Goal: Task Accomplishment & Management: Manage account settings

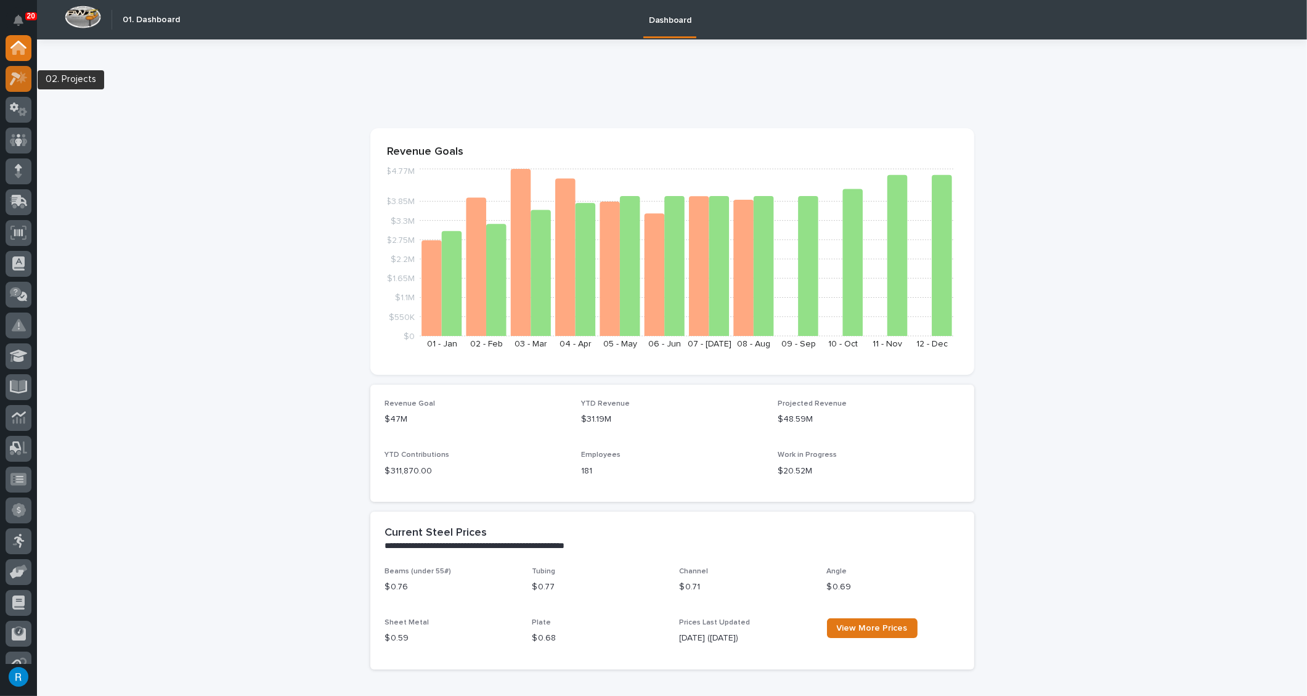
click at [20, 76] on icon at bounding box center [19, 79] width 18 height 14
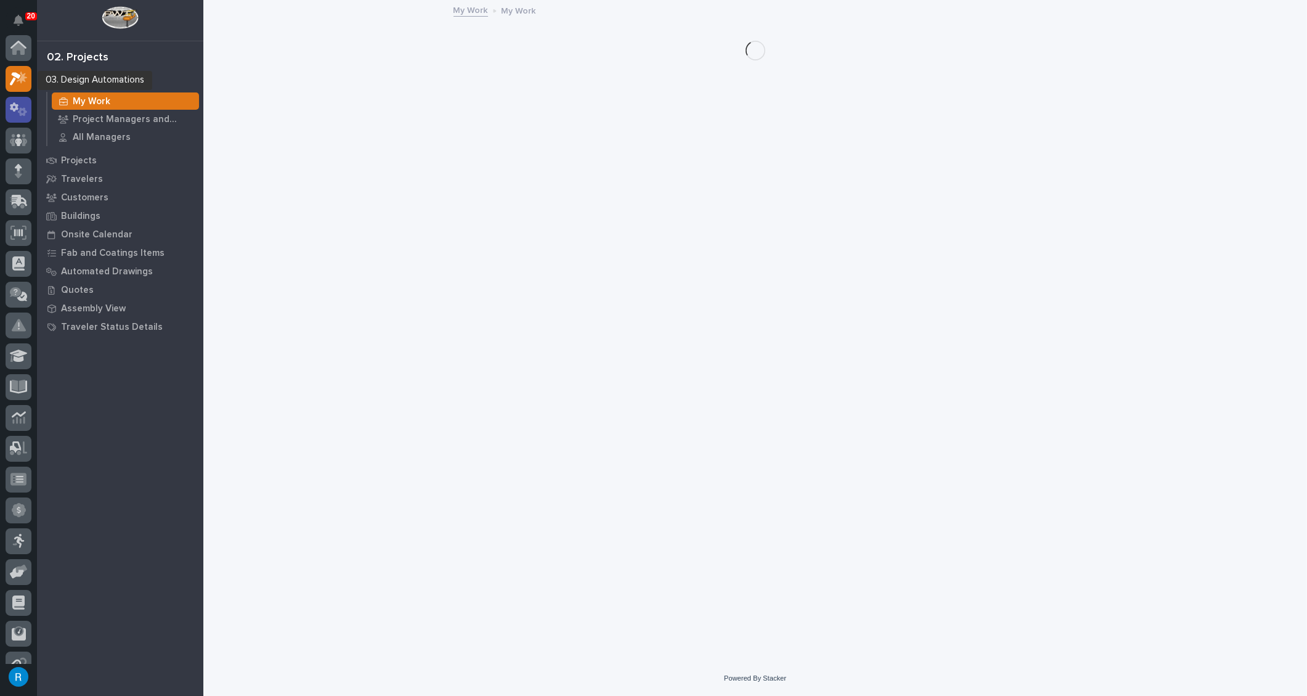
scroll to position [30, 0]
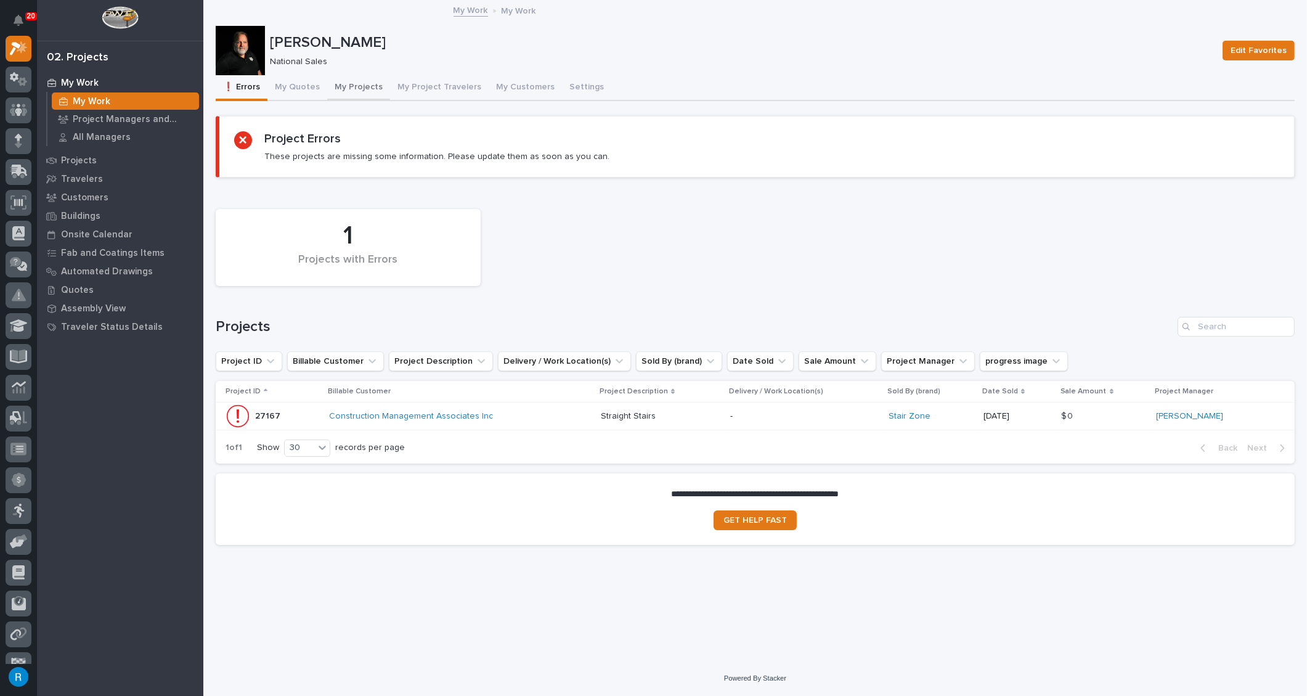
click at [351, 88] on button "My Projects" at bounding box center [358, 88] width 63 height 26
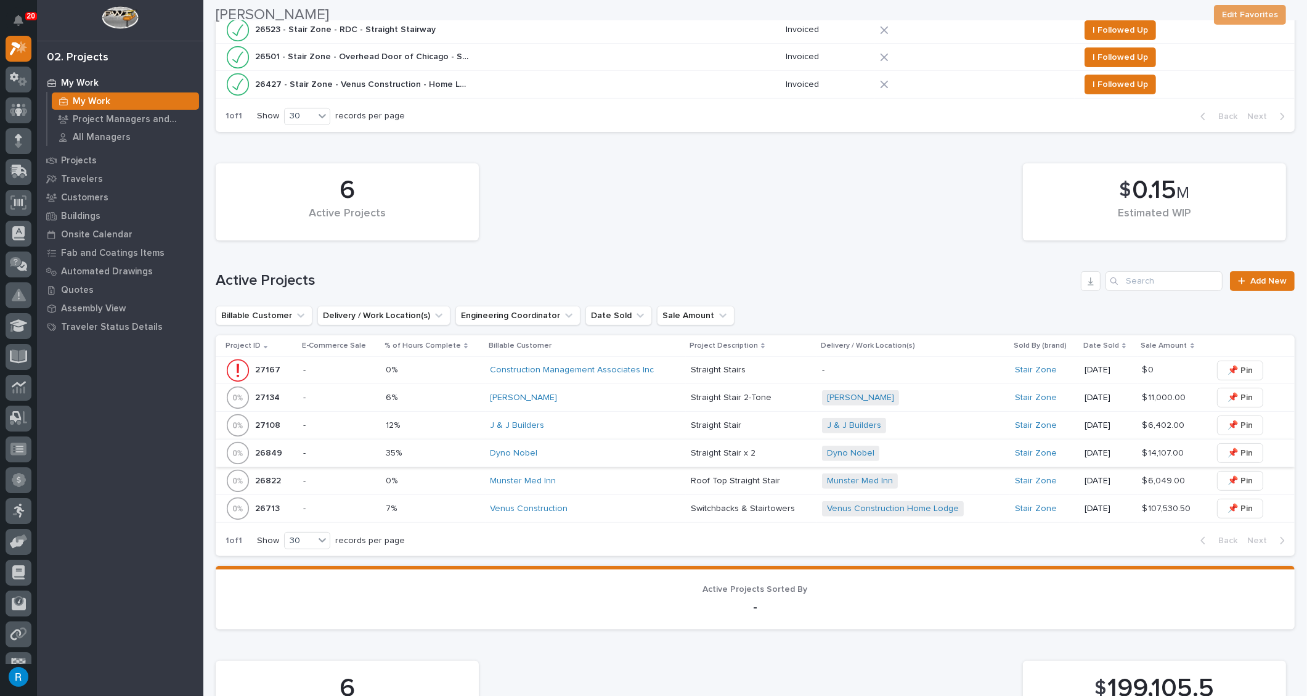
scroll to position [504, 0]
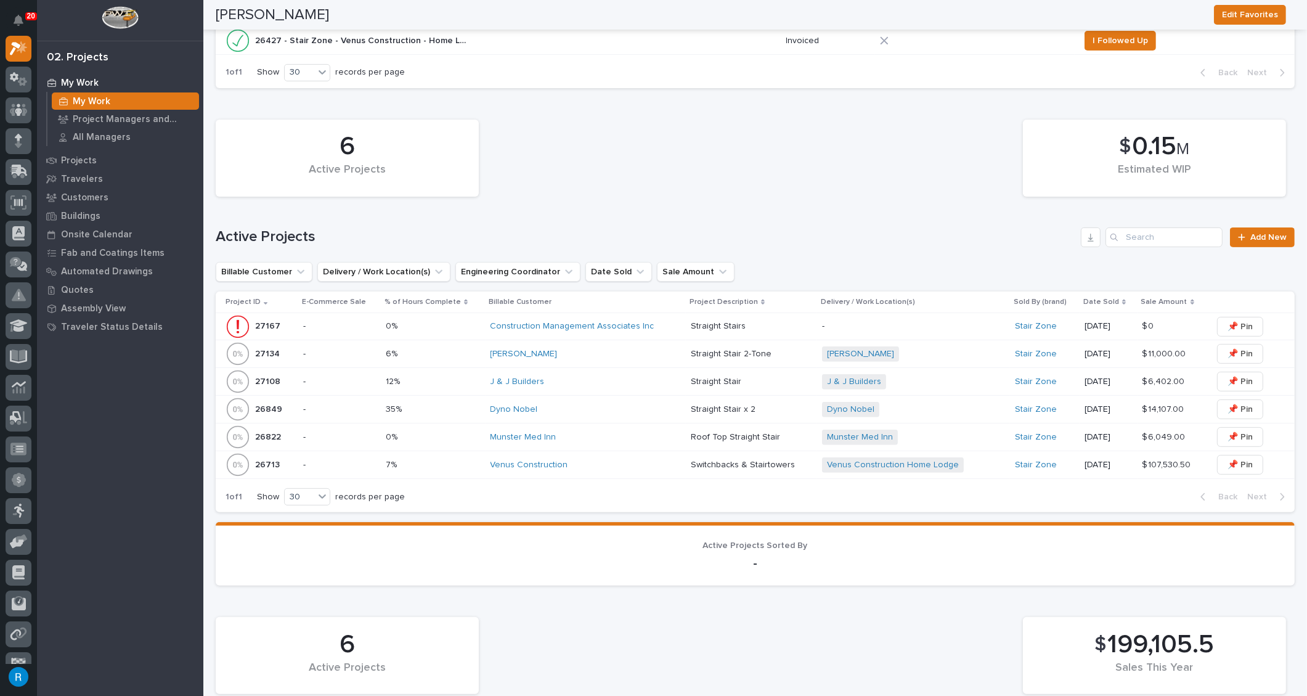
click at [613, 357] on div "Jeremy Sabatini" at bounding box center [586, 354] width 190 height 20
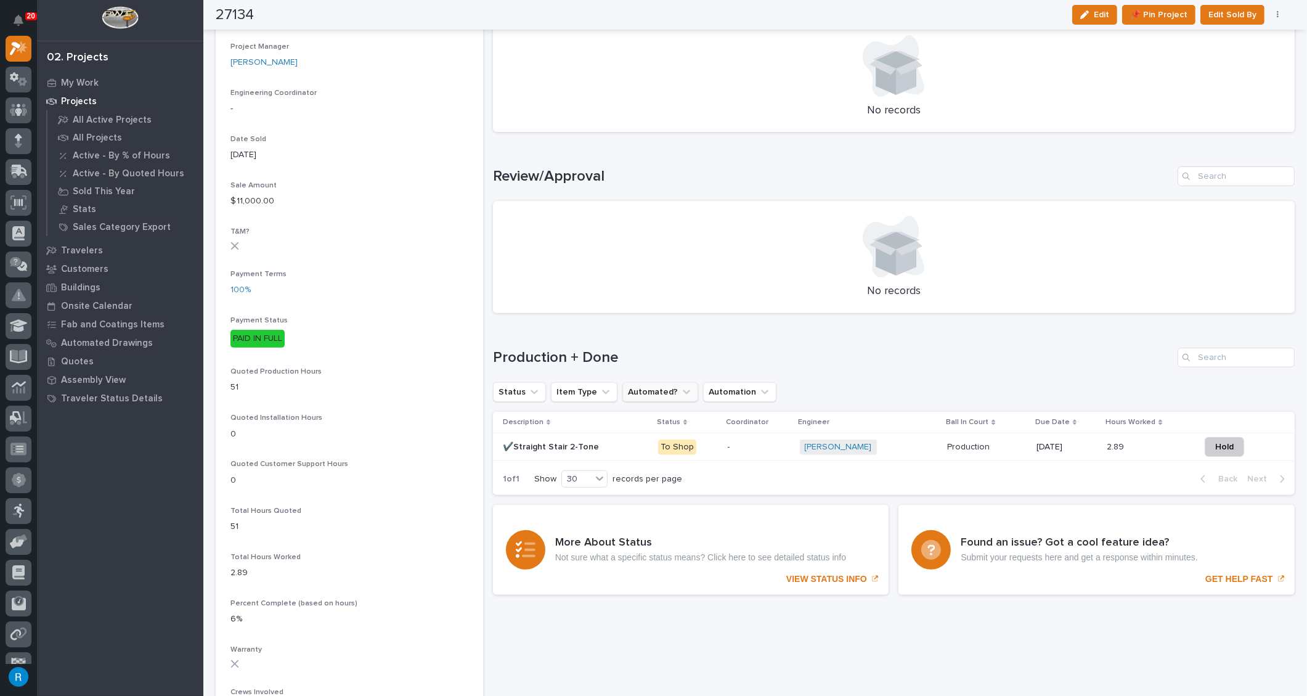
scroll to position [504, 0]
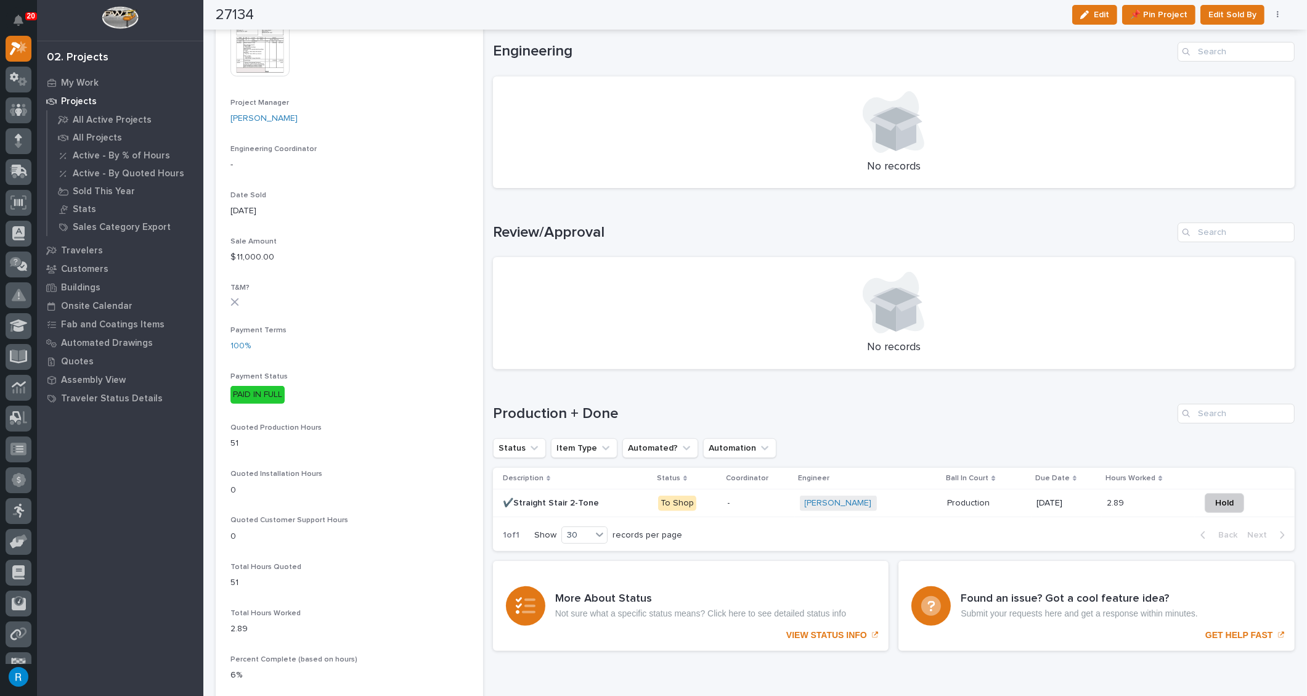
click at [758, 506] on p "-" at bounding box center [759, 503] width 62 height 10
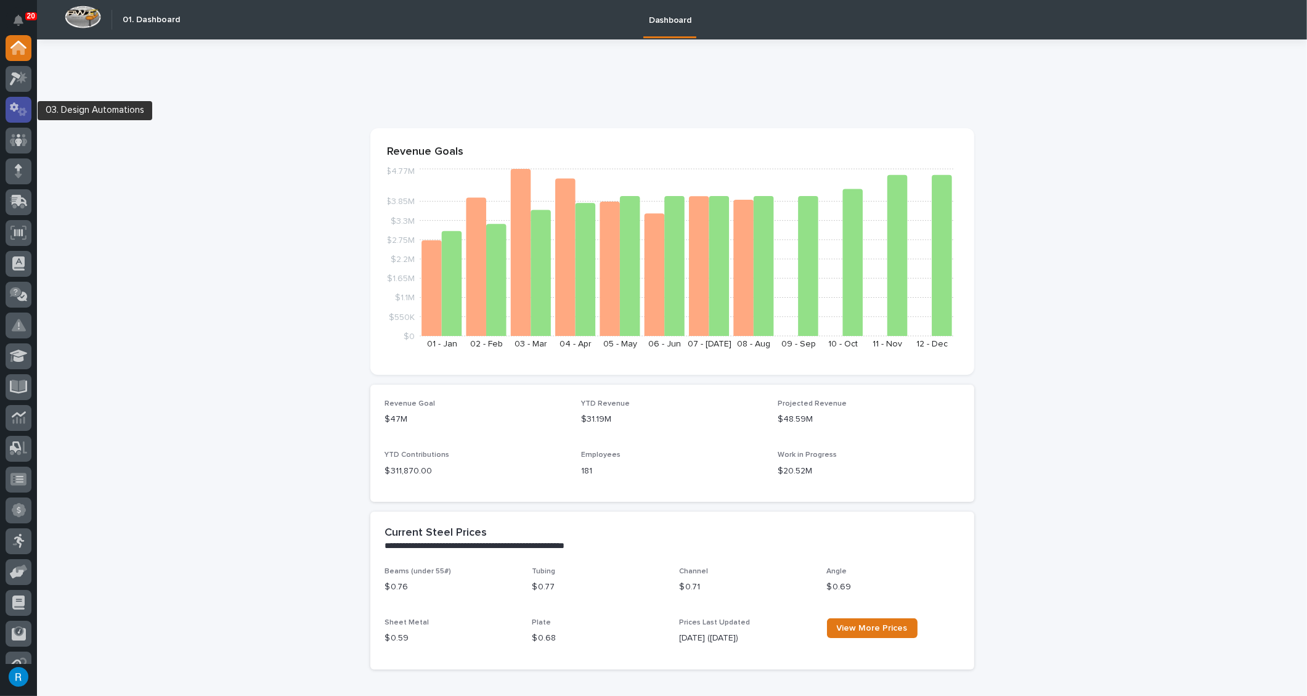
click at [25, 107] on icon at bounding box center [19, 109] width 18 height 14
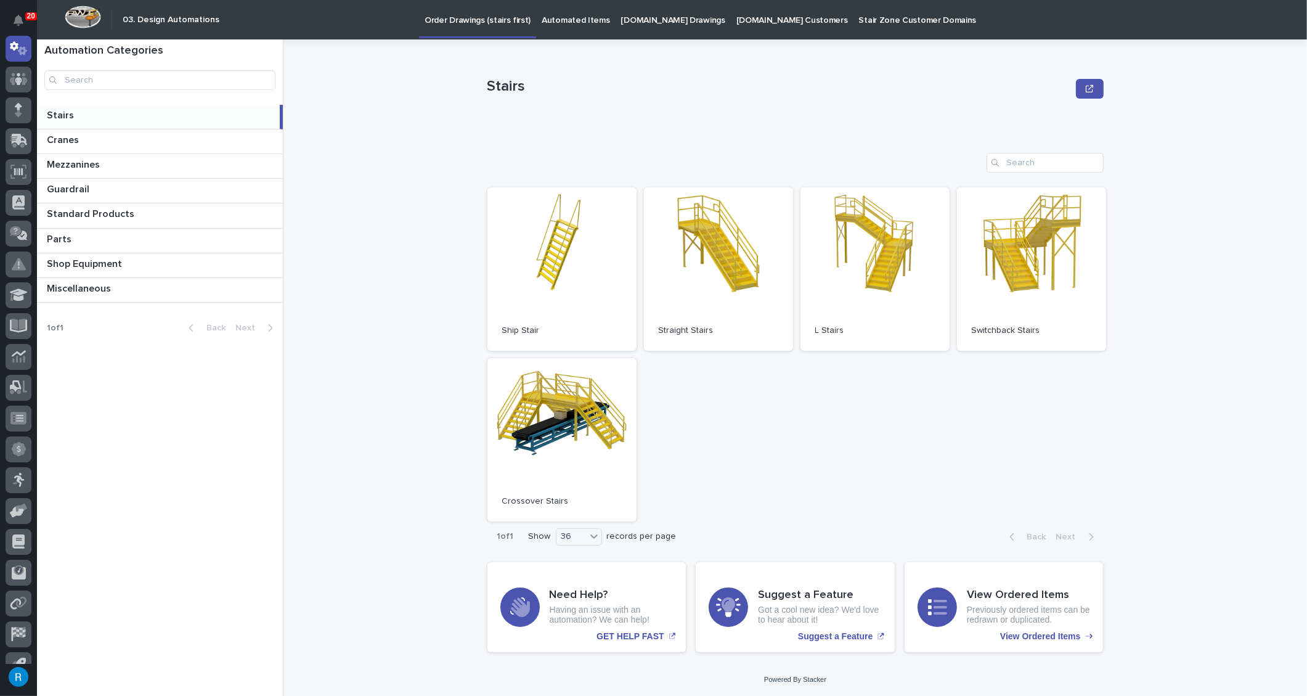
click at [655, 21] on p "StairZone.com Drawings" at bounding box center [673, 13] width 104 height 26
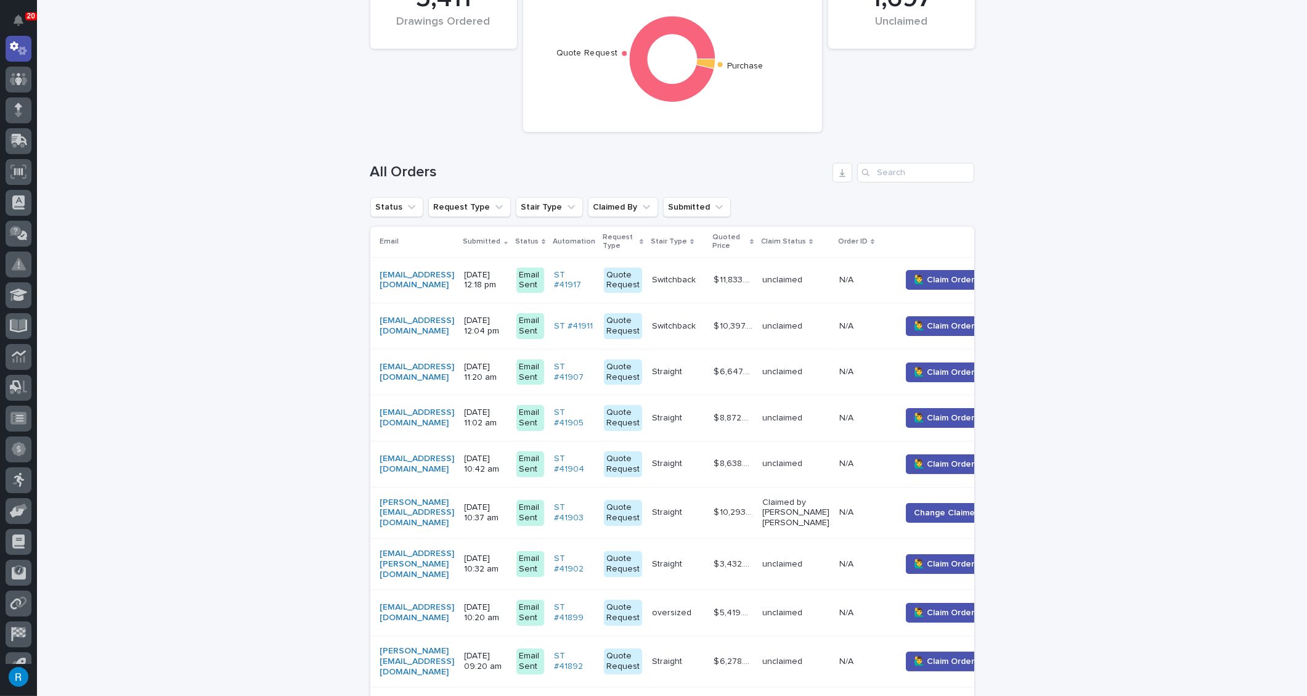
scroll to position [168, 0]
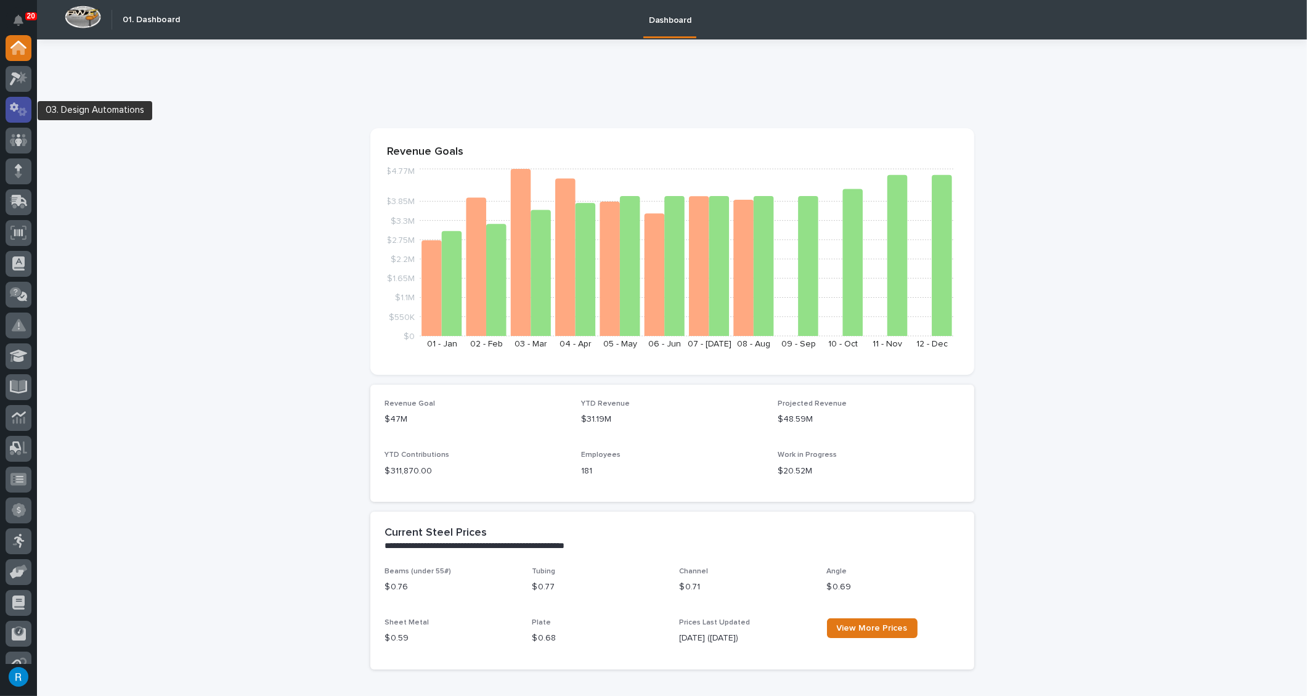
click at [14, 109] on icon at bounding box center [14, 106] width 9 height 9
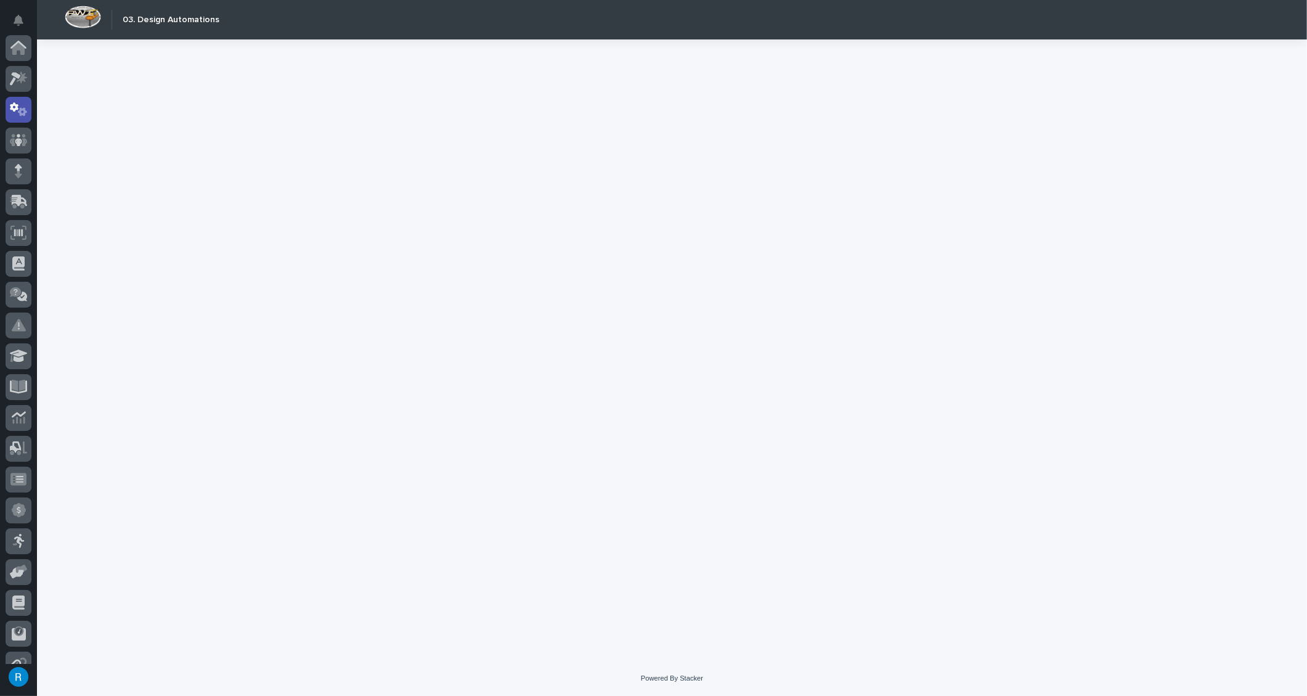
scroll to position [61, 0]
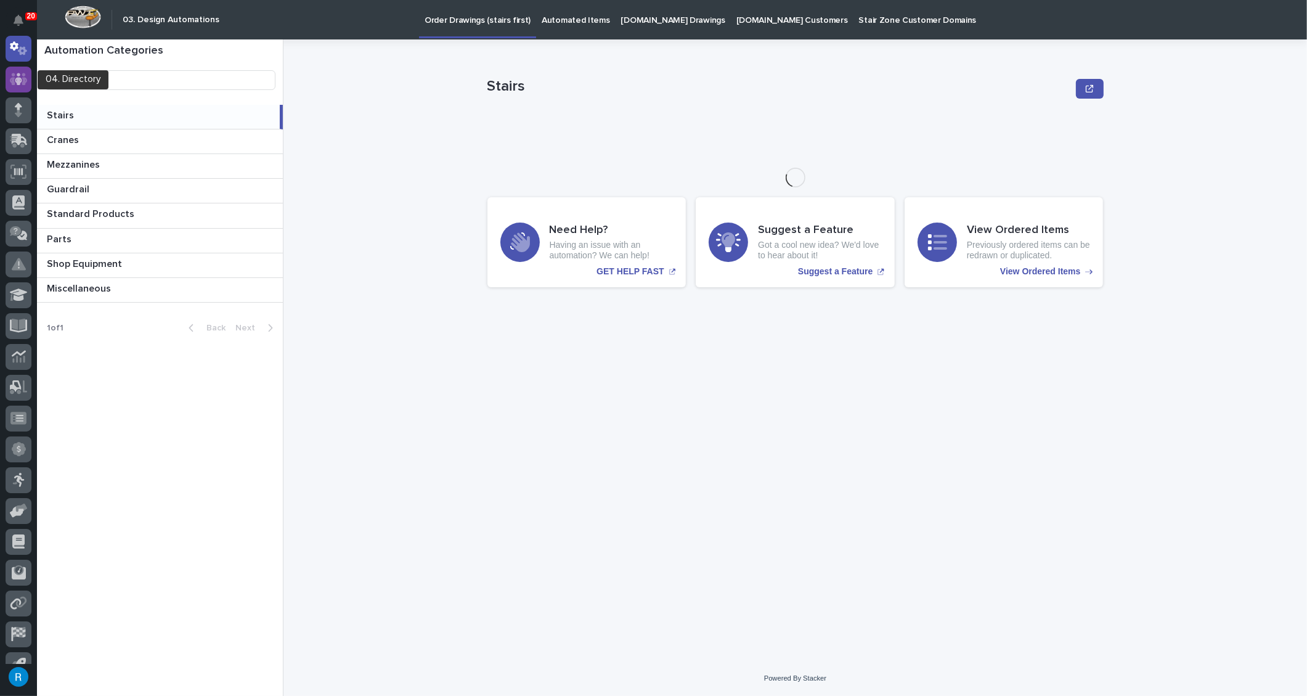
click at [16, 75] on icon at bounding box center [19, 79] width 18 height 14
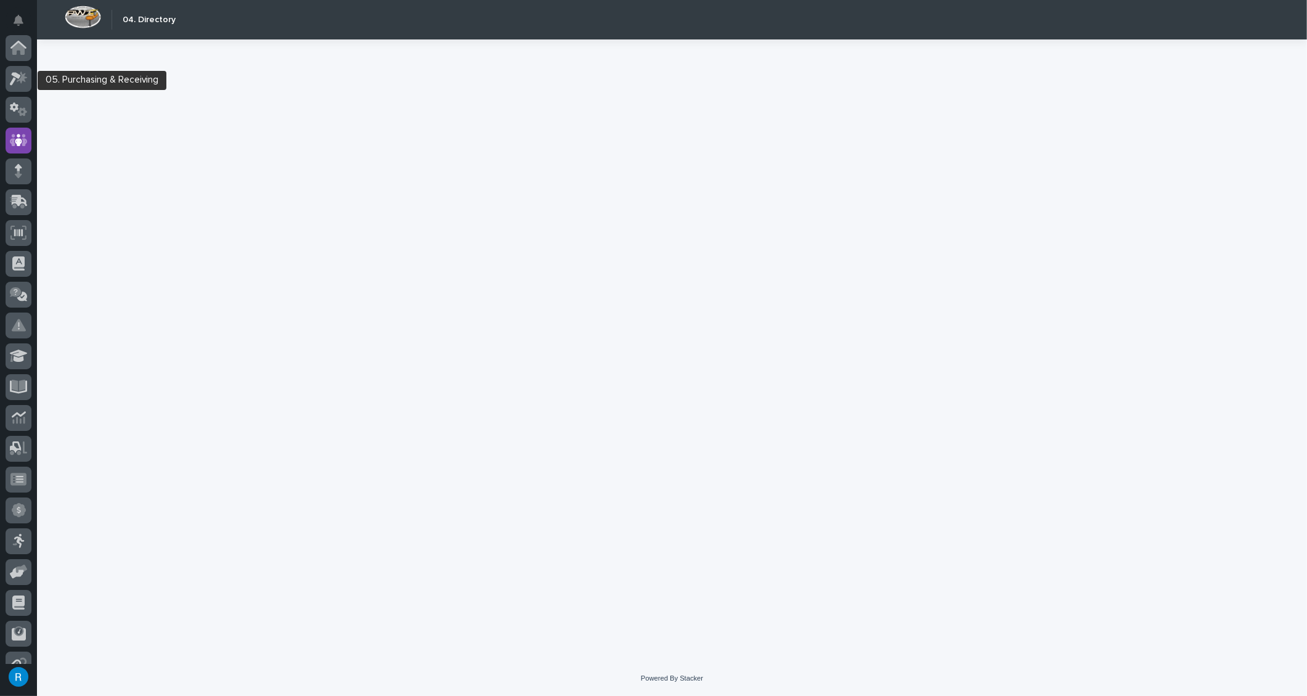
scroll to position [92, 0]
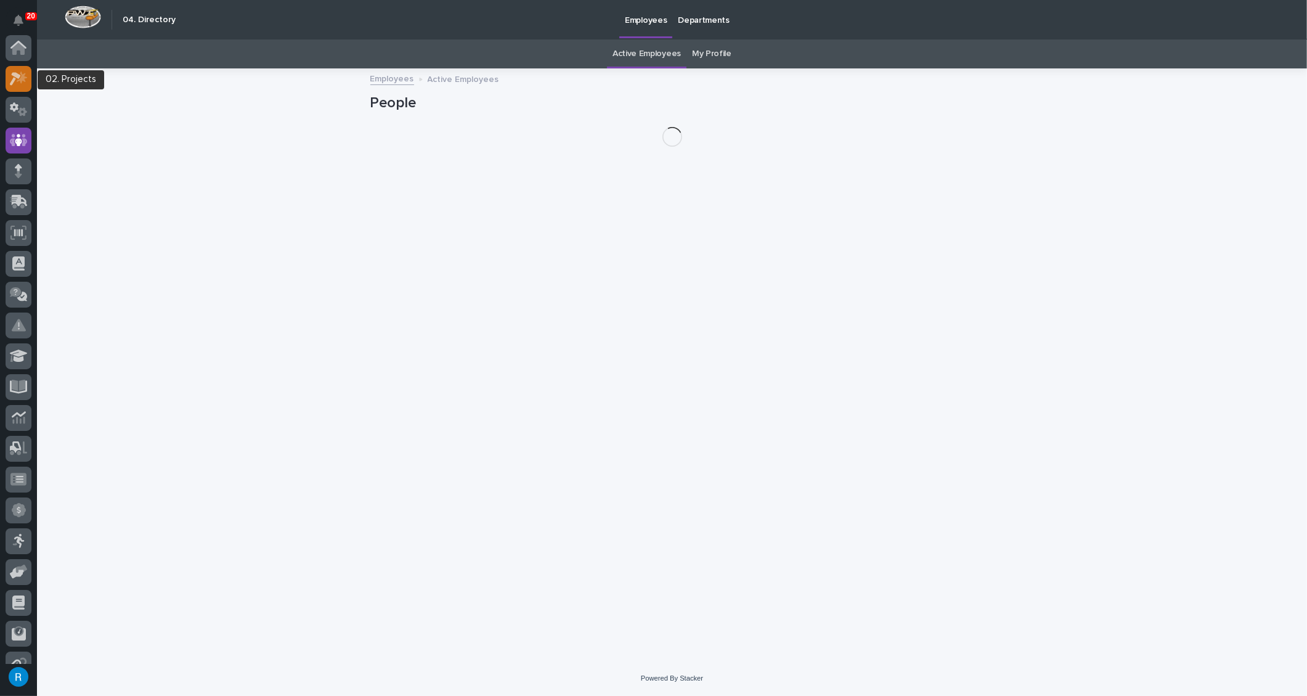
click at [8, 72] on div at bounding box center [19, 79] width 26 height 26
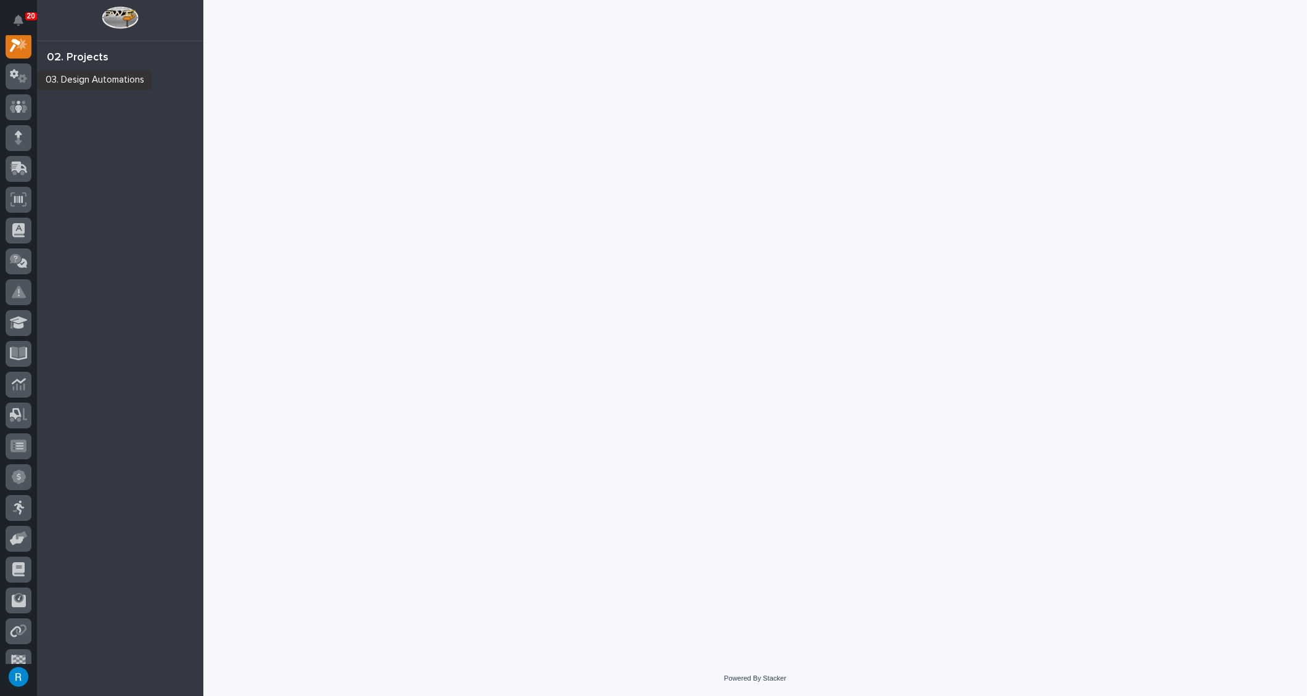
scroll to position [30, 0]
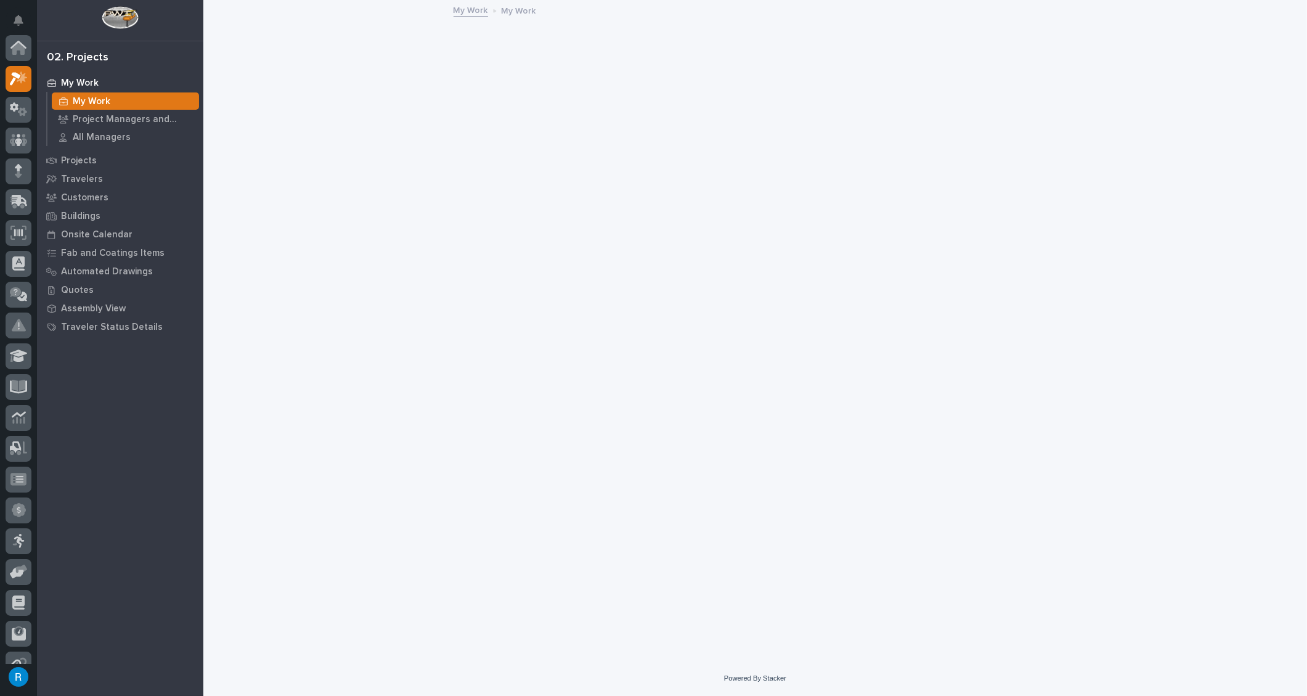
scroll to position [30, 0]
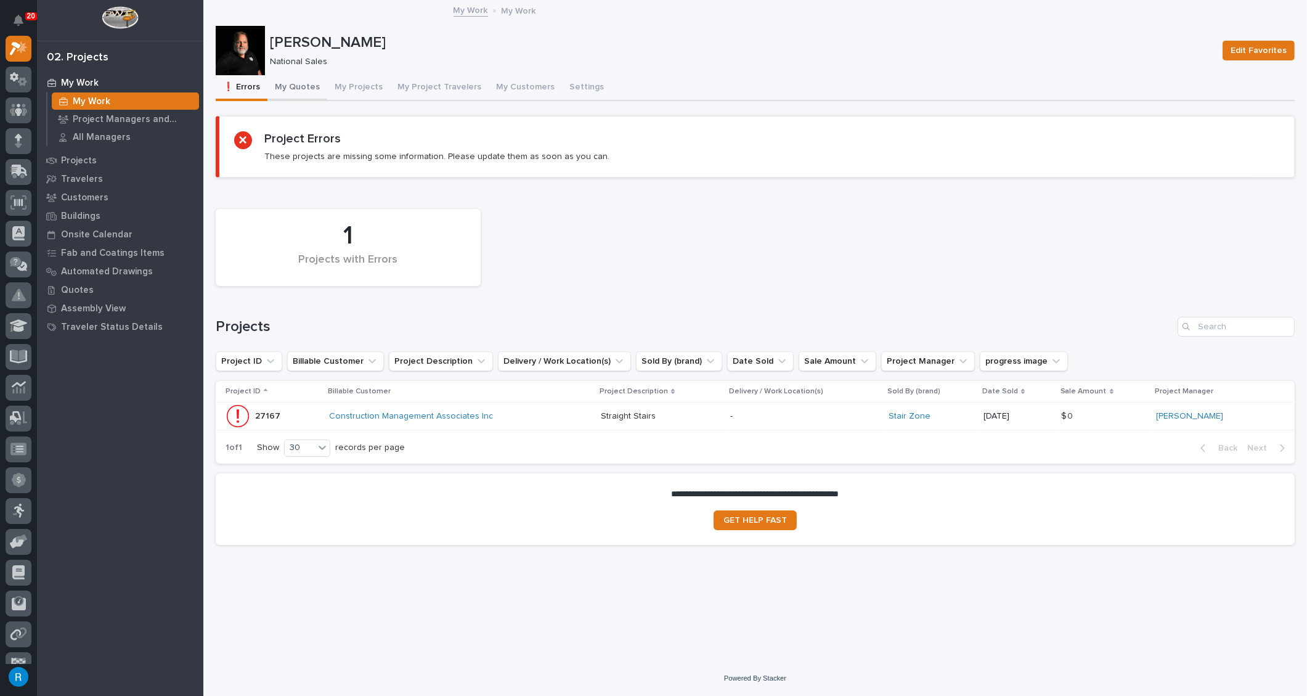
click at [298, 87] on button "My Quotes" at bounding box center [298, 88] width 60 height 26
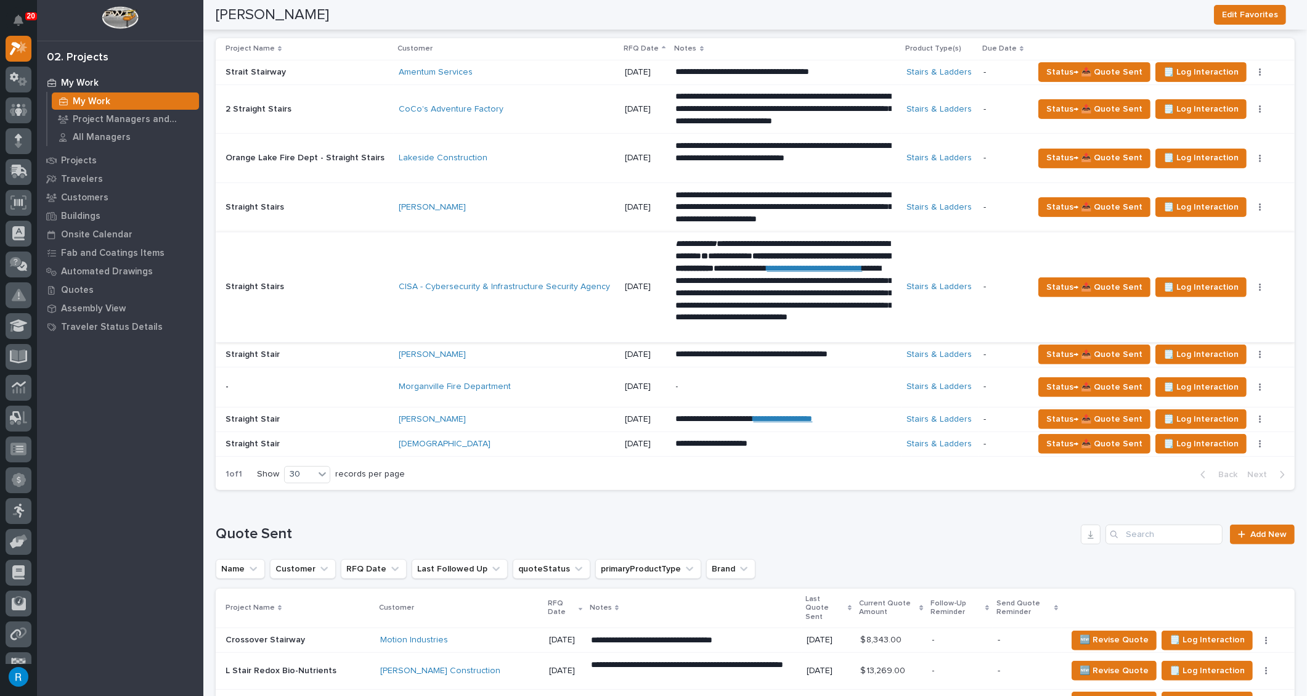
scroll to position [560, 0]
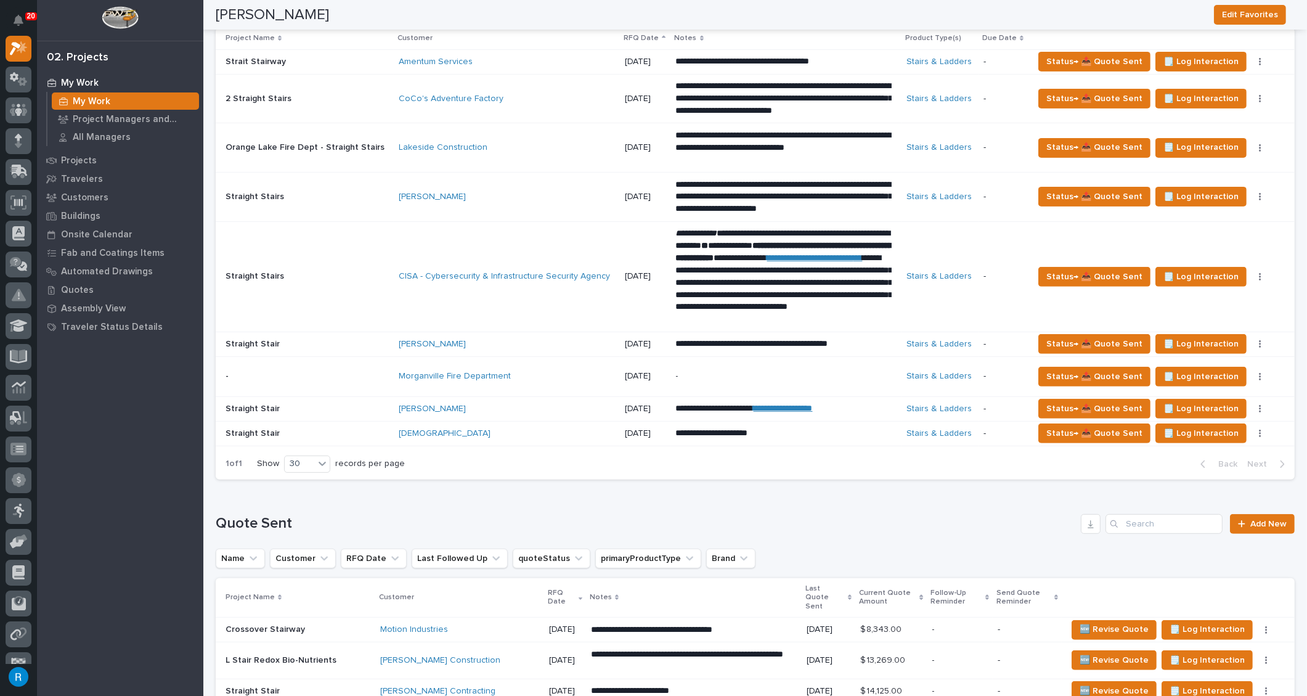
click at [558, 405] on div "Aragon" at bounding box center [507, 409] width 216 height 10
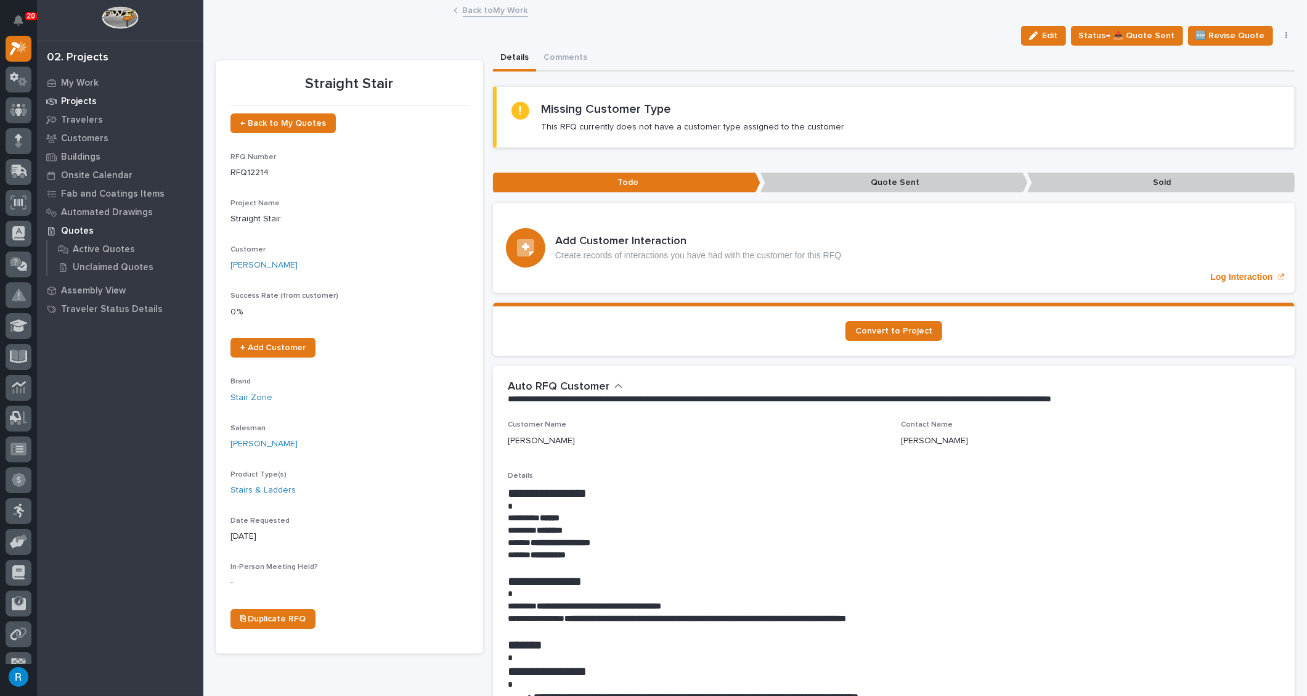
click at [80, 100] on p "Projects" at bounding box center [79, 101] width 36 height 11
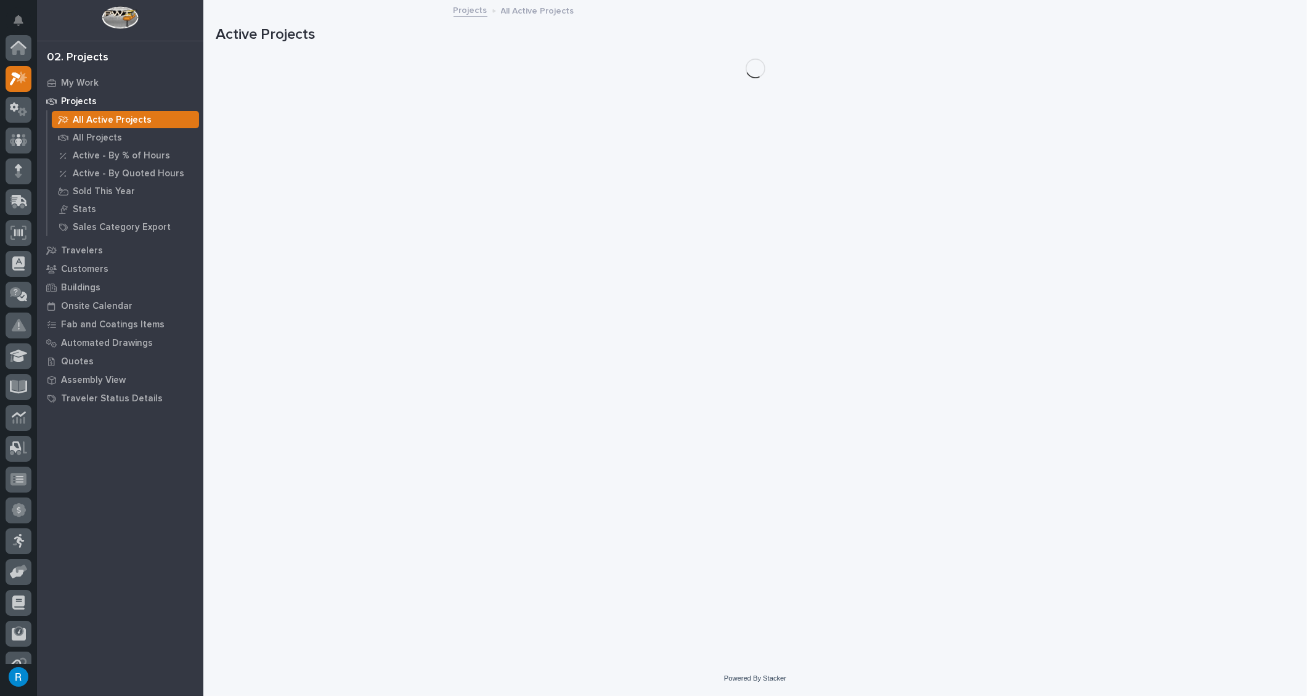
scroll to position [30, 0]
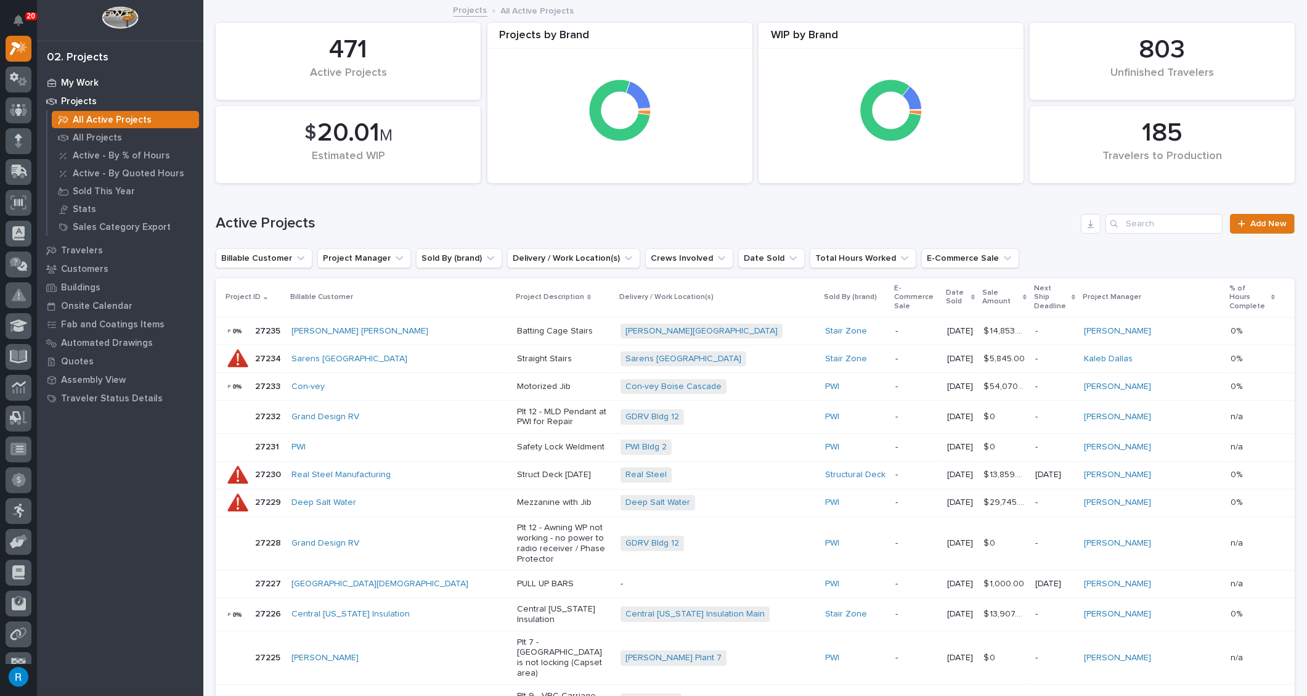
click at [81, 80] on p "My Work" at bounding box center [80, 83] width 38 height 11
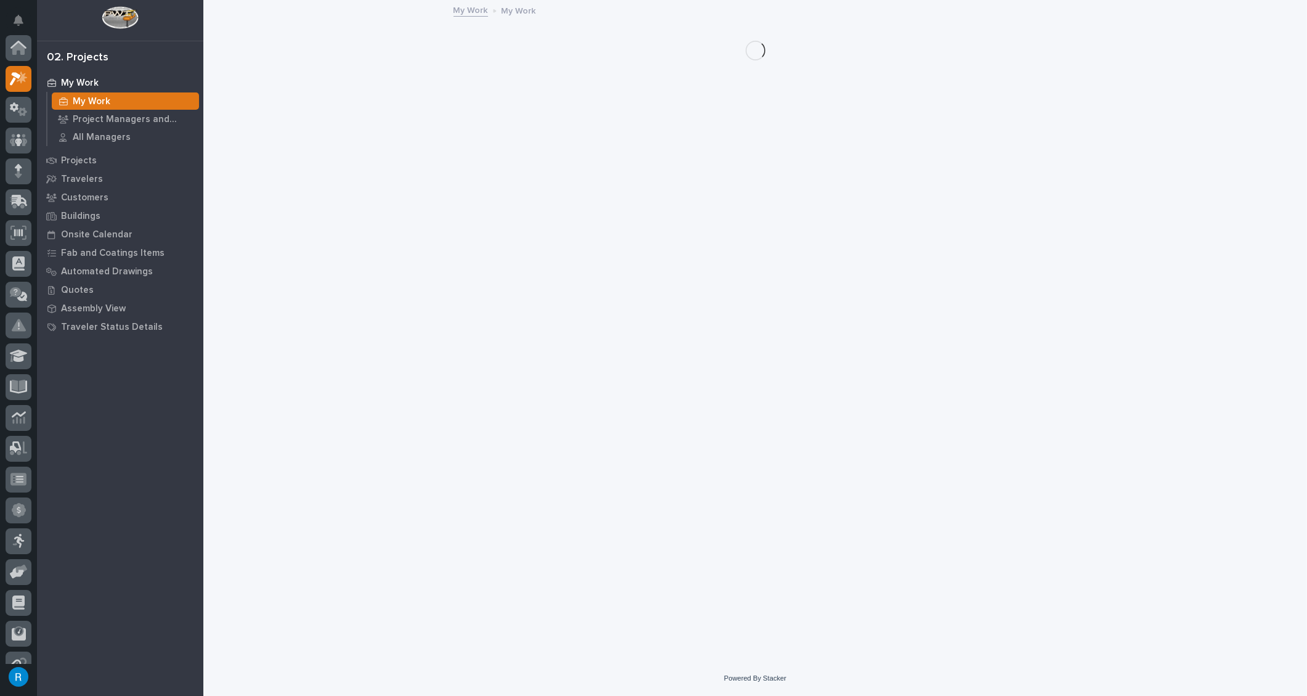
scroll to position [30, 0]
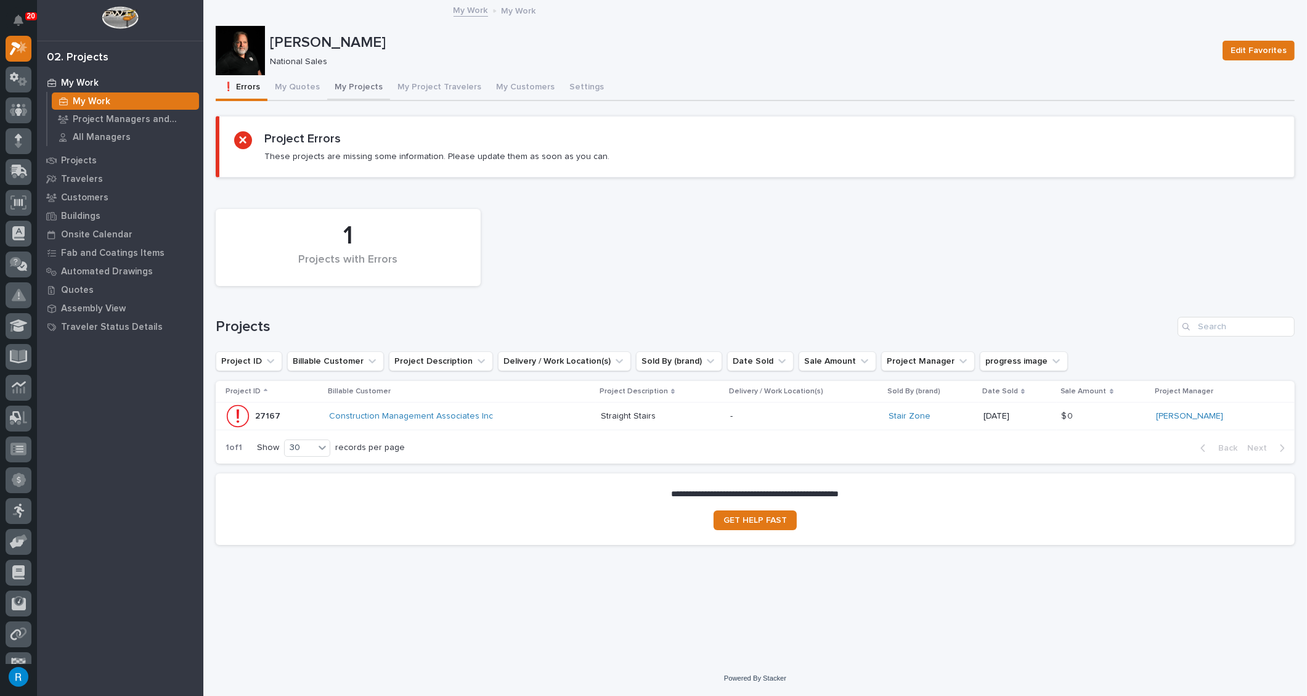
click at [362, 88] on button "My Projects" at bounding box center [358, 88] width 63 height 26
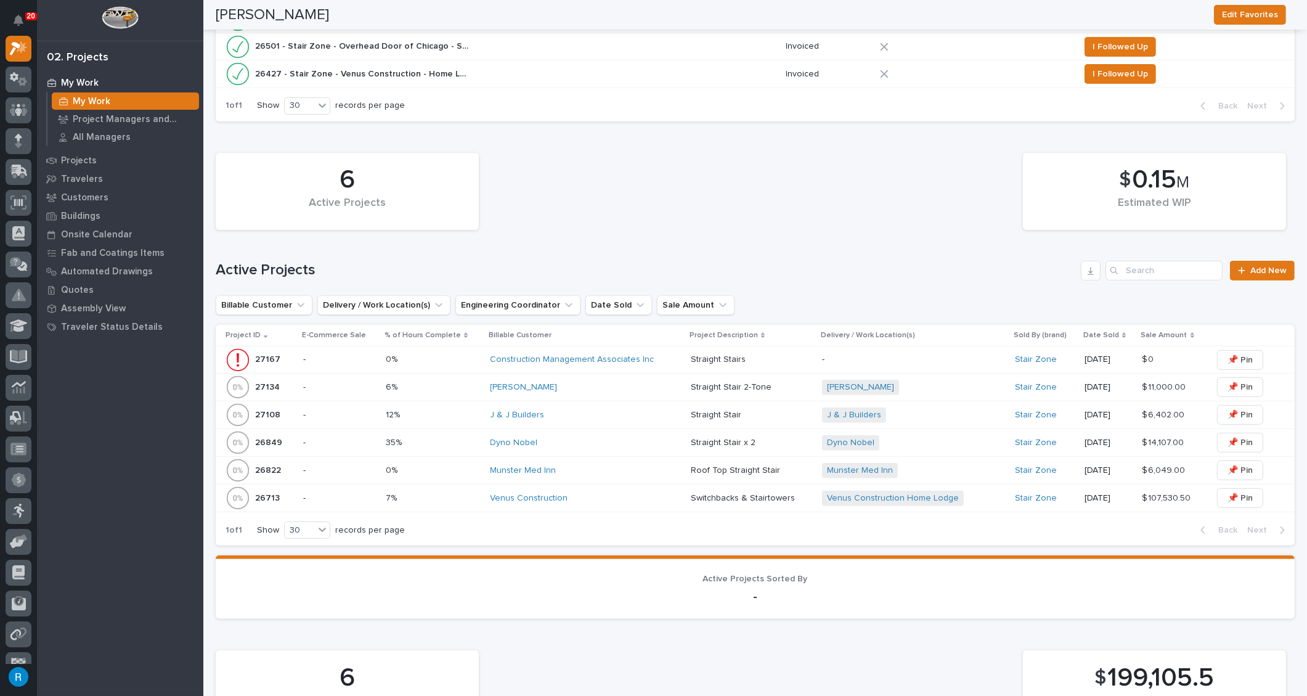
scroll to position [616, 0]
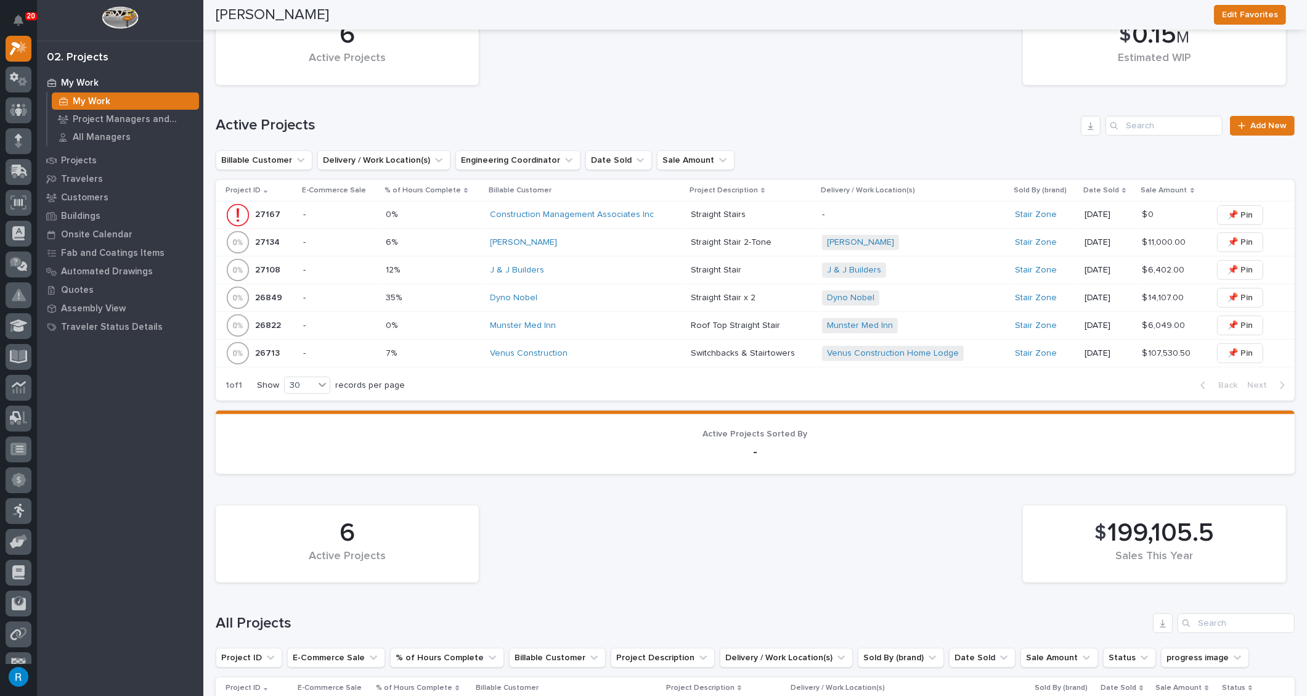
click at [616, 270] on div "J & J Builders" at bounding box center [586, 270] width 190 height 10
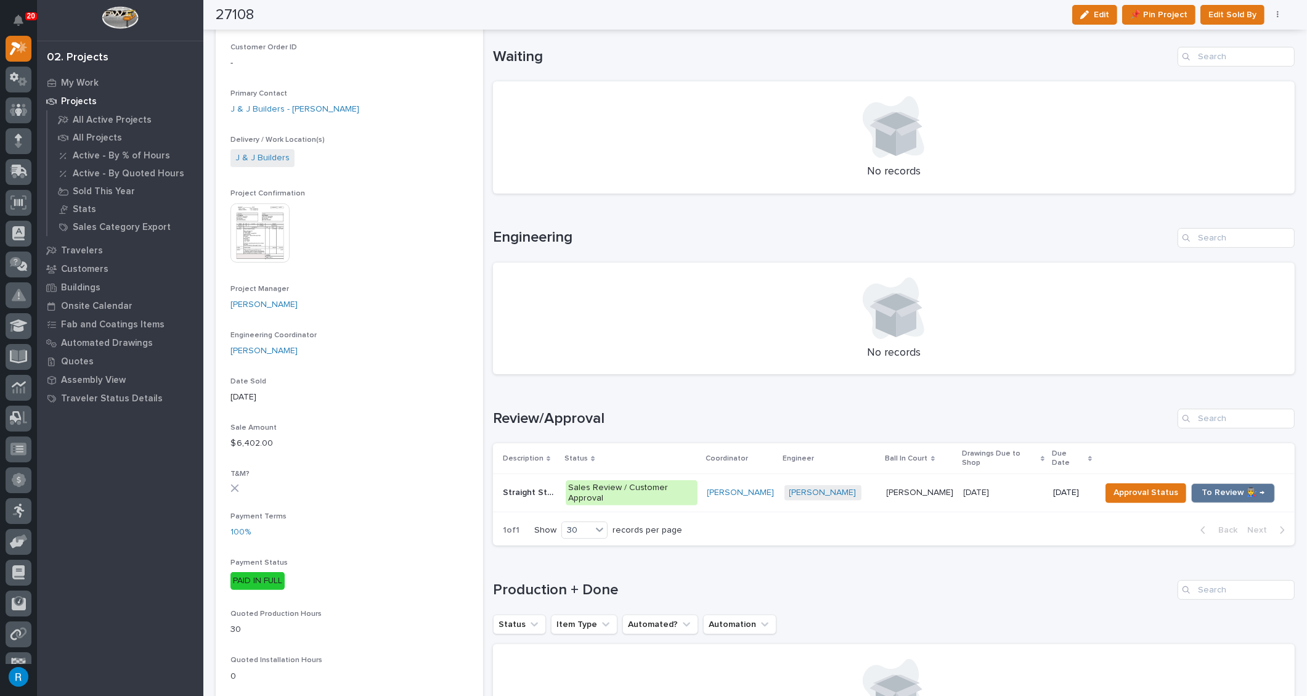
scroll to position [336, 0]
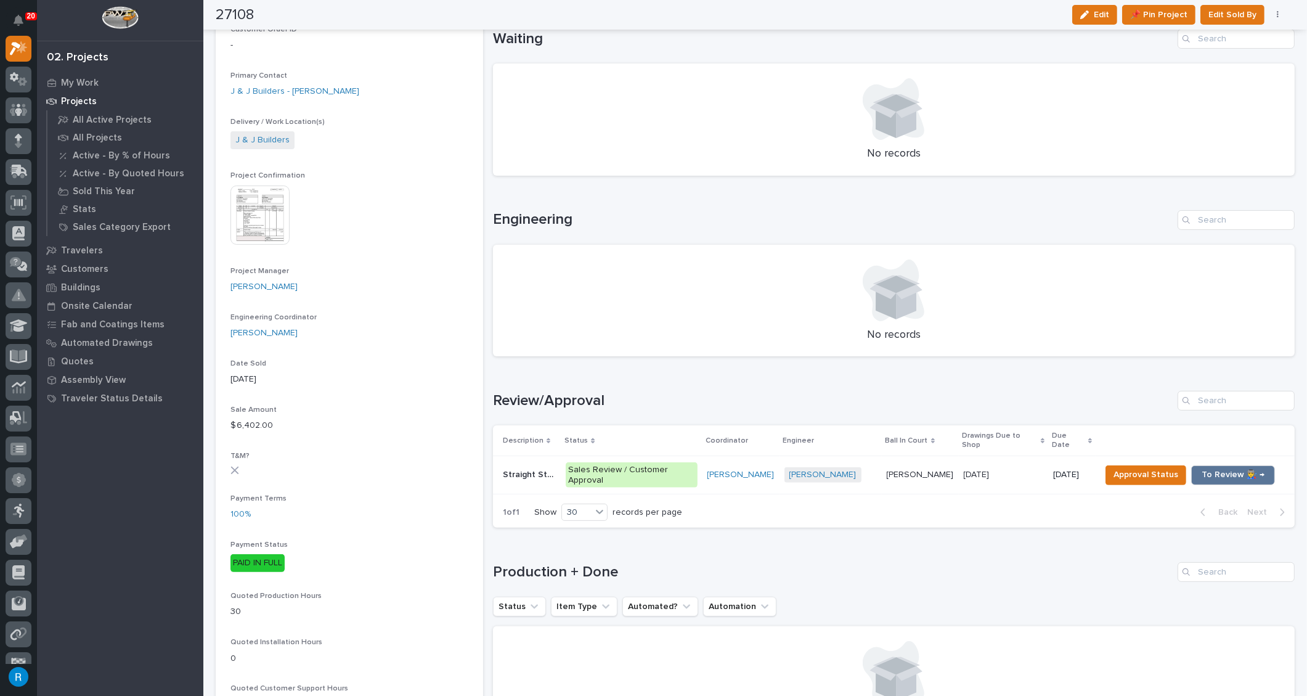
click at [864, 467] on div "Nate Rulli + 0" at bounding box center [831, 474] width 92 height 15
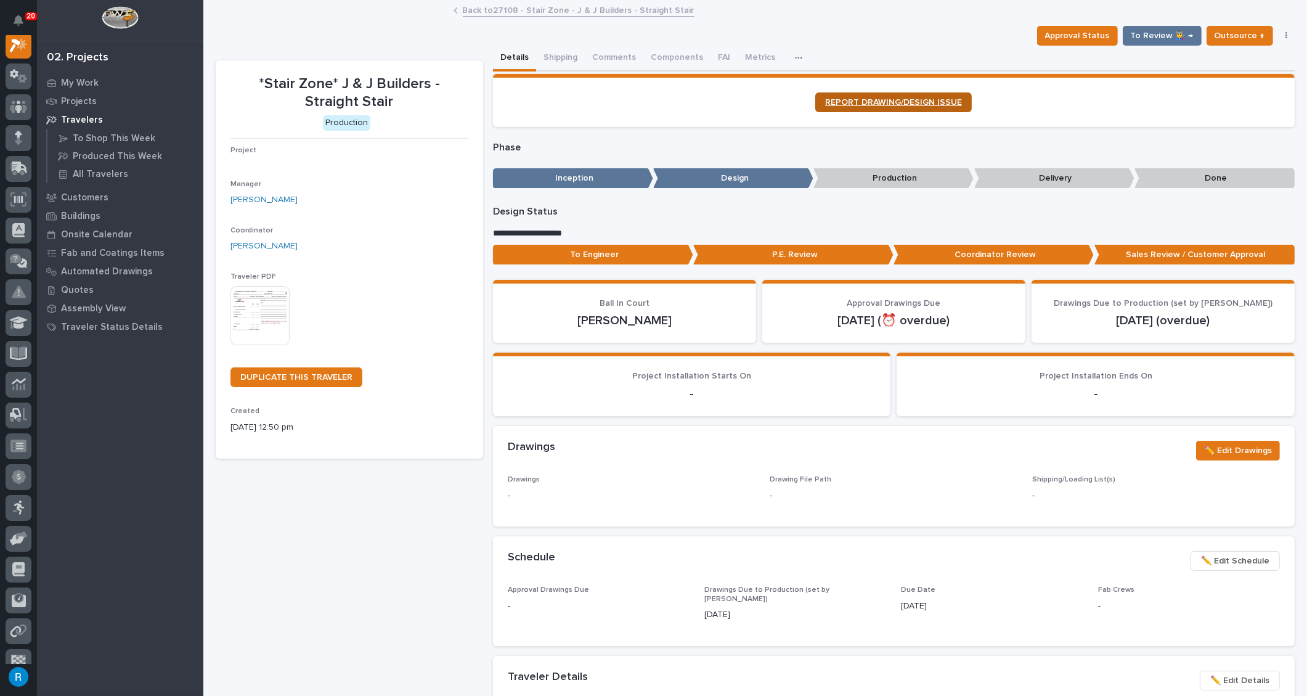
scroll to position [30, 0]
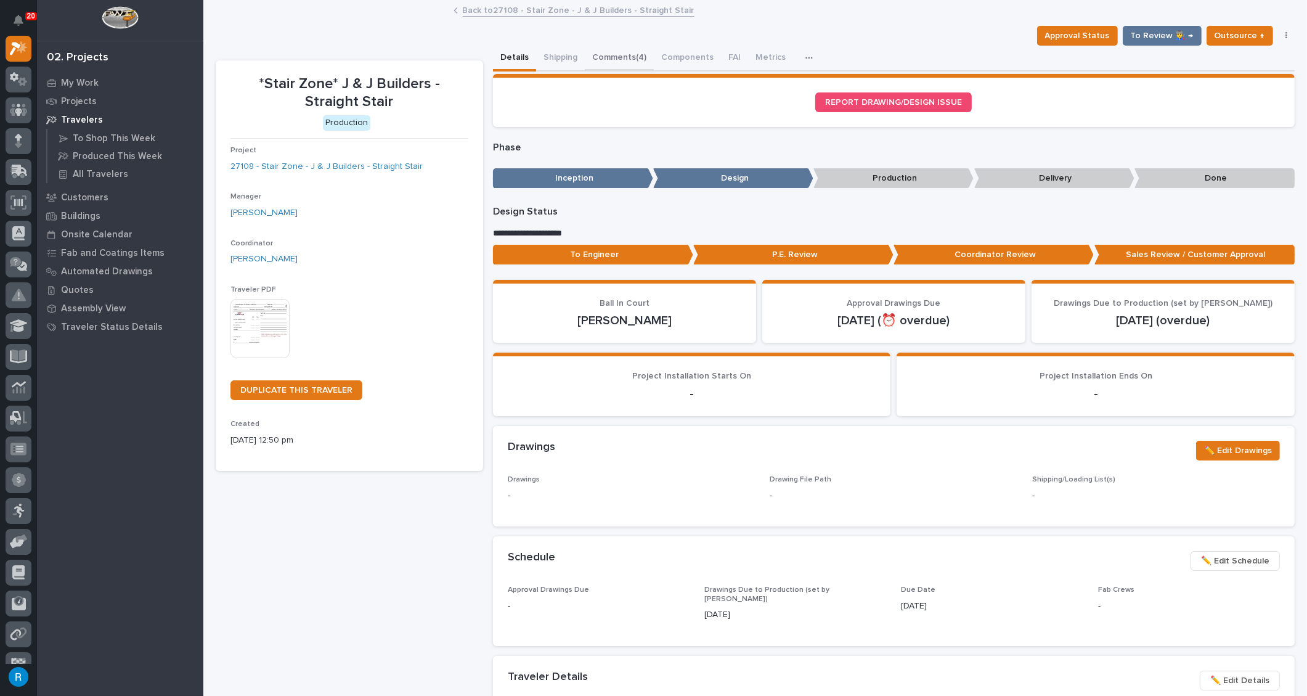
click at [614, 58] on button "Comments (4)" at bounding box center [619, 59] width 69 height 26
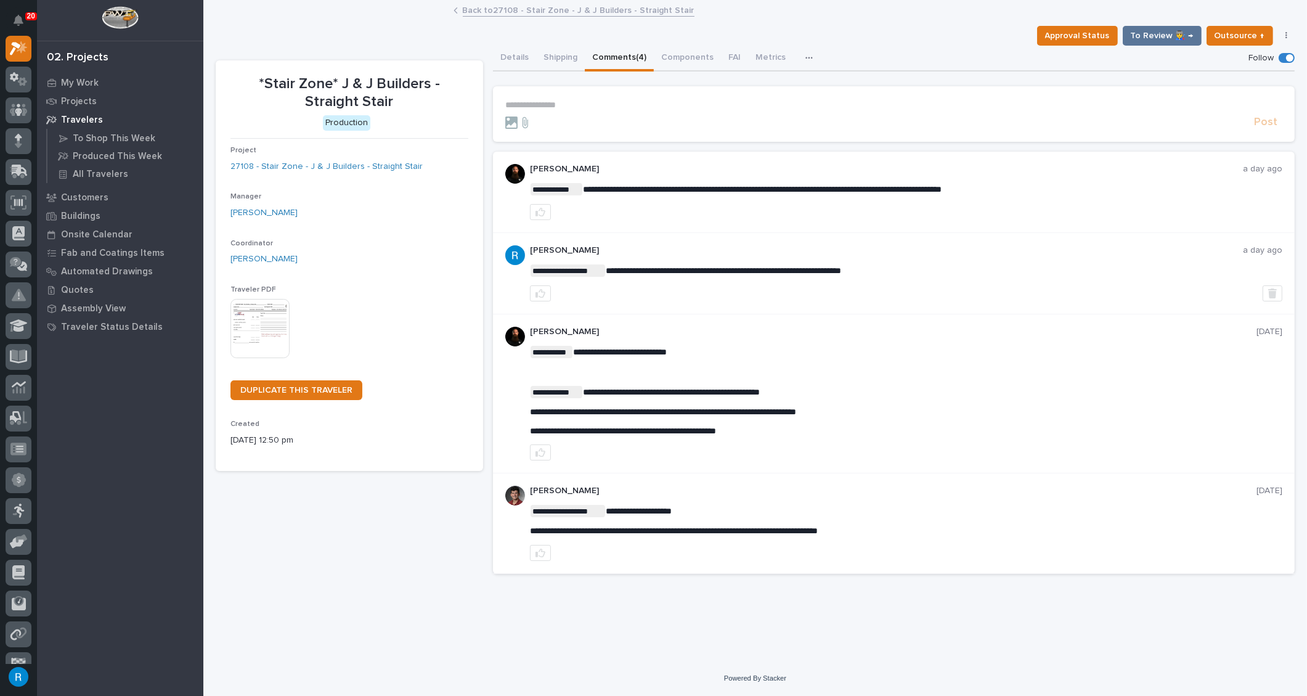
click at [528, 102] on p "**********" at bounding box center [893, 105] width 777 height 10
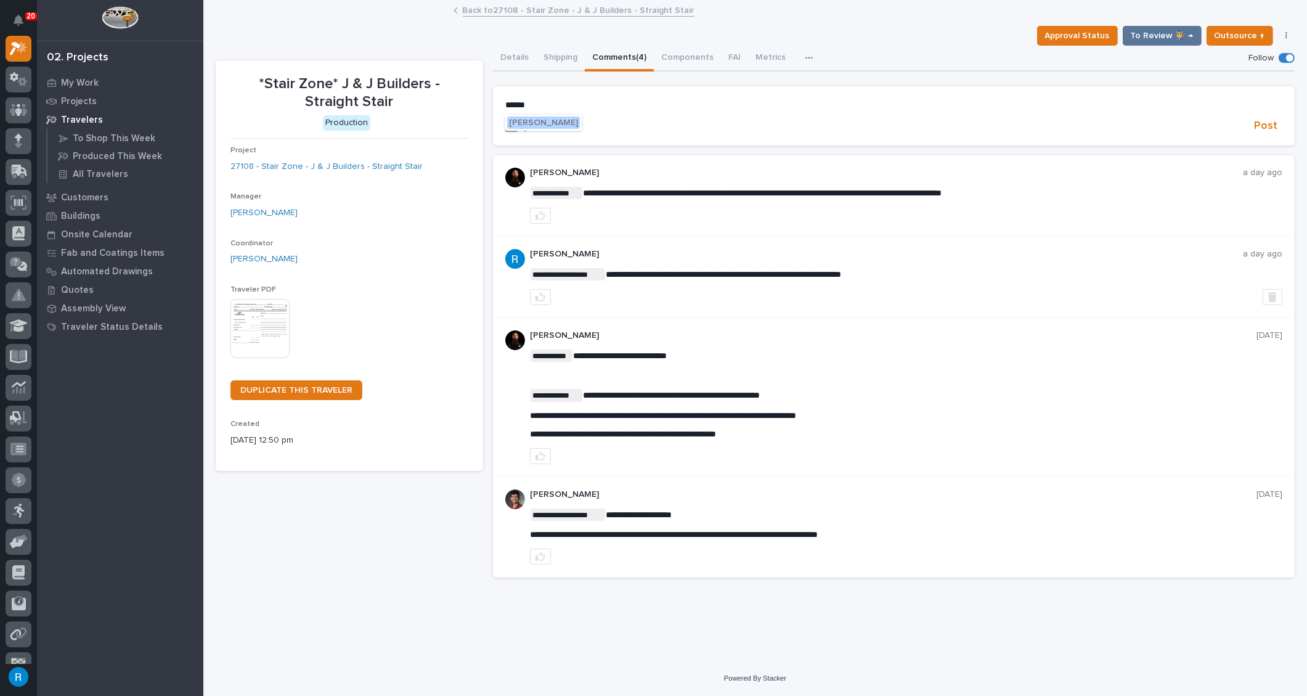
click at [561, 123] on span "Wynne Hochstetler" at bounding box center [543, 122] width 69 height 9
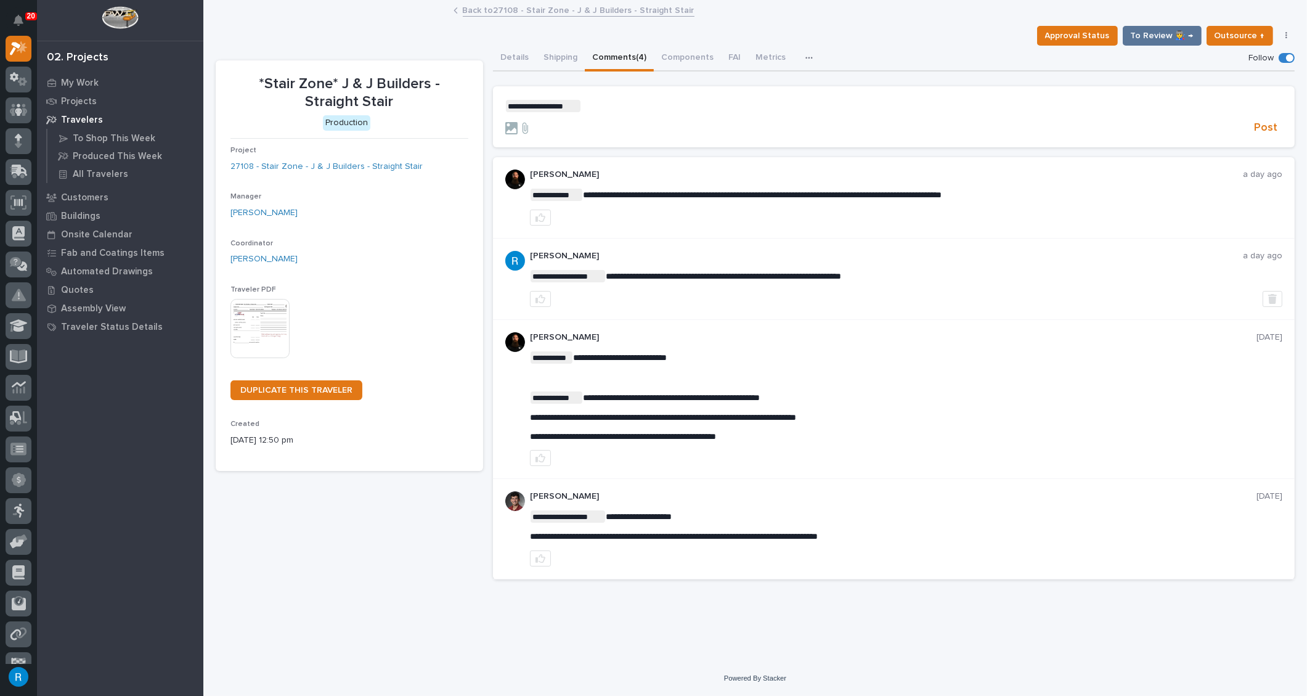
click at [592, 107] on p "**********" at bounding box center [893, 106] width 777 height 12
click at [1267, 128] on span "Post" at bounding box center [1265, 128] width 23 height 14
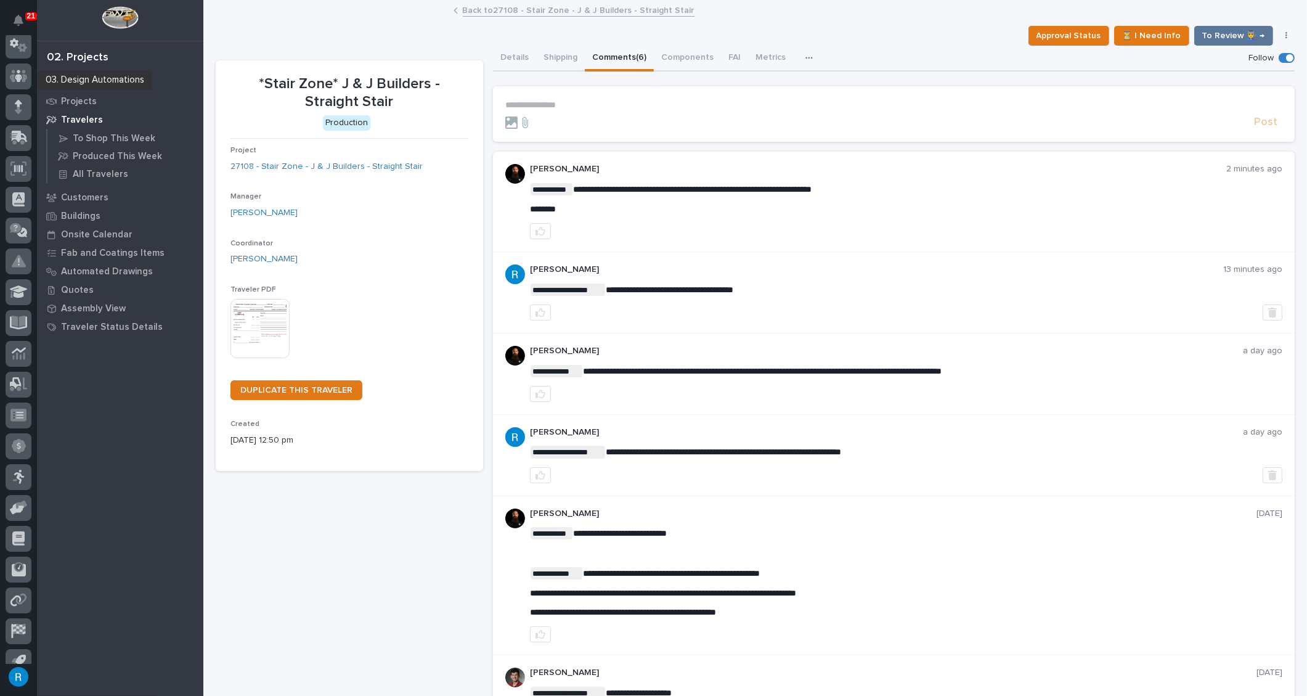
scroll to position [86, 0]
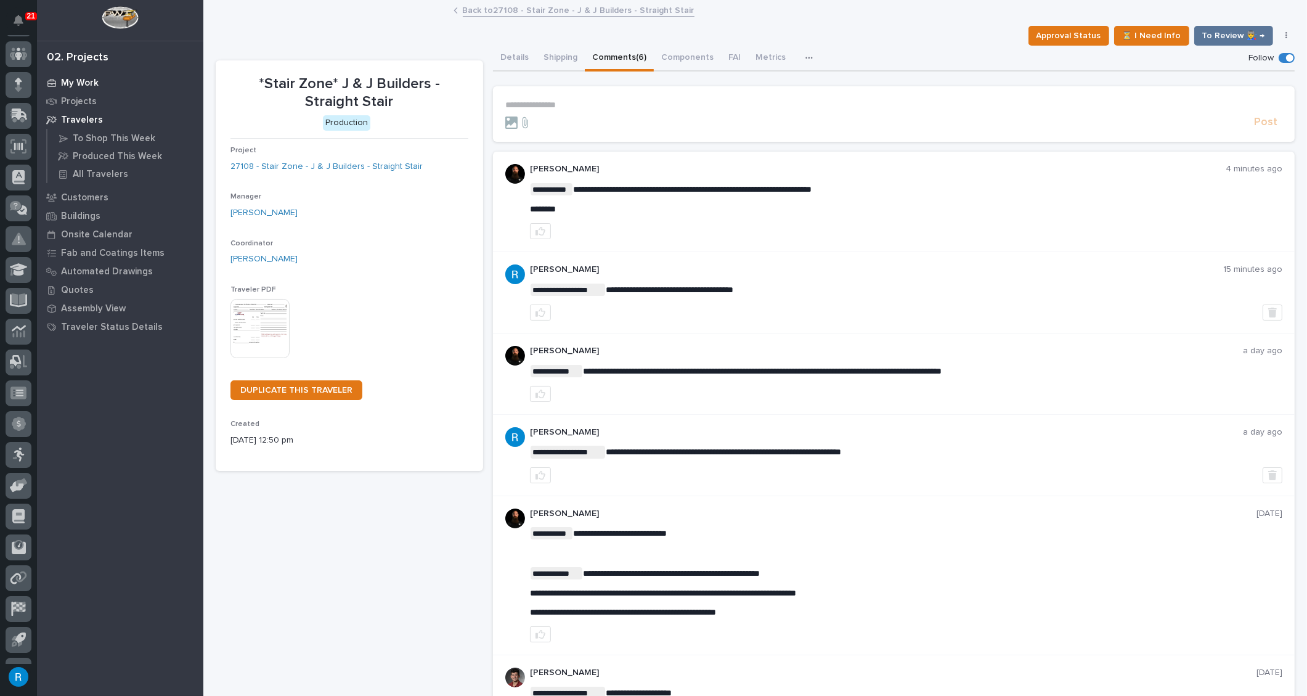
click at [89, 83] on p "My Work" at bounding box center [80, 83] width 38 height 11
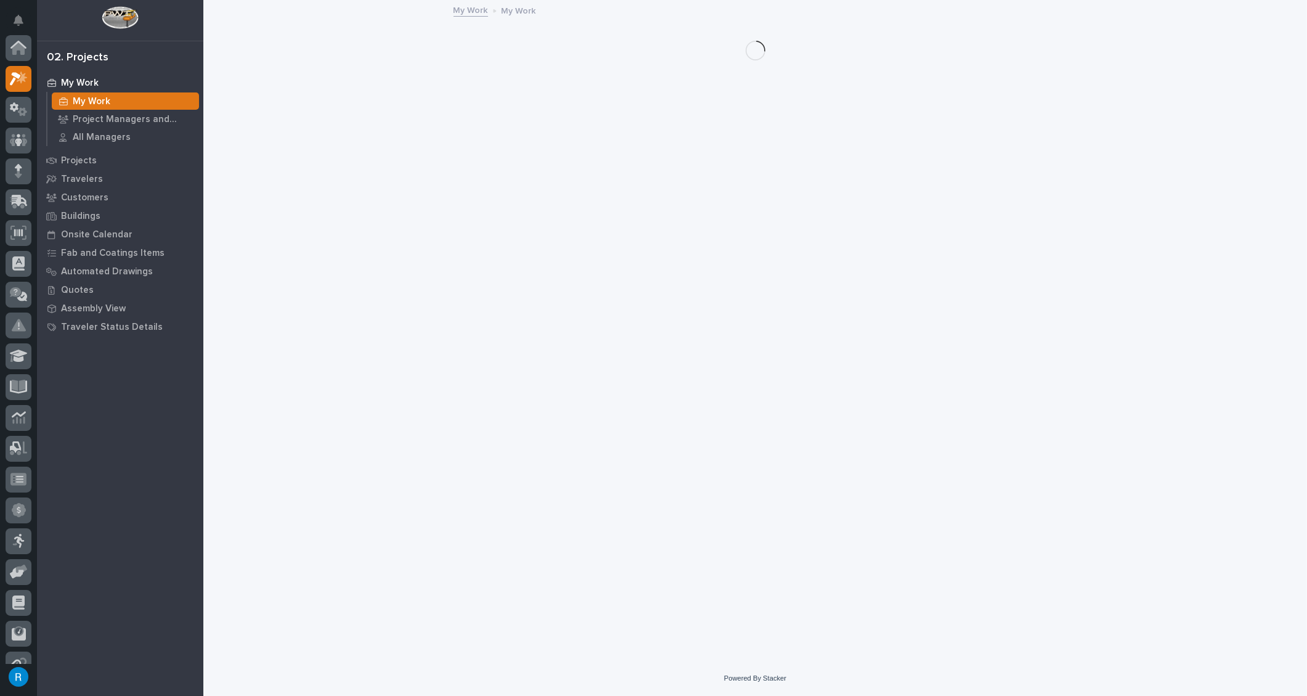
scroll to position [30, 0]
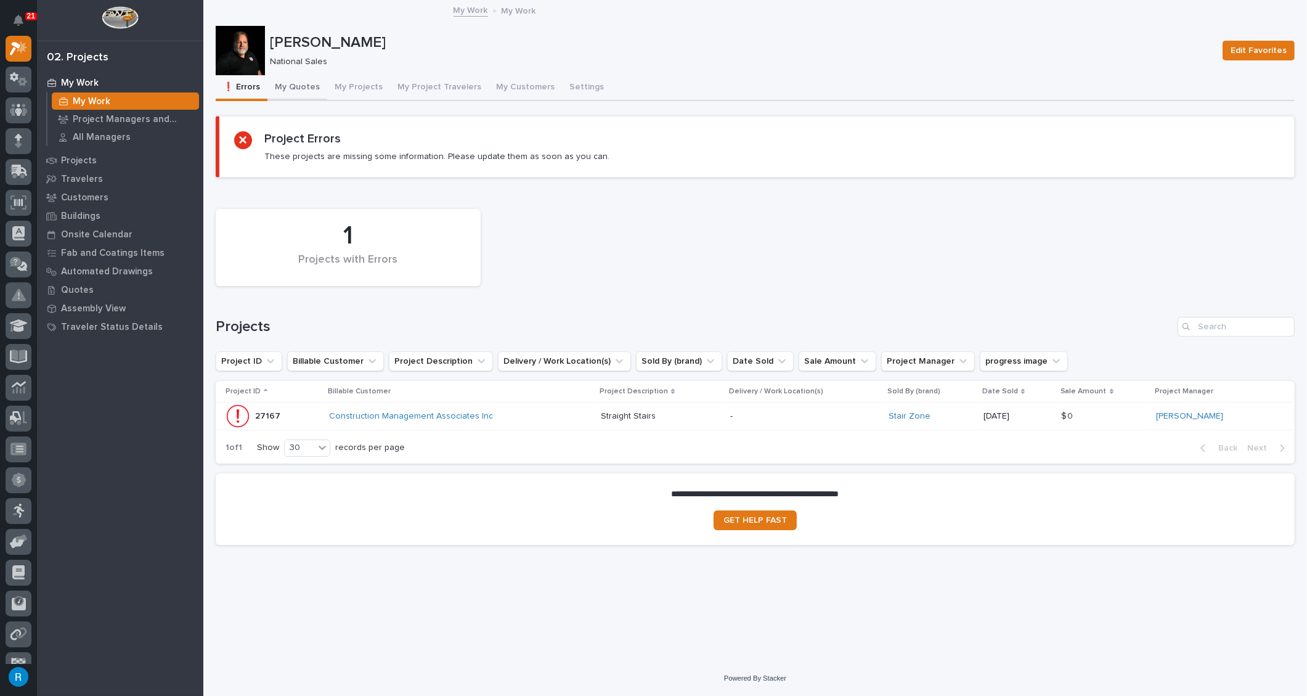
click at [308, 84] on button "My Quotes" at bounding box center [298, 88] width 60 height 26
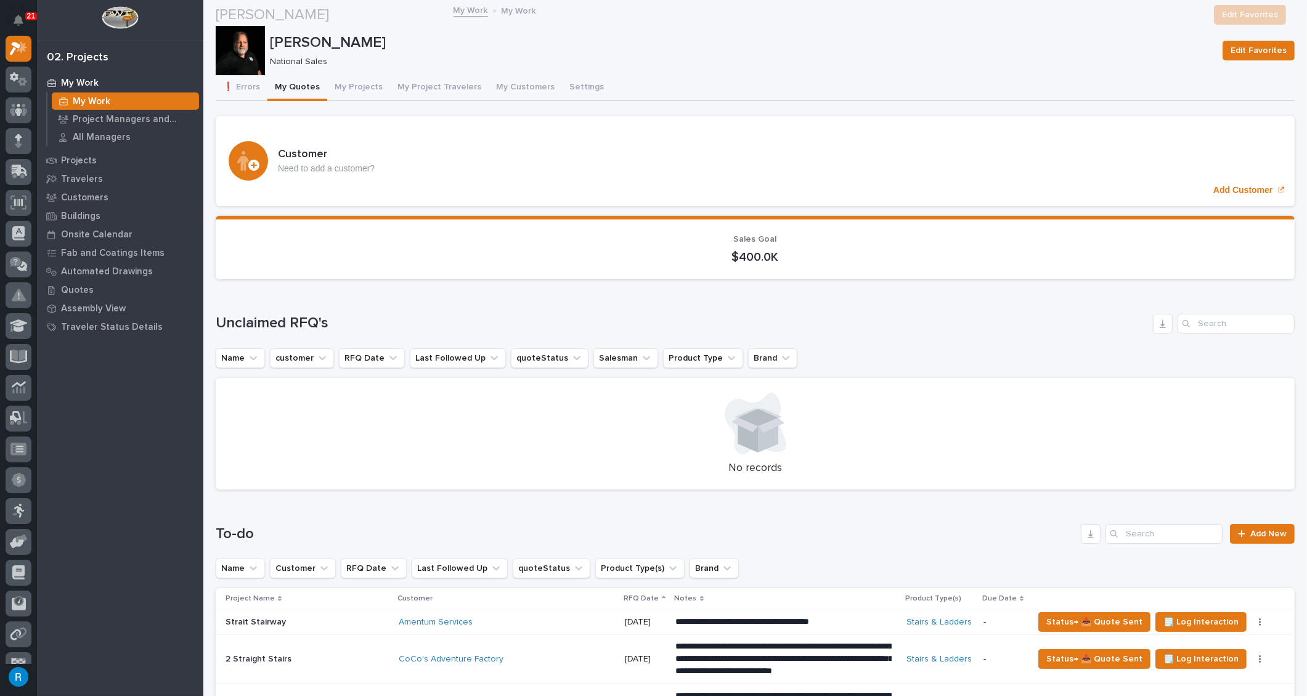
scroll to position [448, 0]
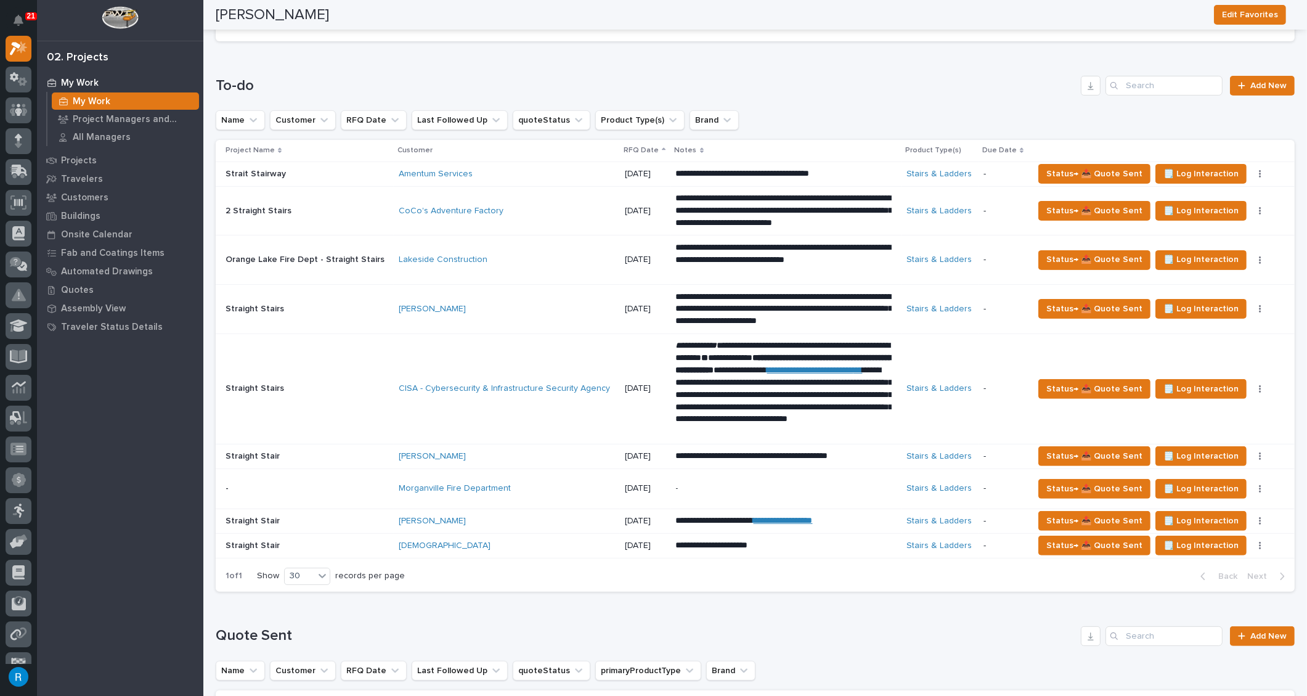
click at [538, 521] on div "Aragon" at bounding box center [507, 521] width 216 height 10
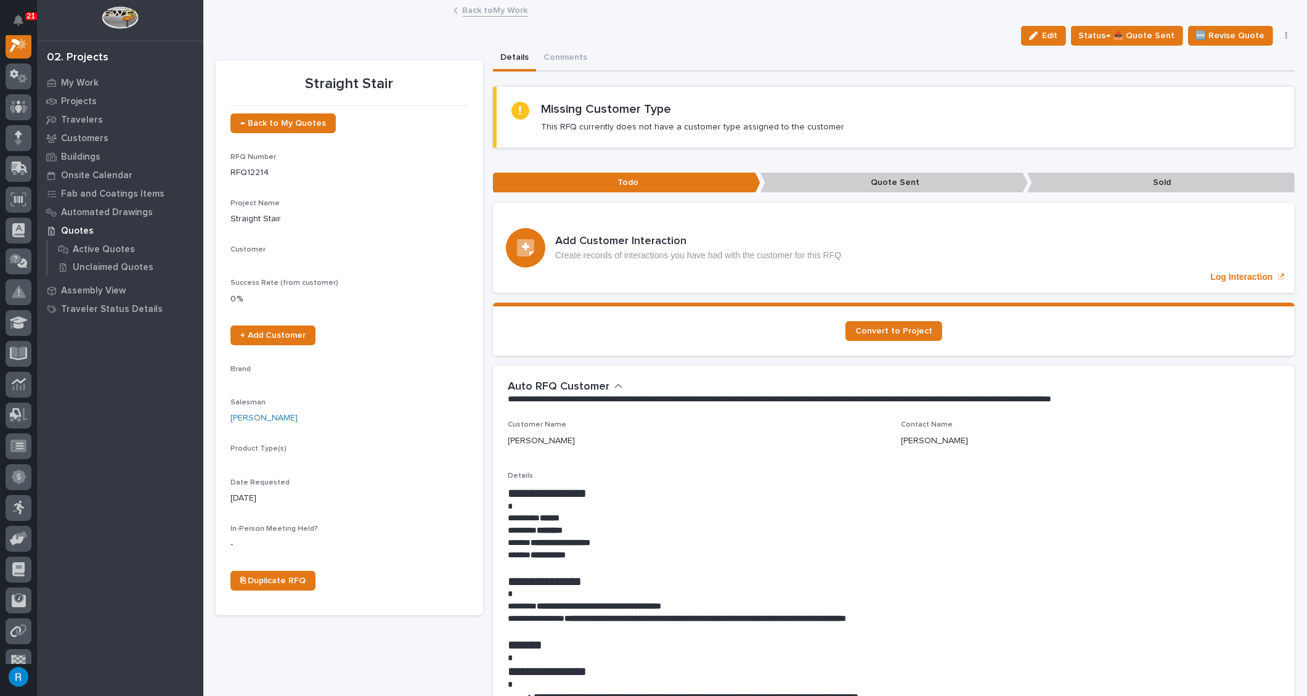
scroll to position [30, 0]
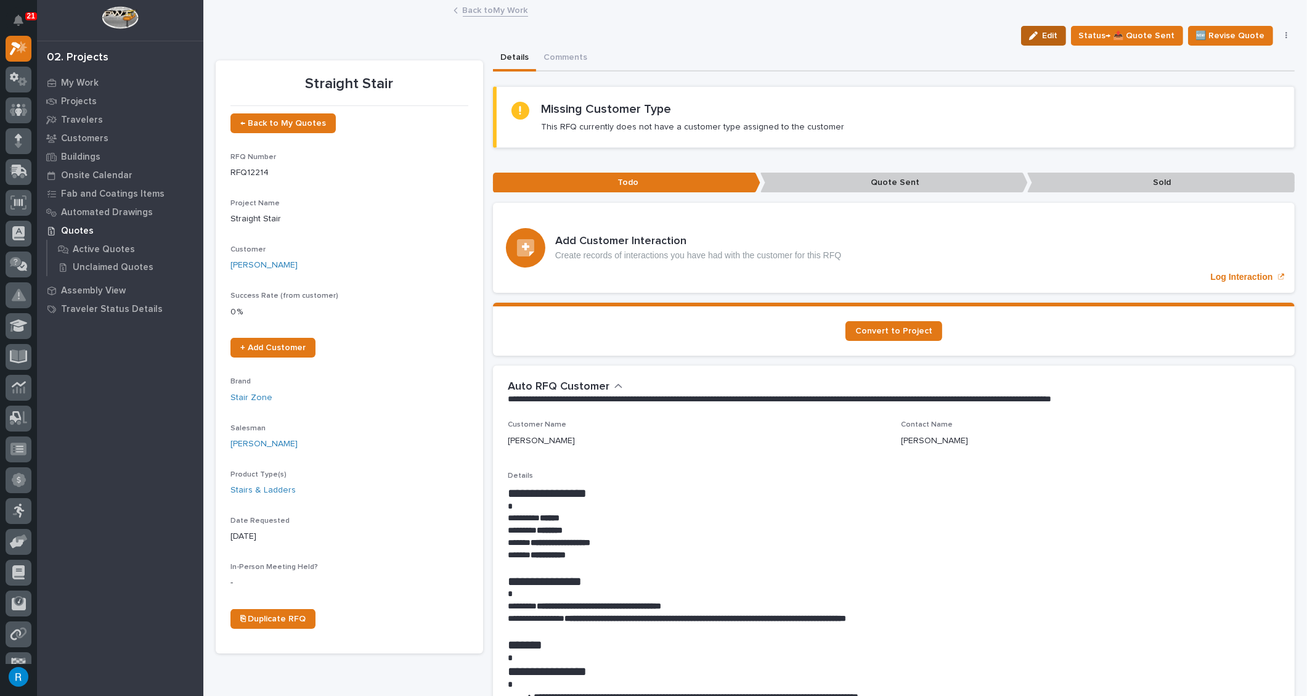
click at [1049, 43] on button "Edit" at bounding box center [1043, 36] width 45 height 20
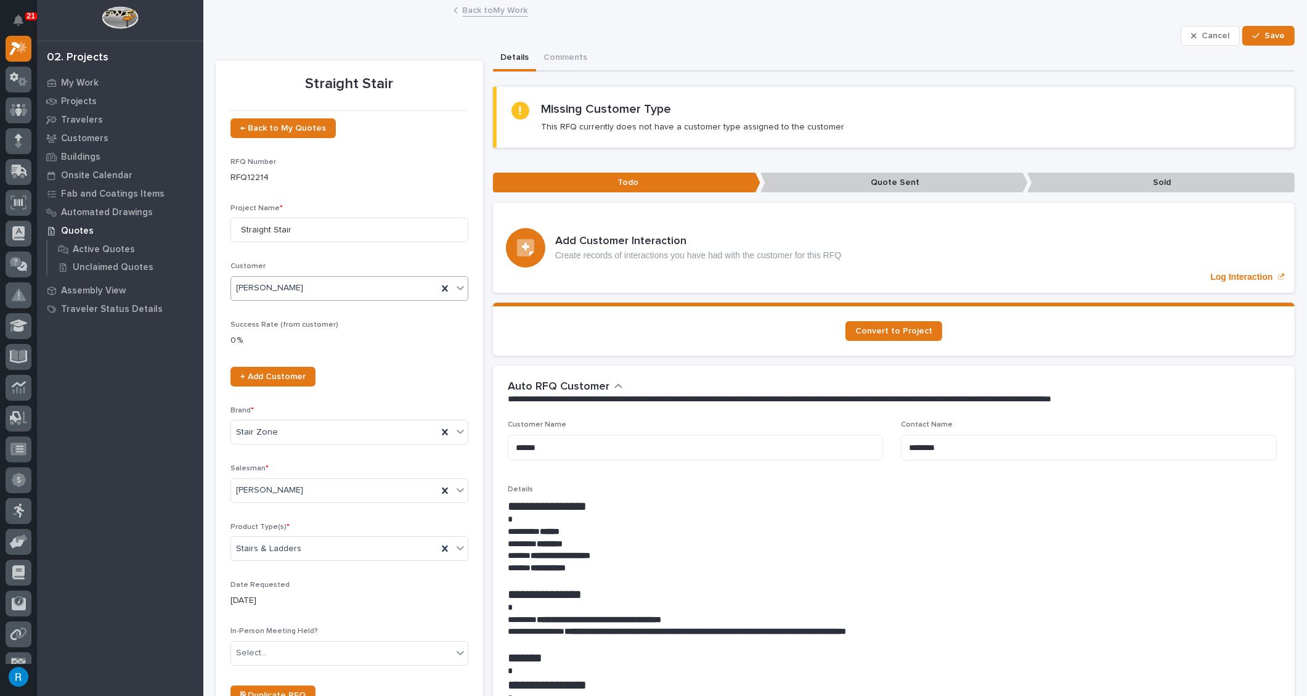
click at [287, 290] on div "Aragon" at bounding box center [334, 288] width 206 height 20
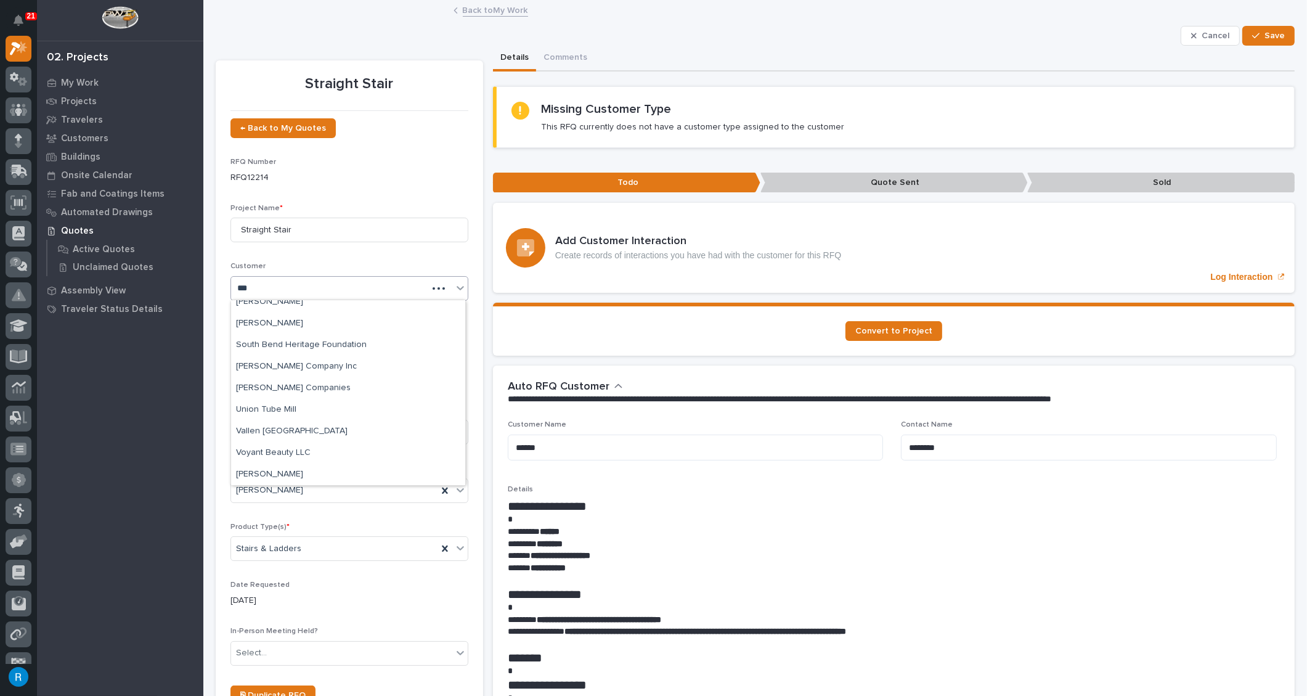
scroll to position [0, 0]
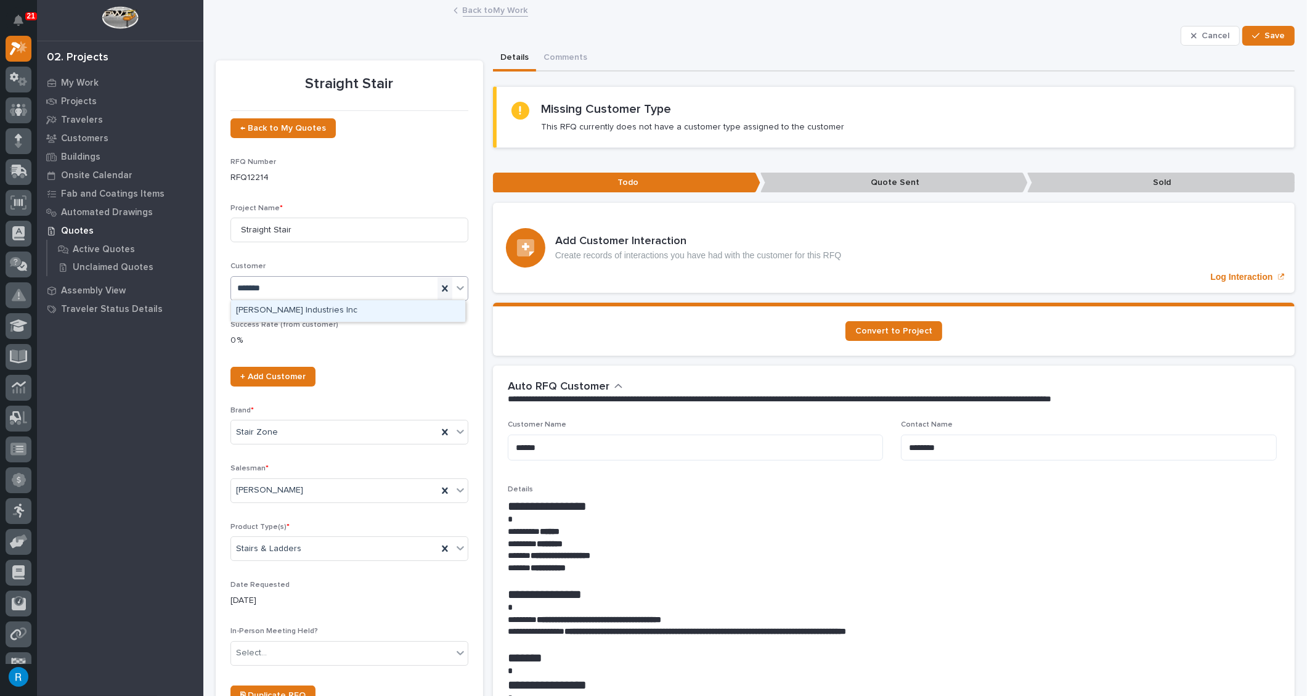
type input "*******"
click at [443, 288] on icon at bounding box center [445, 288] width 6 height 6
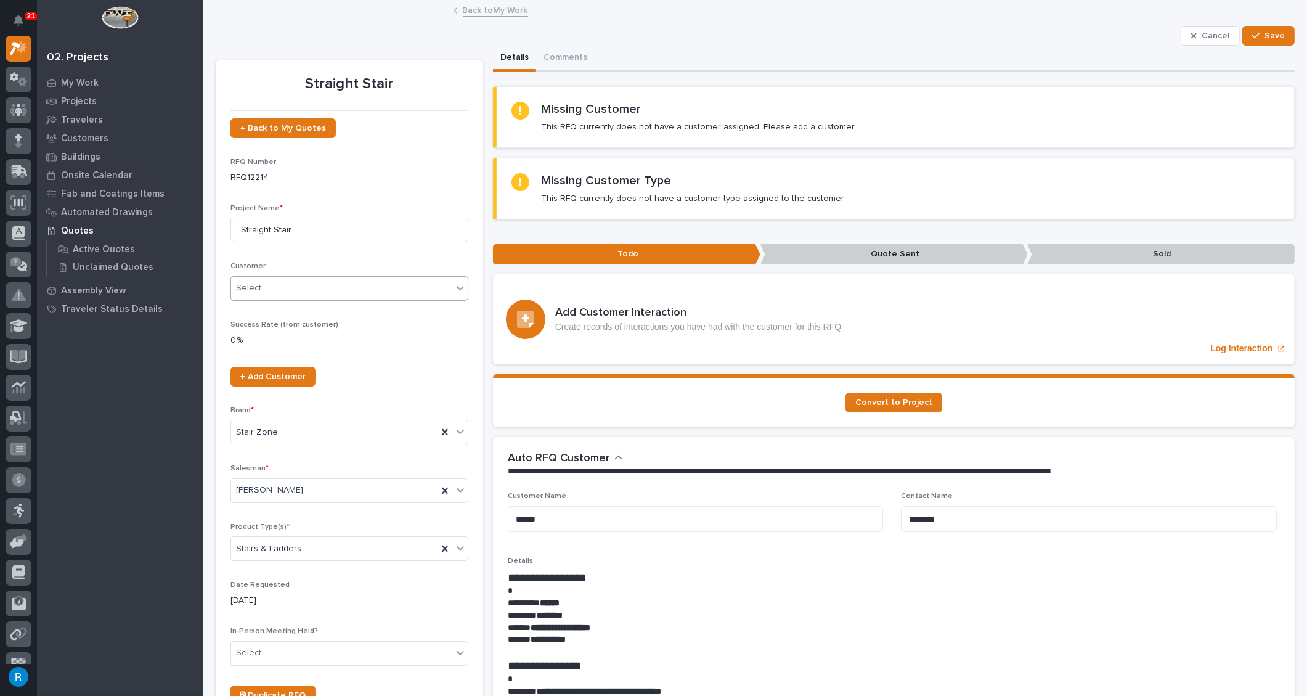
click at [313, 284] on div "Select..." at bounding box center [341, 288] width 221 height 20
type input "*******"
click at [286, 276] on div "Select..." at bounding box center [350, 288] width 238 height 25
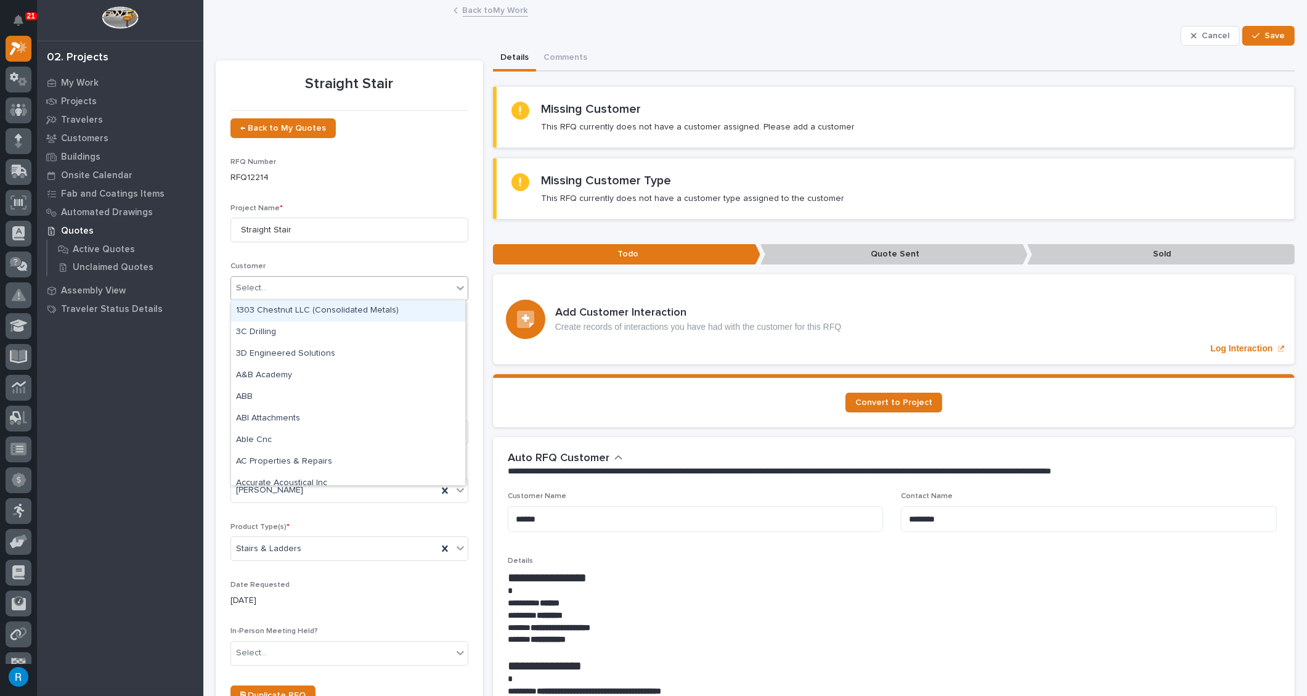
click at [457, 291] on icon at bounding box center [460, 288] width 12 height 12
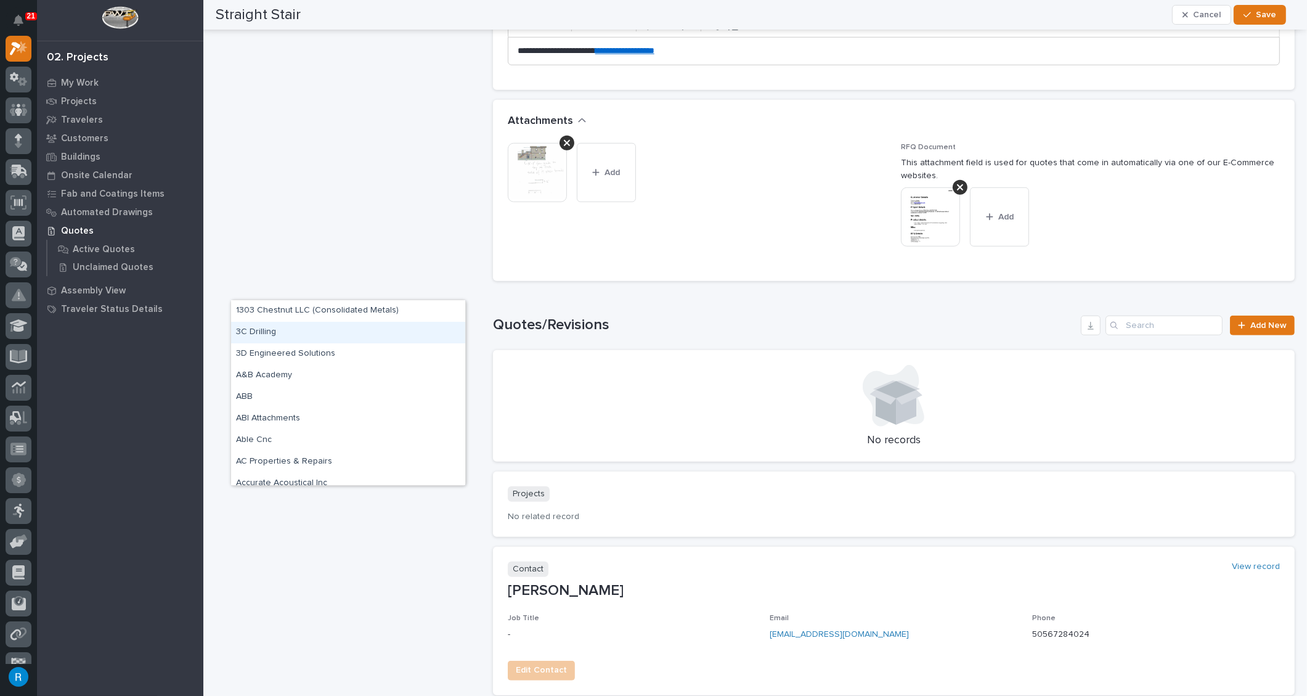
scroll to position [1238, 0]
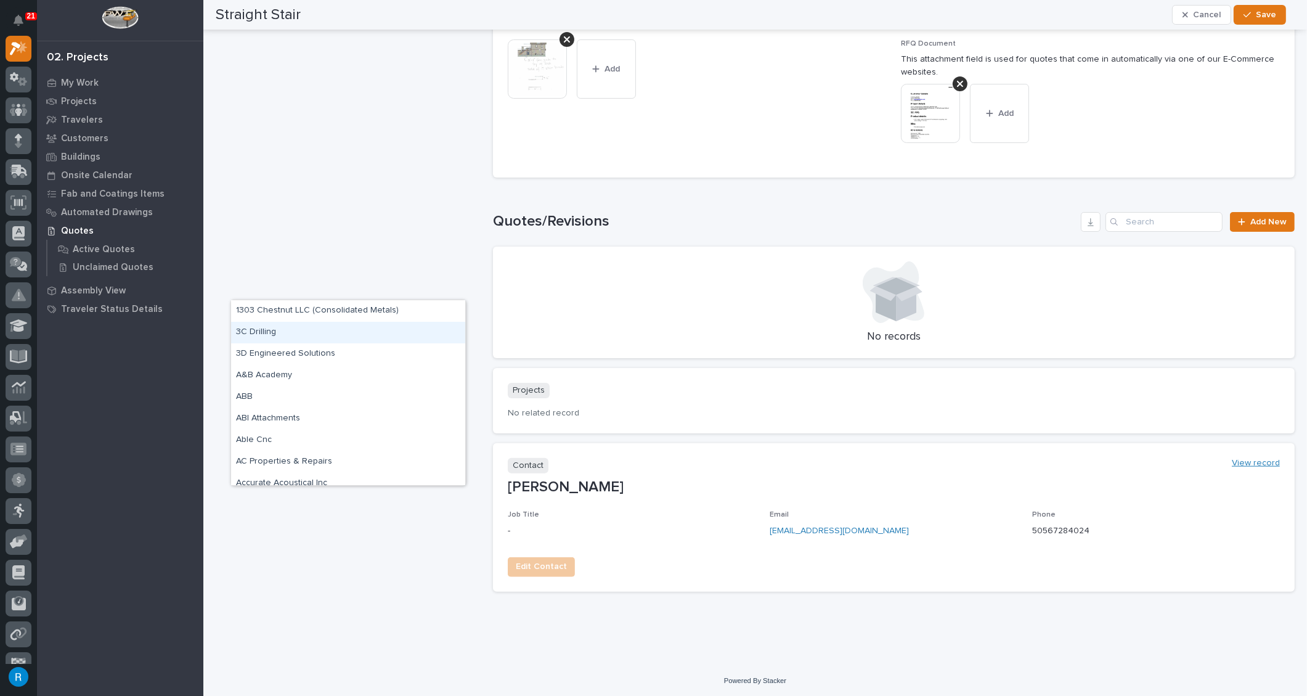
click at [1246, 462] on link "View record" at bounding box center [1256, 463] width 48 height 10
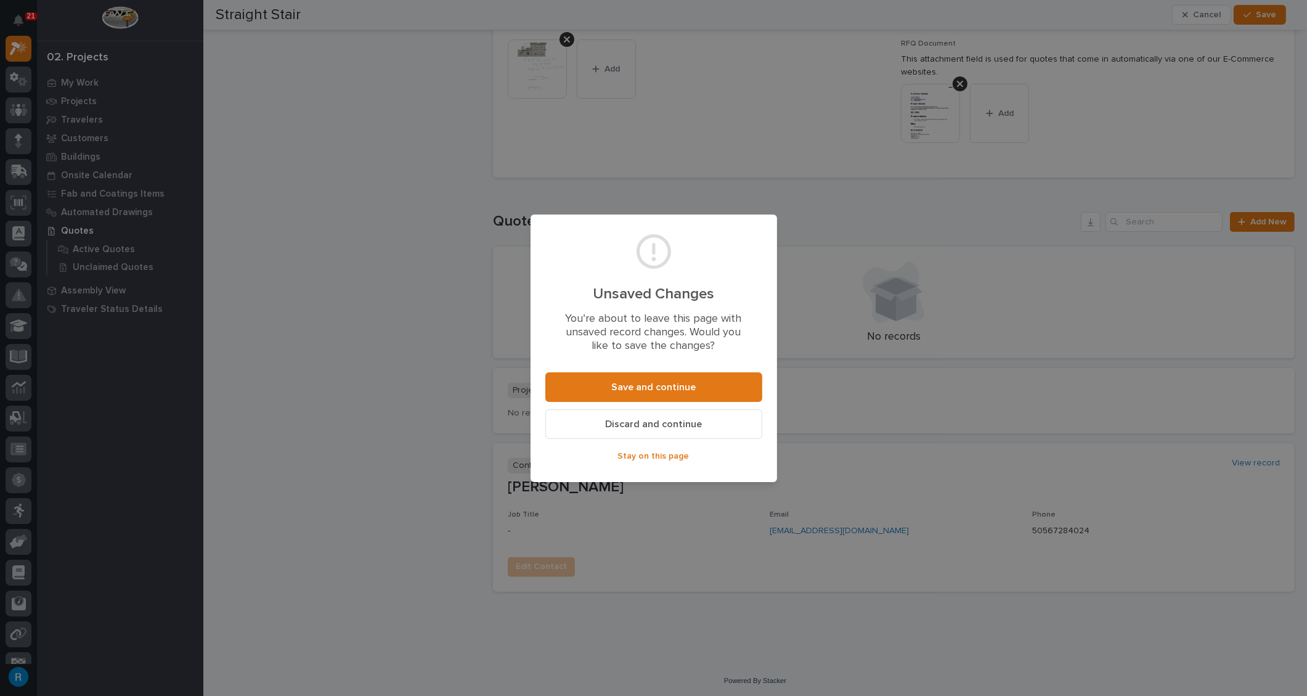
click at [638, 454] on span "Stay on this page" at bounding box center [654, 456] width 72 height 11
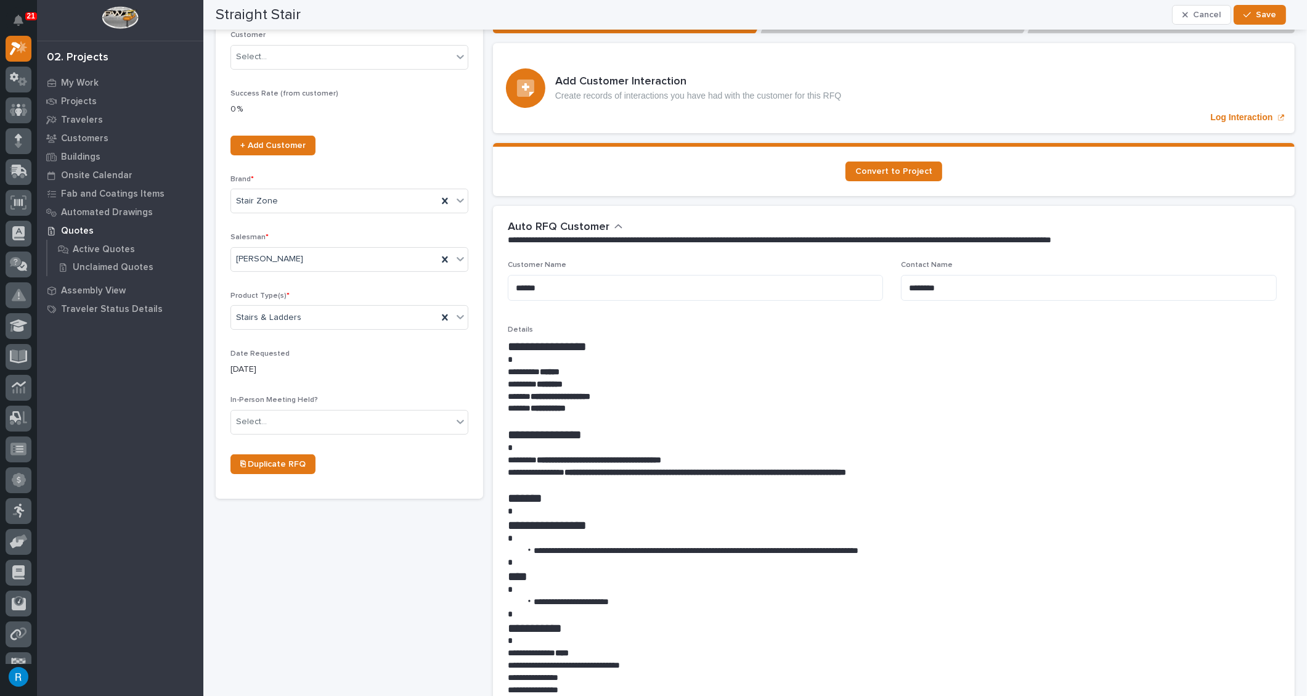
scroll to position [0, 0]
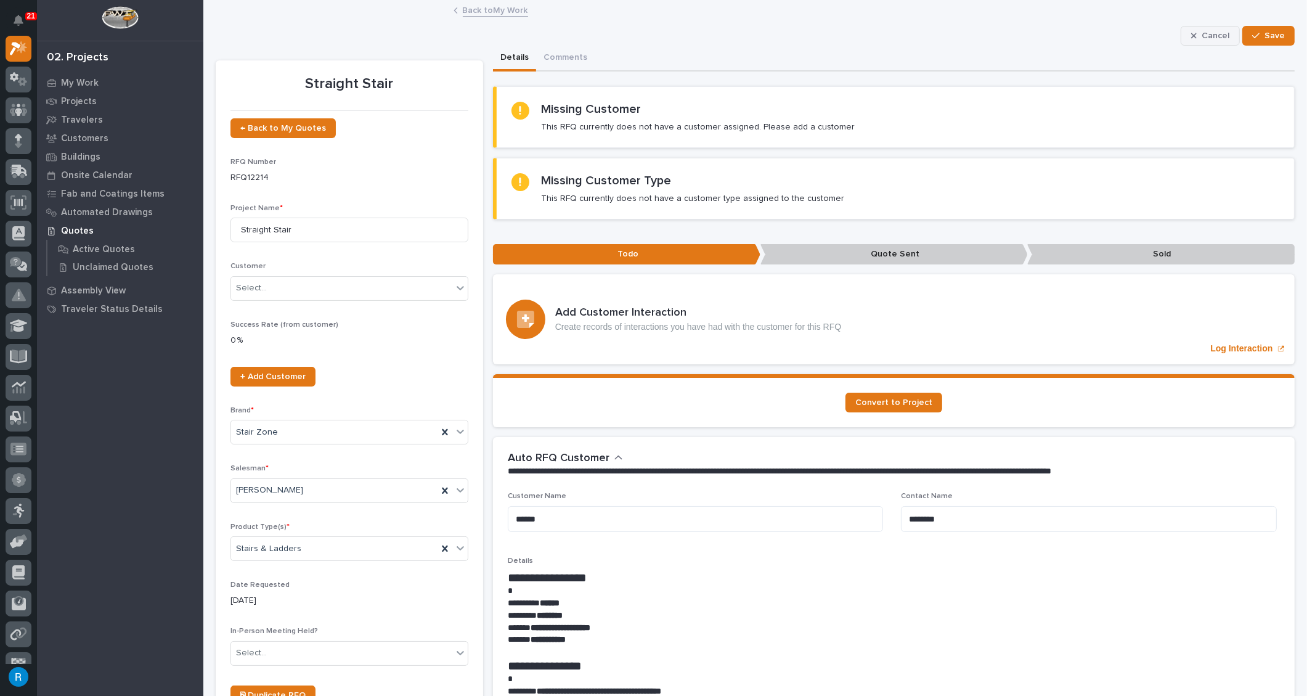
click at [1210, 38] on span "Cancel" at bounding box center [1216, 35] width 28 height 11
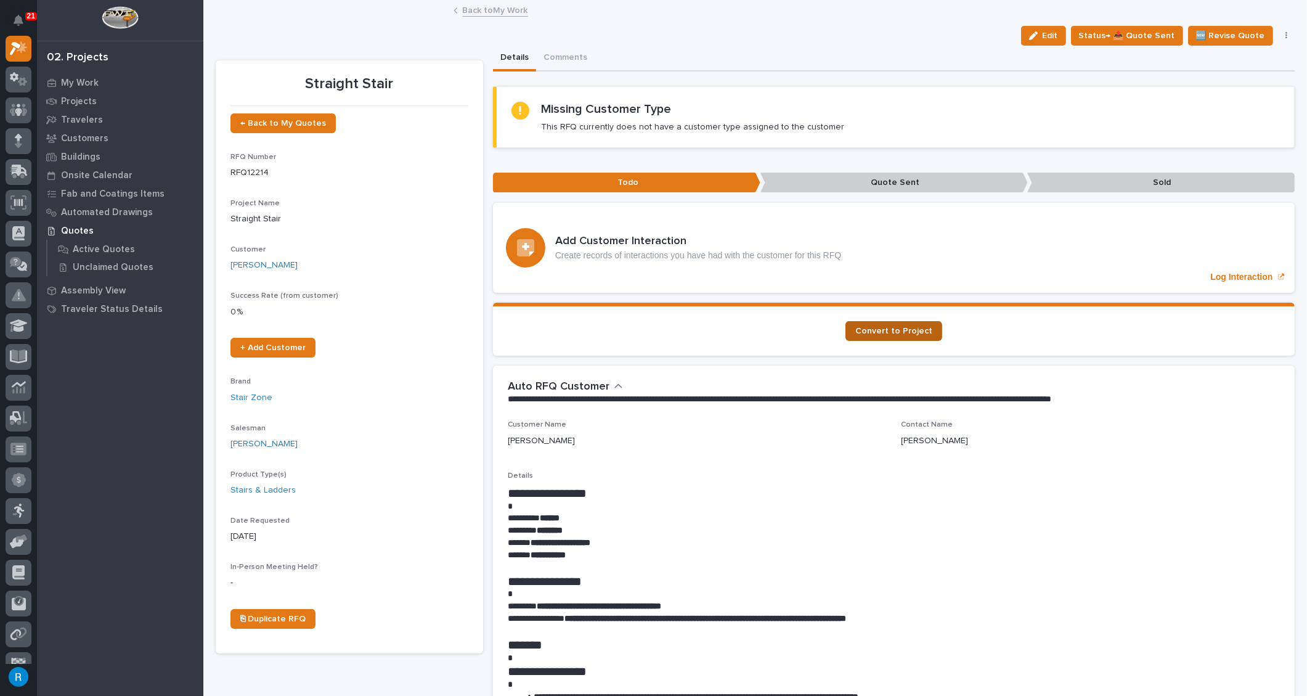
click at [883, 334] on link "Convert to Project" at bounding box center [894, 331] width 97 height 20
click at [273, 351] on span "+ Add Customer" at bounding box center [272, 347] width 65 height 9
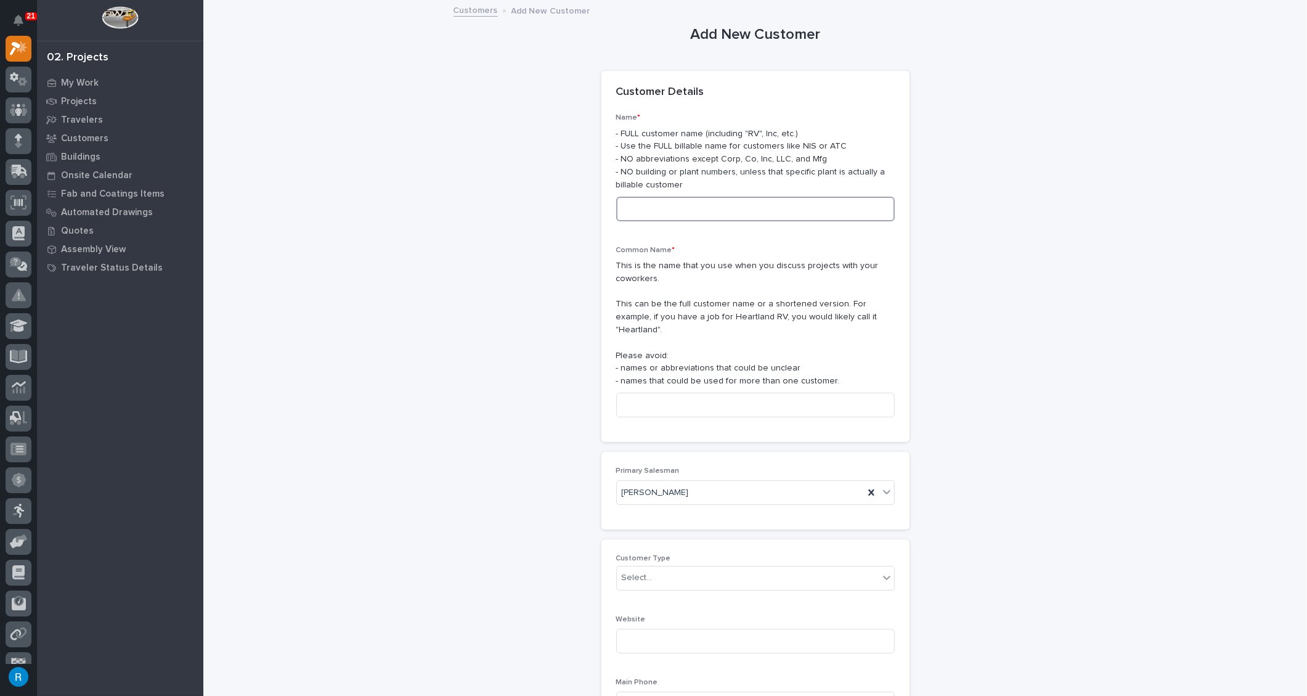
click at [644, 210] on input at bounding box center [755, 209] width 279 height 25
type input "[PERSON_NAME] Custom Construction"
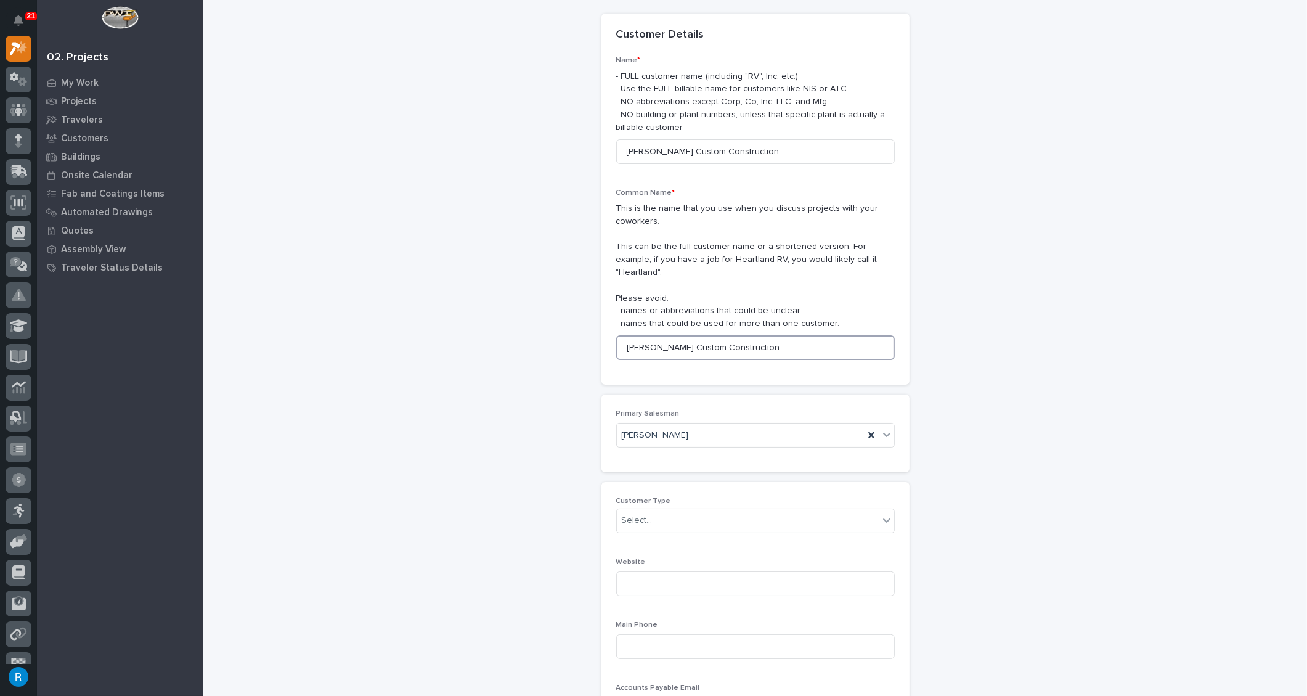
scroll to position [168, 0]
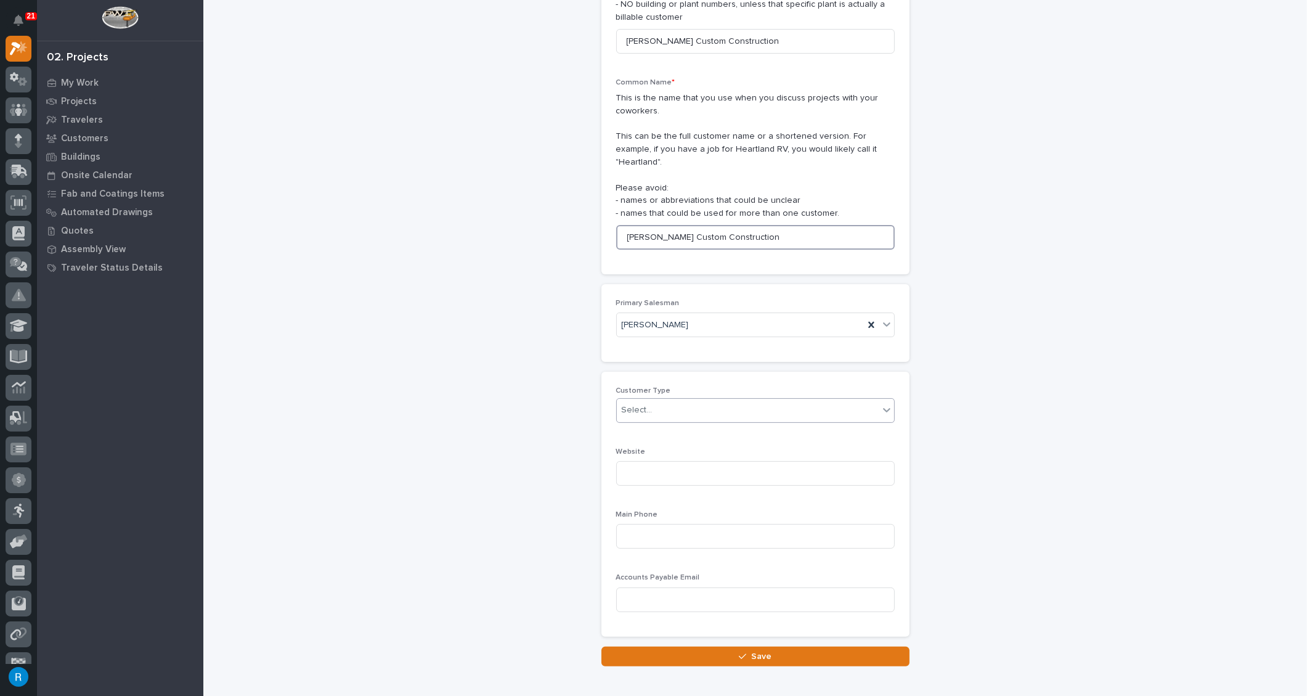
type input "[PERSON_NAME] Custom Construction"
click at [677, 400] on div "Select..." at bounding box center [748, 410] width 262 height 20
click at [639, 463] on div "General Contractor" at bounding box center [751, 463] width 277 height 22
click at [632, 524] on input at bounding box center [755, 536] width 279 height 25
type input "[PHONE_NUMBER]"
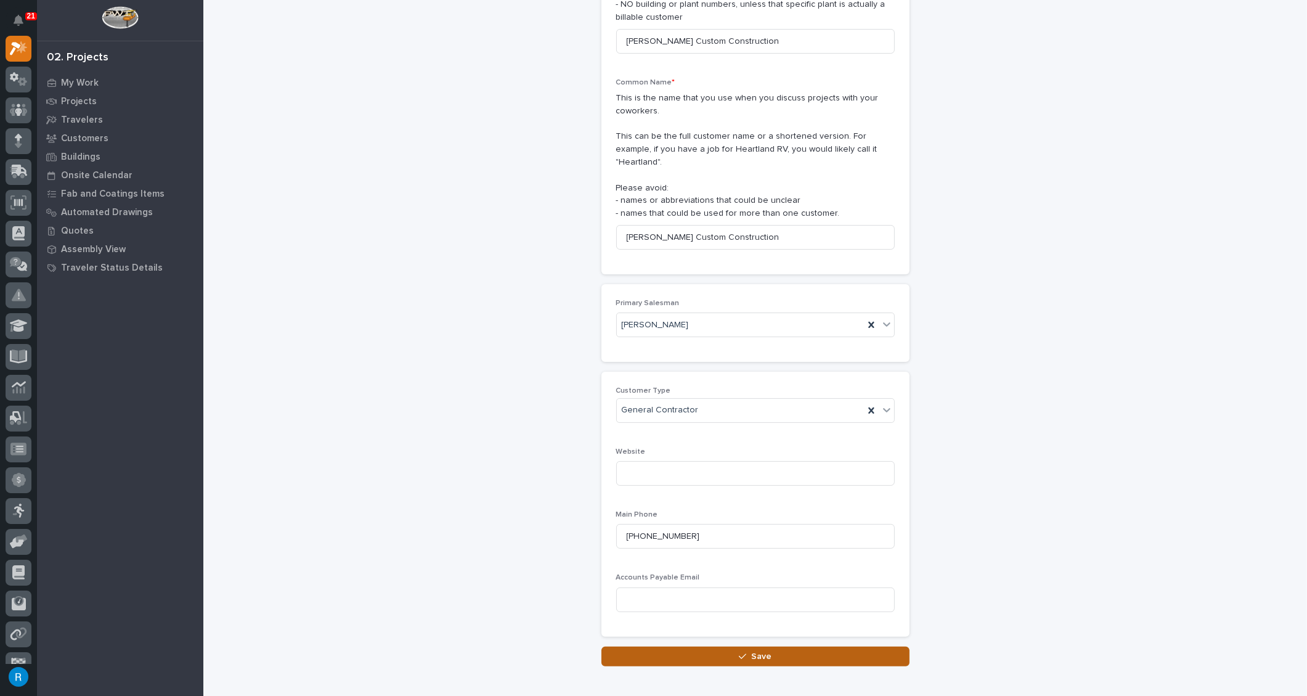
click at [766, 651] on span "Save" at bounding box center [761, 656] width 20 height 11
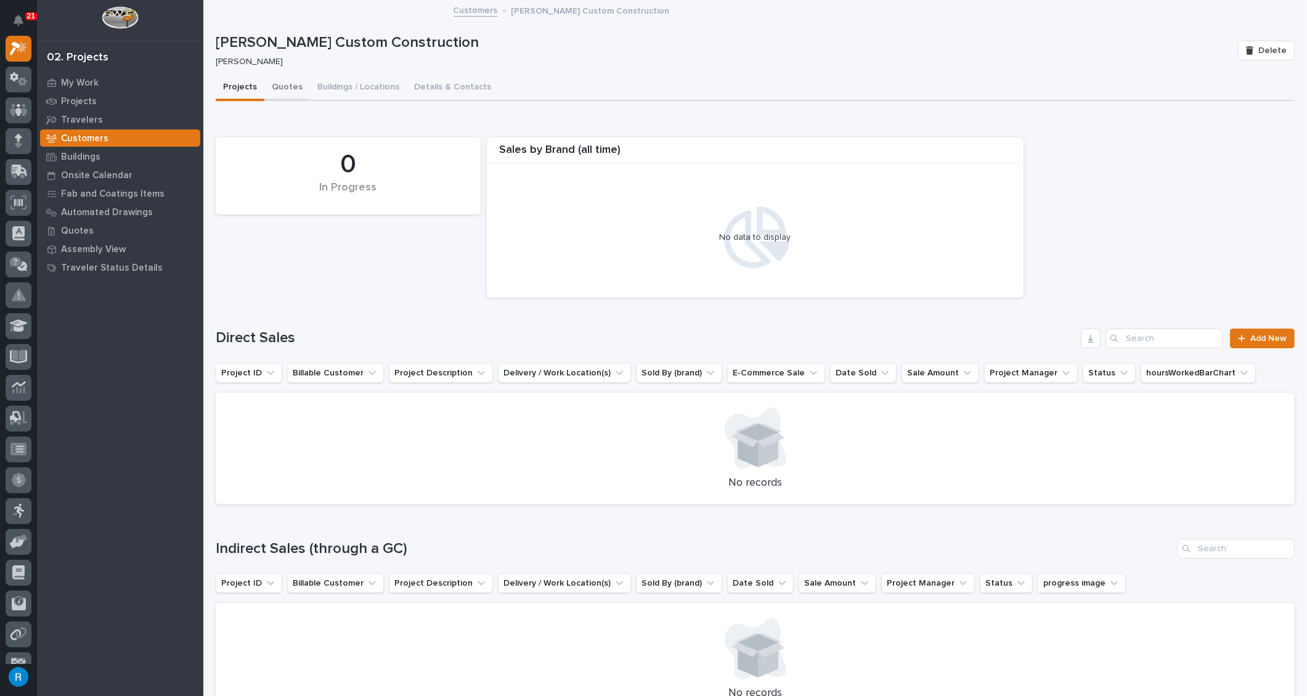
click at [282, 92] on button "Quotes" at bounding box center [287, 88] width 46 height 26
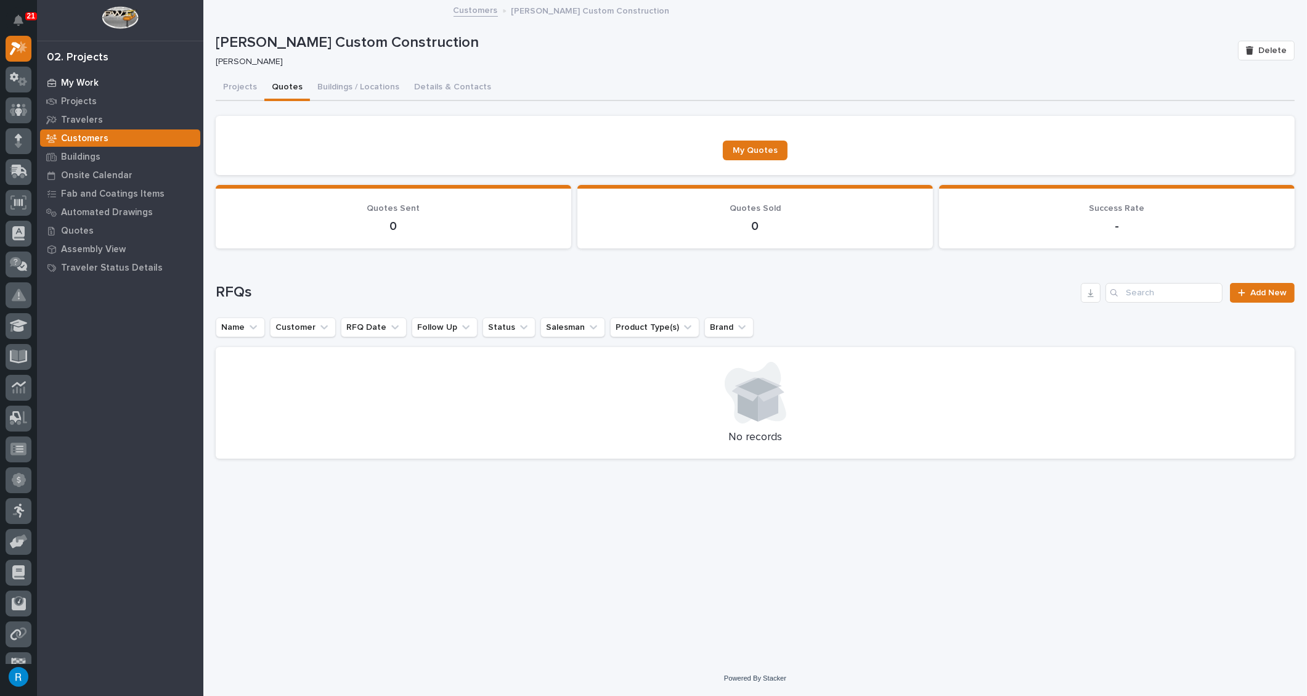
click at [82, 84] on p "My Work" at bounding box center [80, 83] width 38 height 11
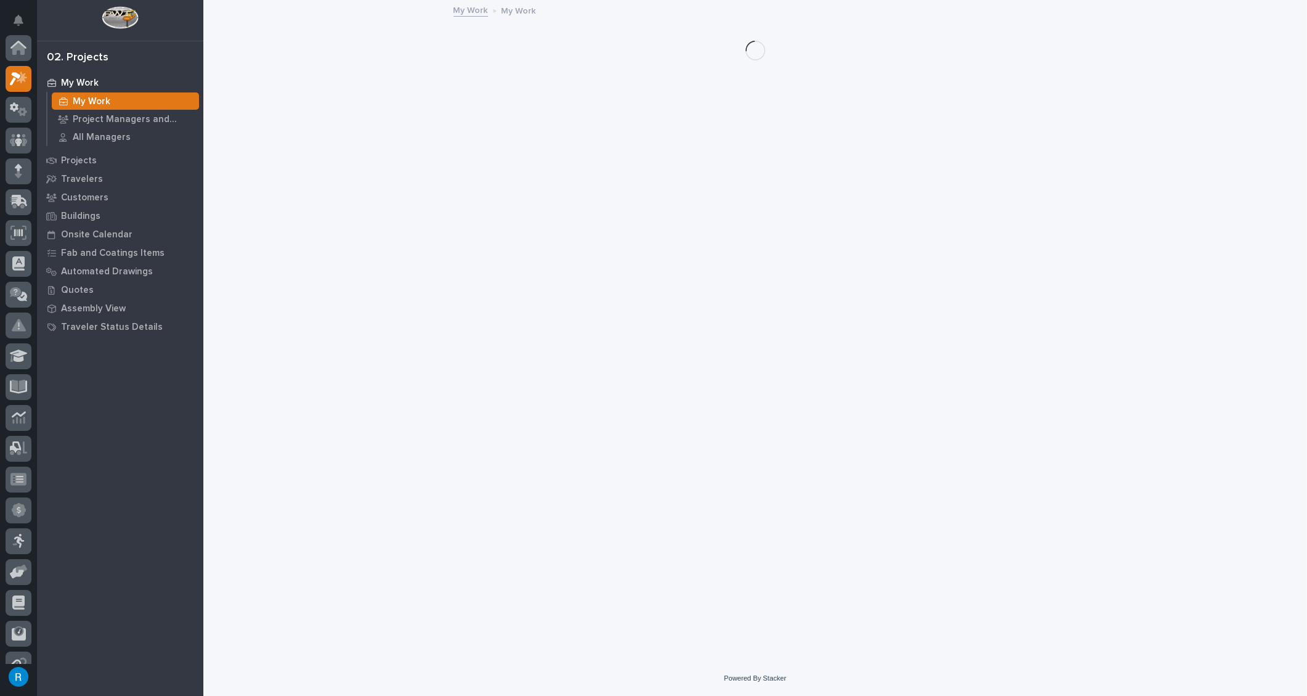
scroll to position [30, 0]
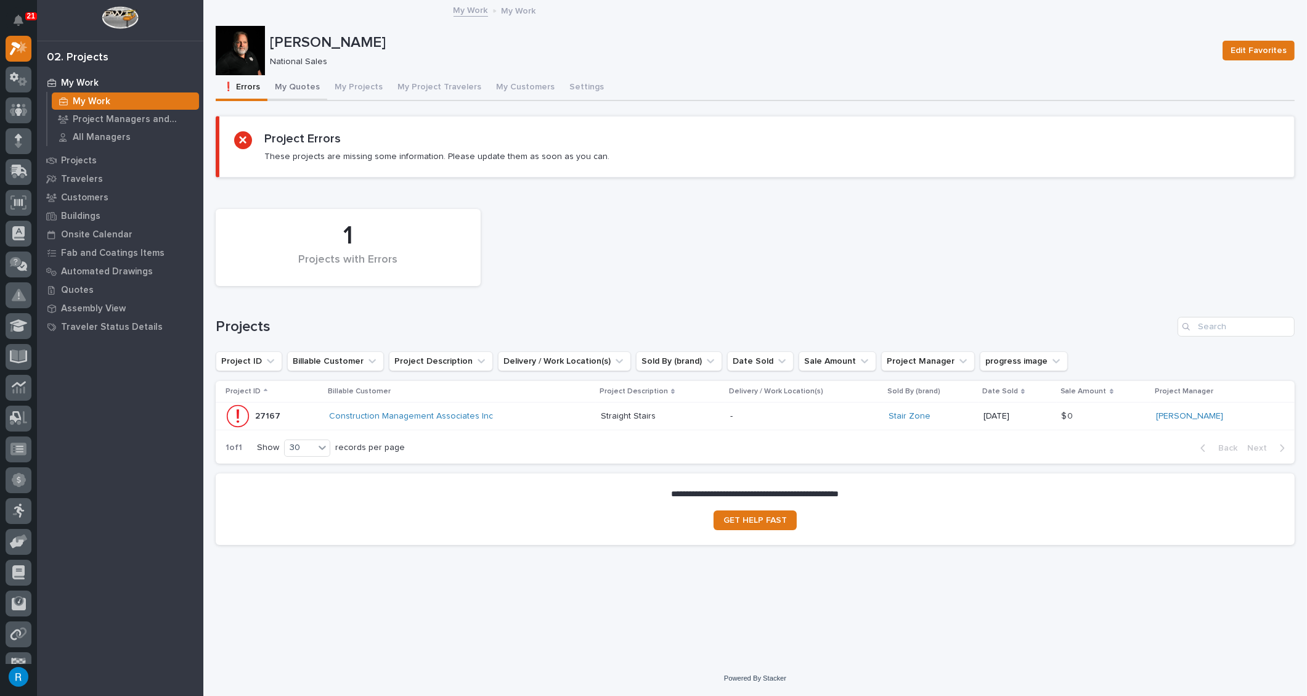
click at [303, 89] on button "My Quotes" at bounding box center [298, 88] width 60 height 26
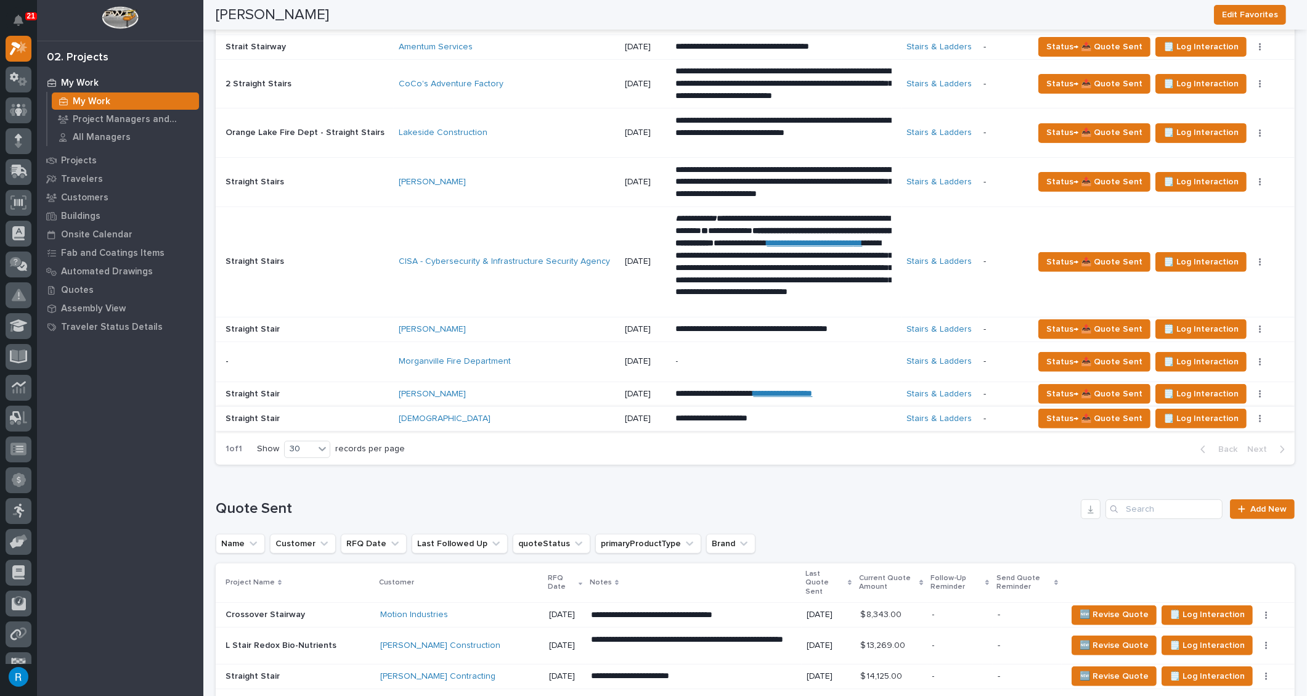
scroll to position [616, 0]
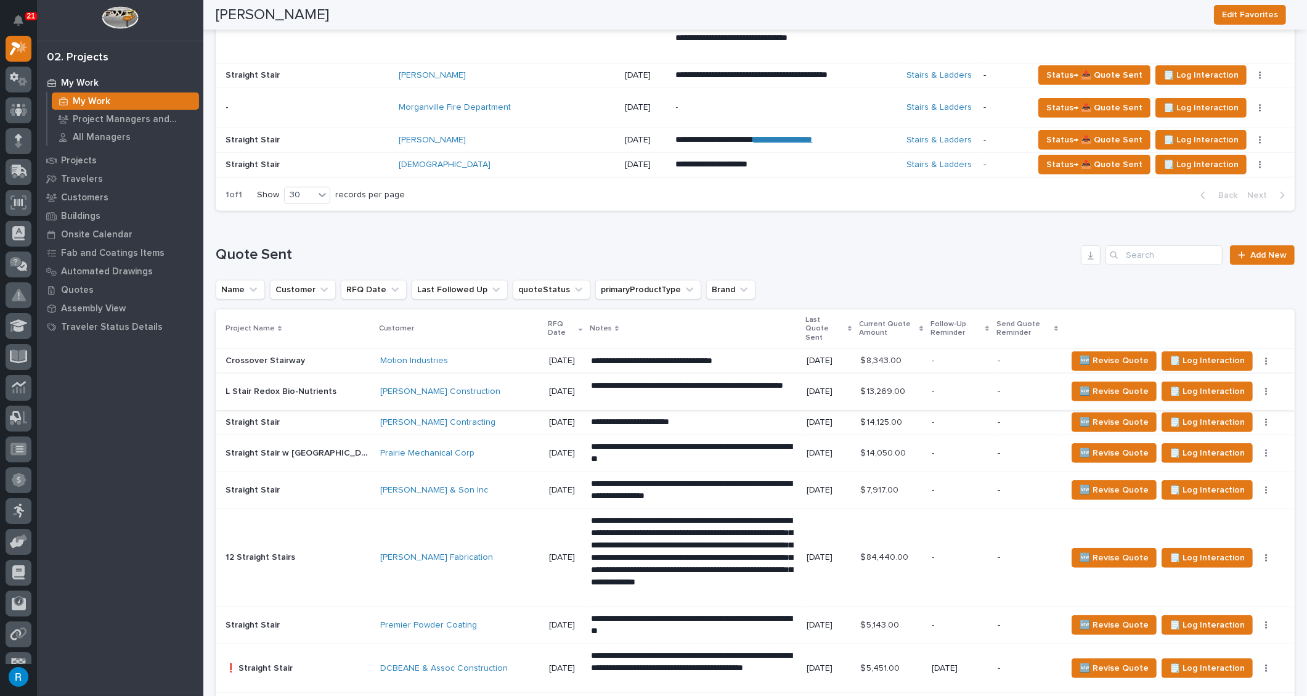
scroll to position [811, 0]
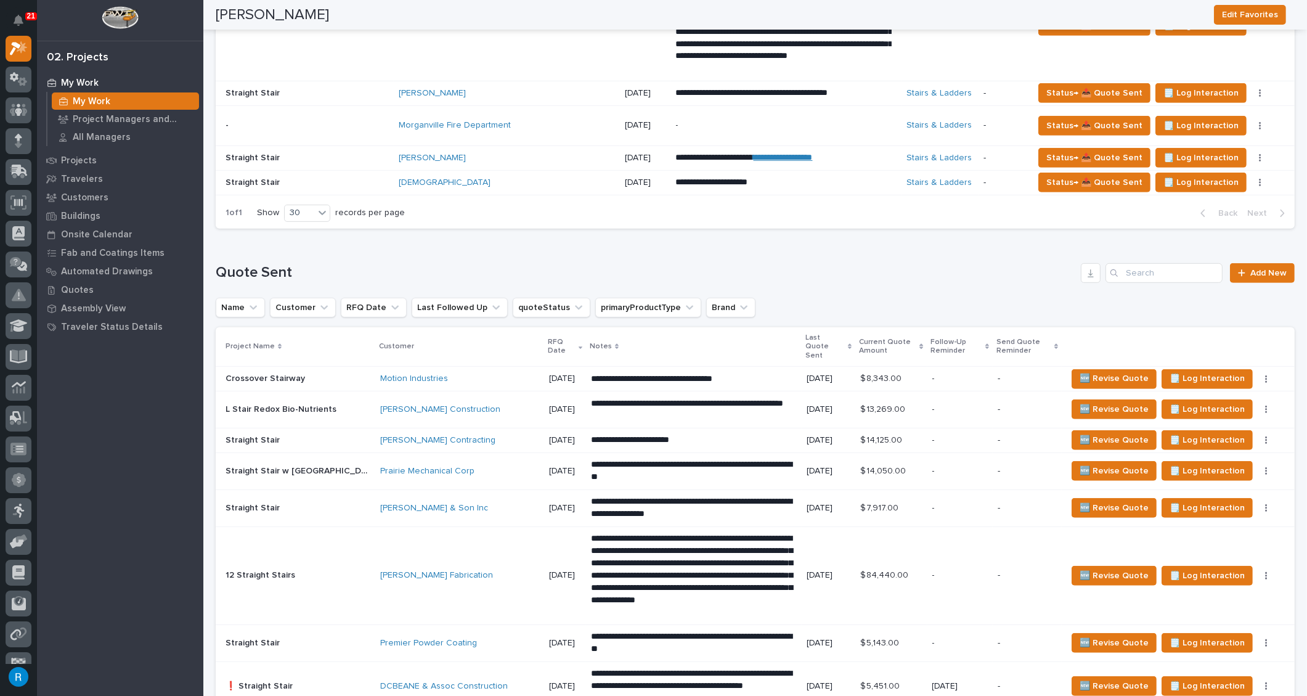
click at [580, 160] on div "Aragon" at bounding box center [507, 158] width 217 height 20
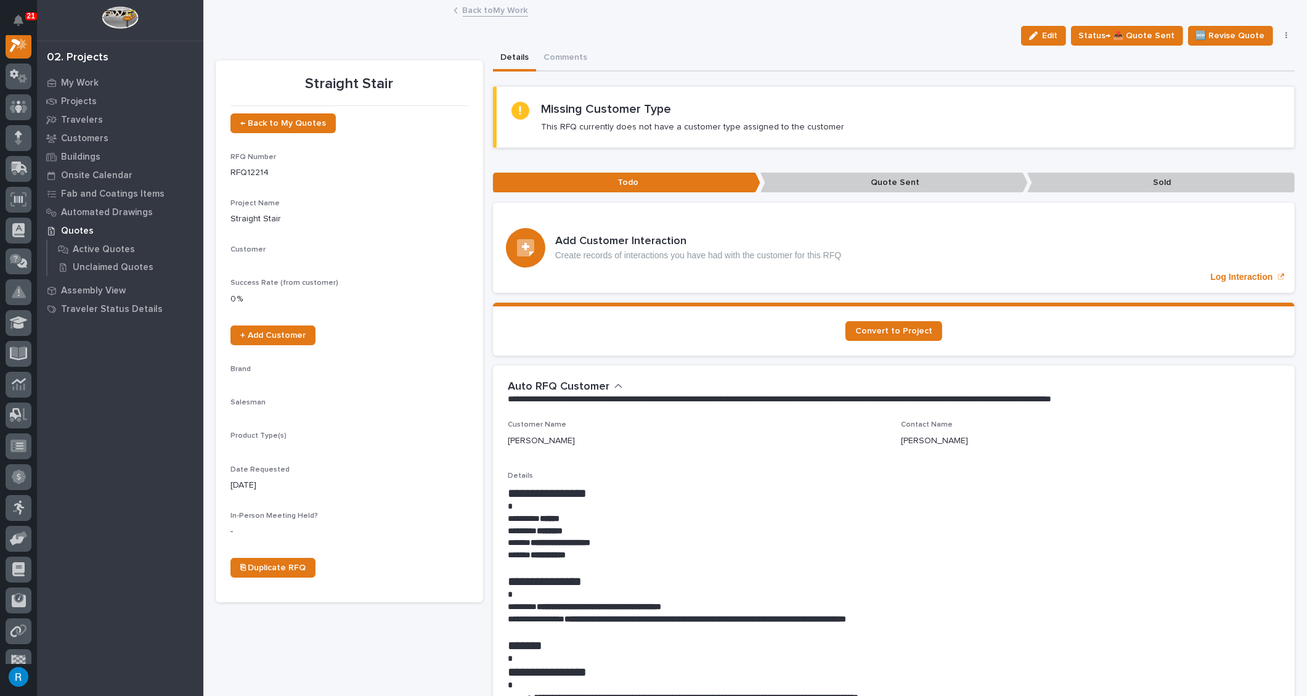
scroll to position [30, 0]
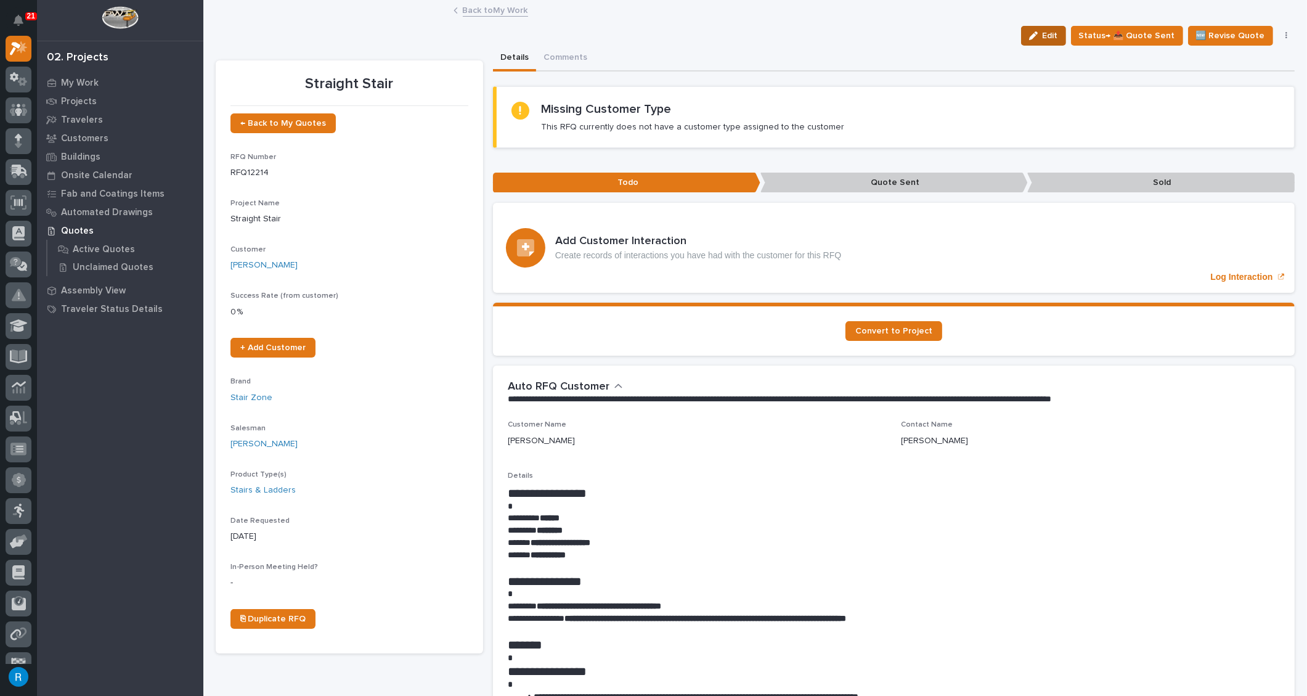
click at [1047, 37] on span "Edit" at bounding box center [1050, 35] width 15 height 11
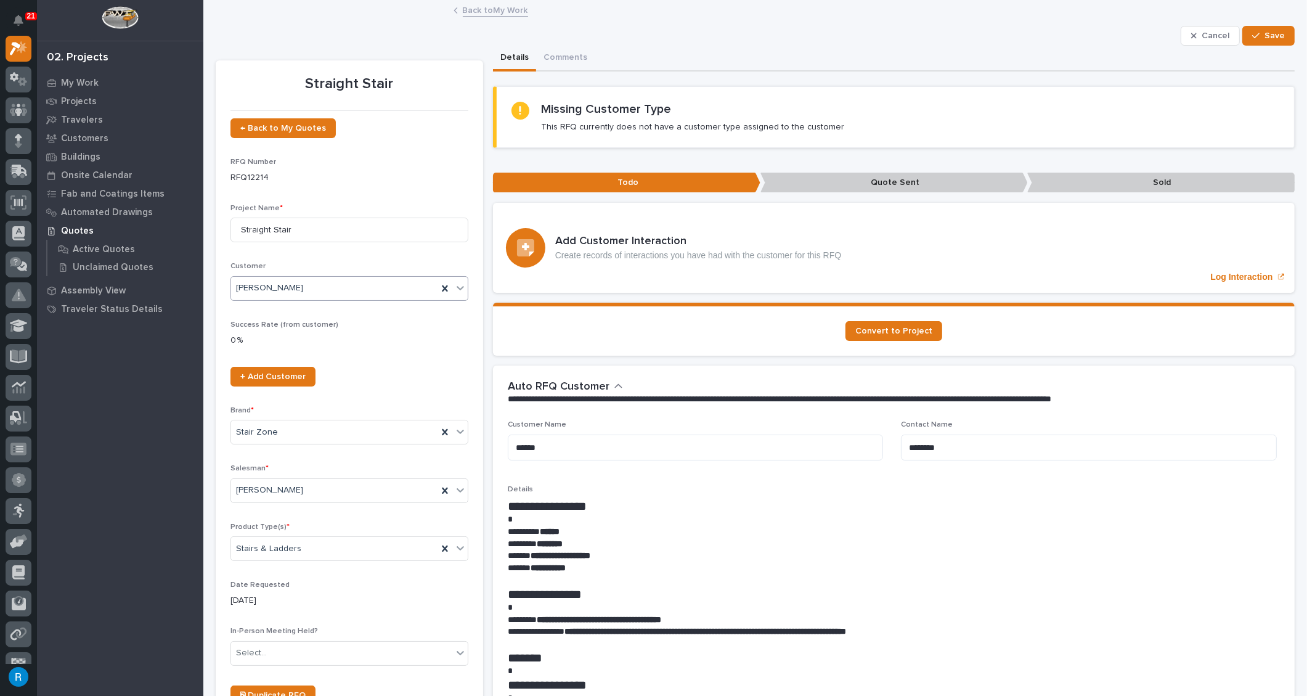
click at [384, 289] on div "Aragon" at bounding box center [334, 288] width 206 height 20
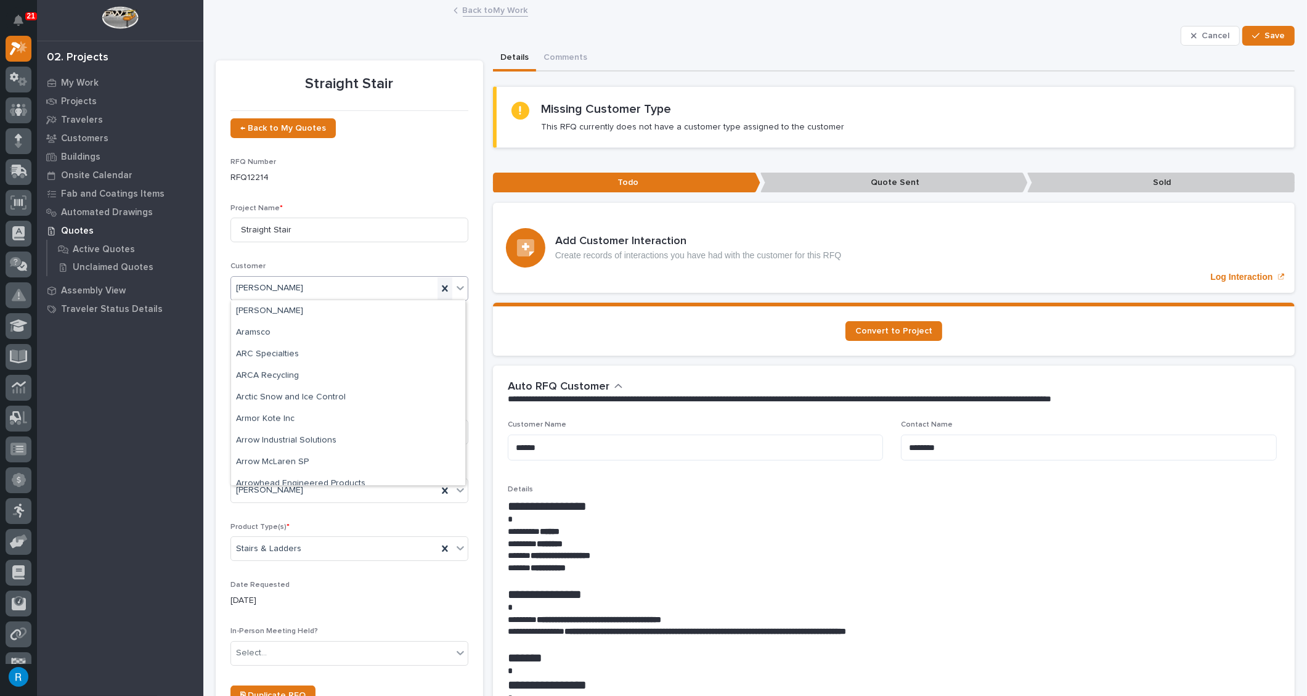
click at [442, 288] on icon at bounding box center [445, 288] width 6 height 6
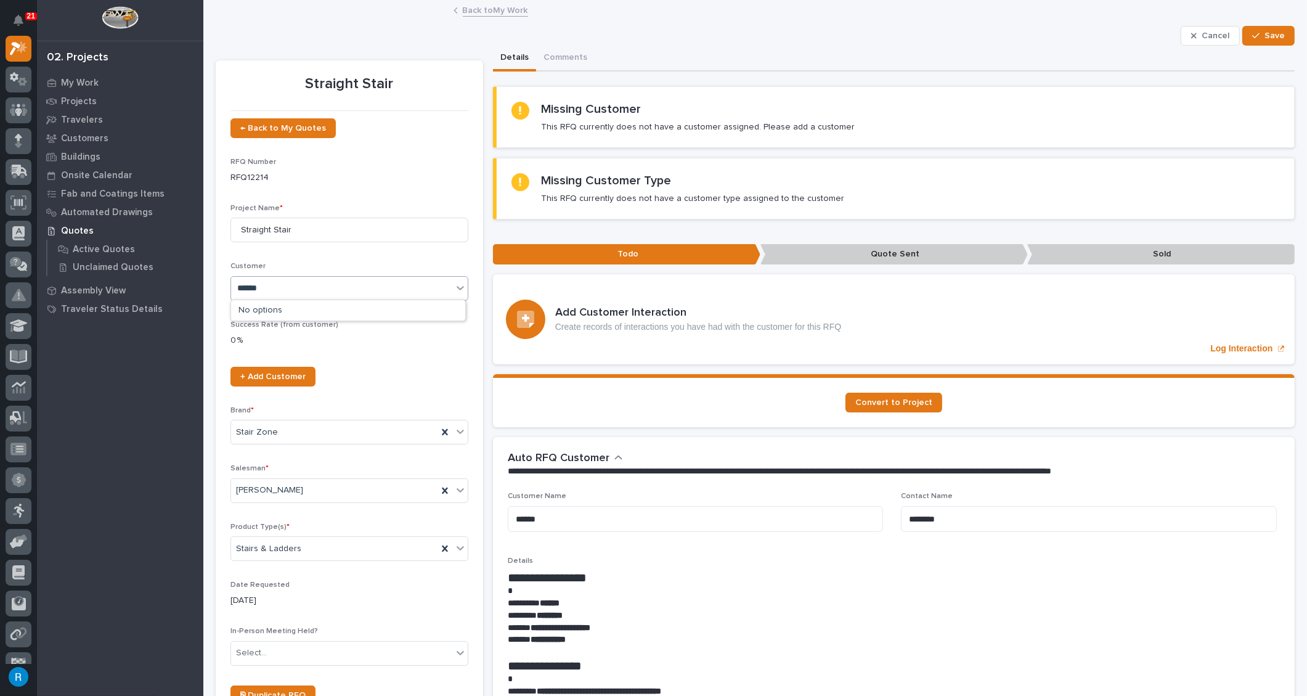
type input "*******"
click at [279, 307] on div "Bennett Custom Construction" at bounding box center [348, 311] width 234 height 22
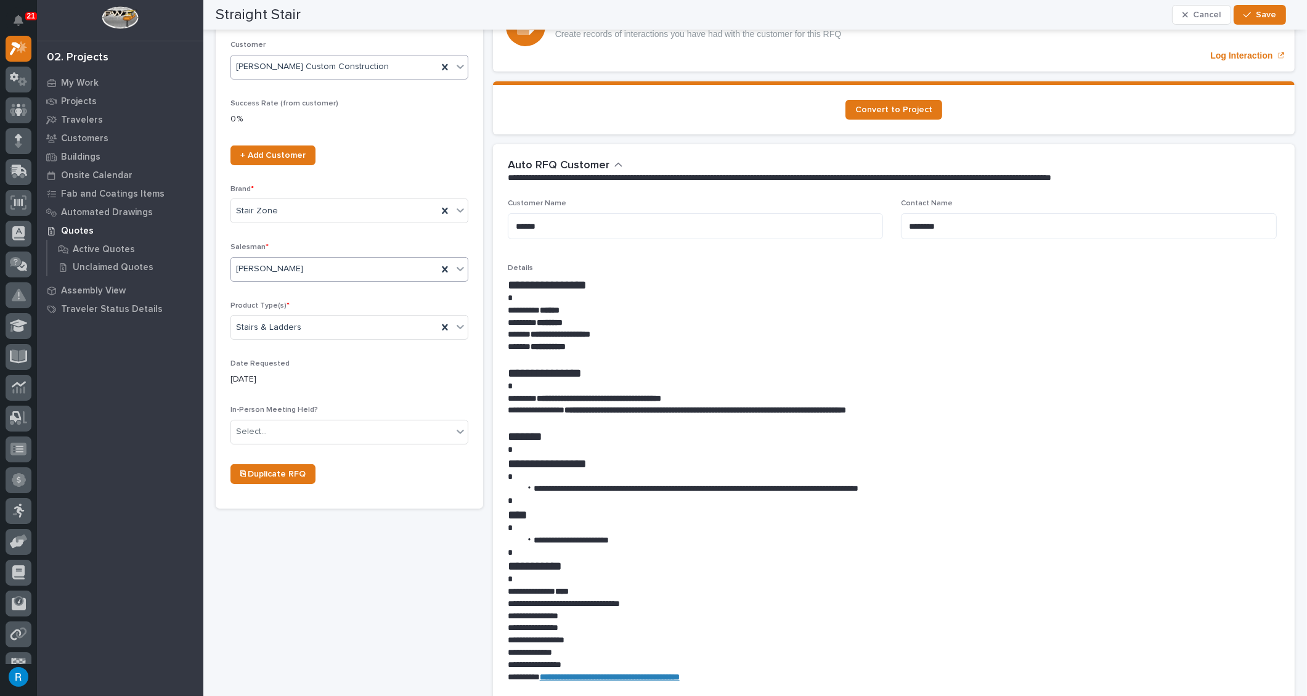
scroll to position [280, 0]
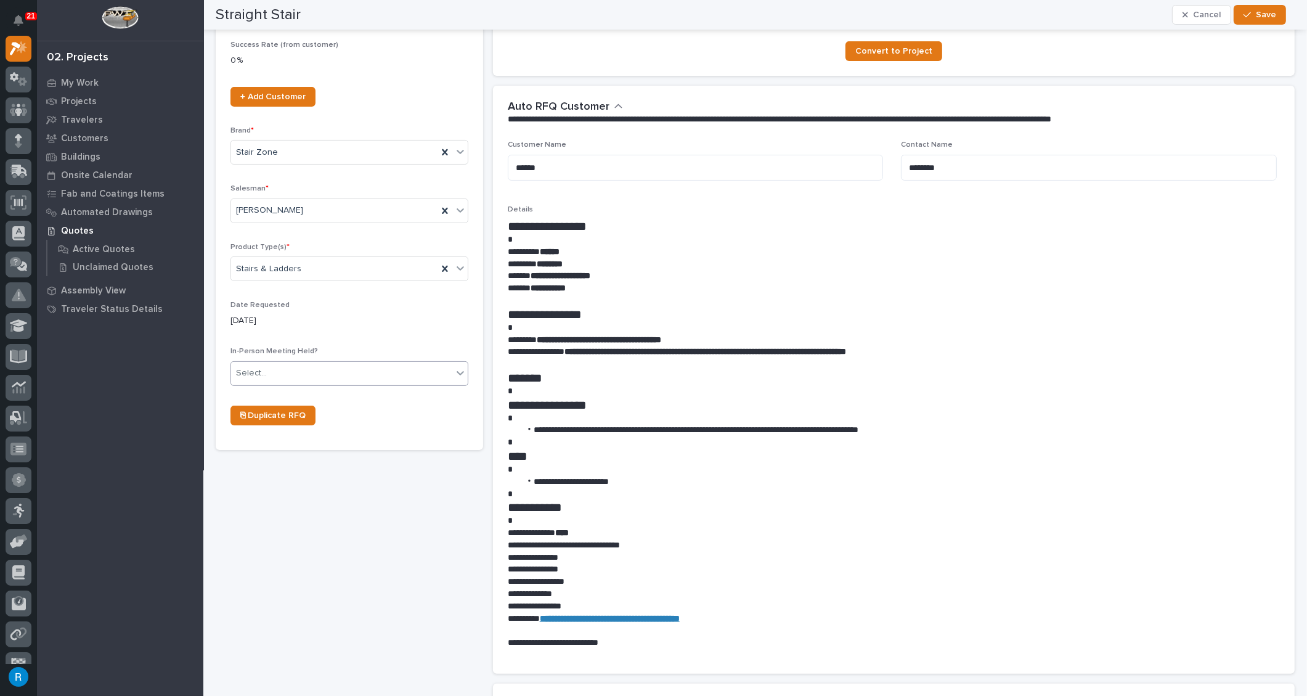
click at [274, 372] on div "Select..." at bounding box center [341, 373] width 221 height 20
click at [244, 417] on span "No" at bounding box center [244, 414] width 17 height 14
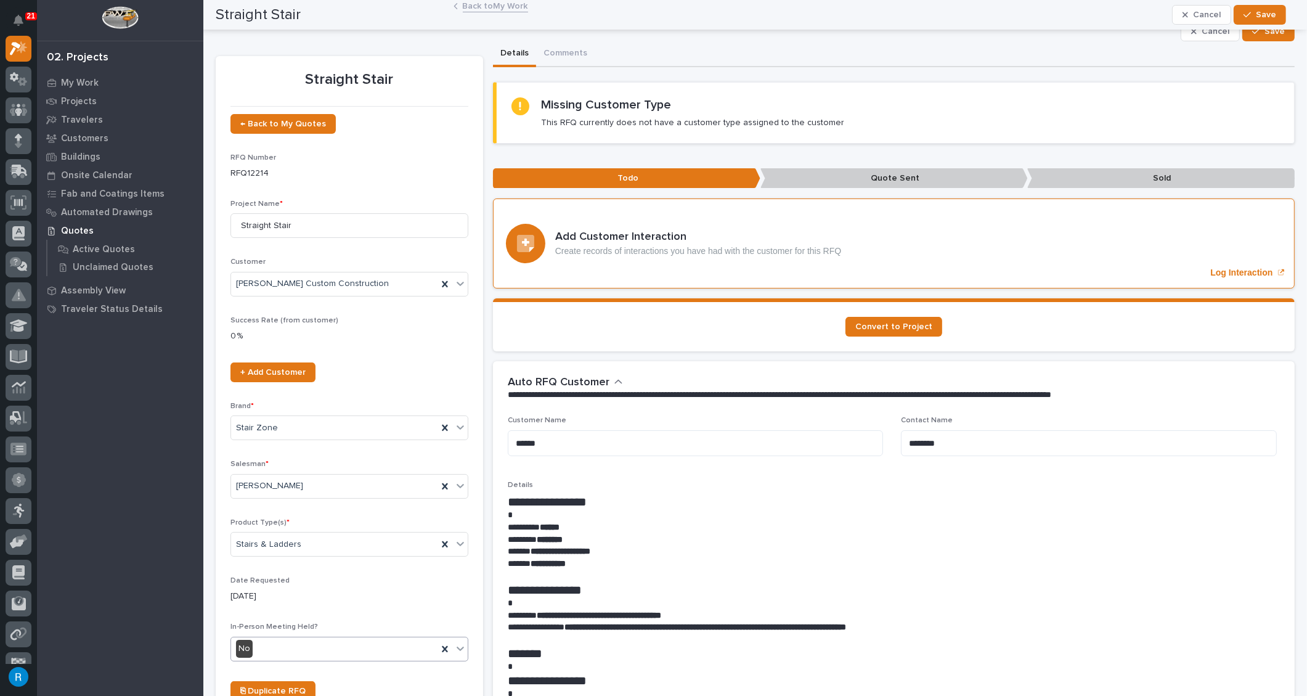
scroll to position [0, 0]
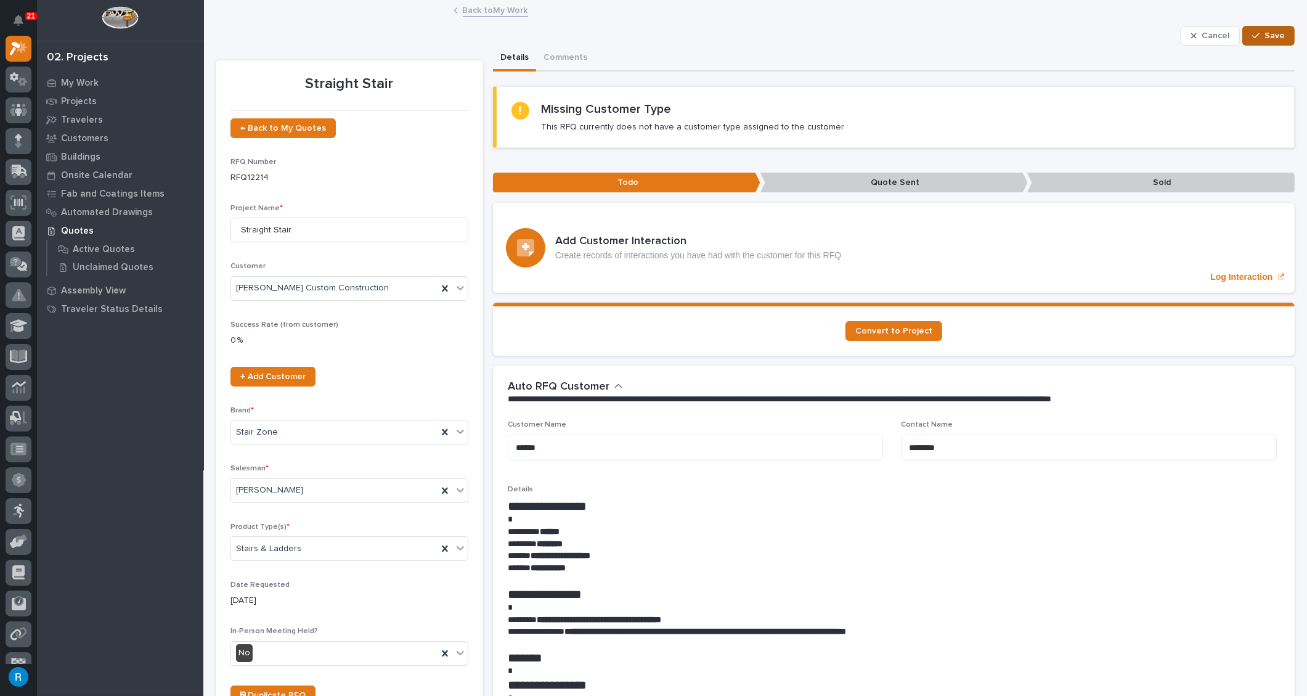
click at [1265, 35] on span "Save" at bounding box center [1275, 35] width 20 height 11
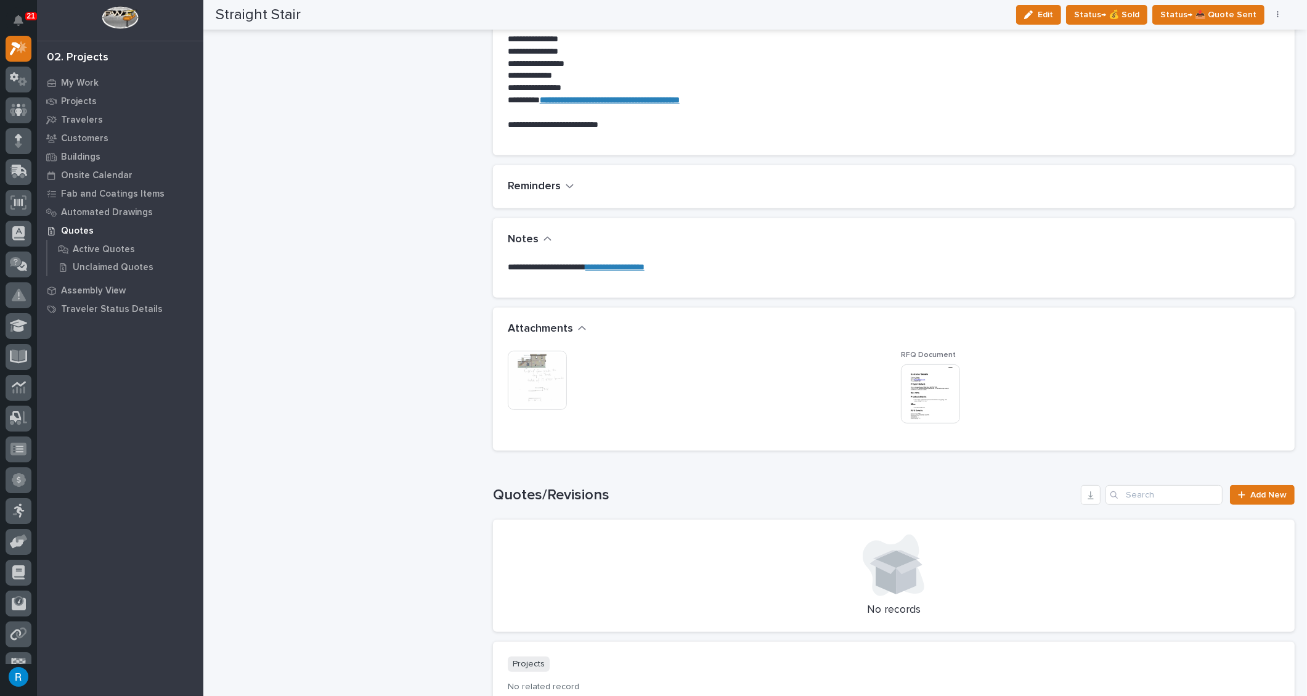
scroll to position [728, 0]
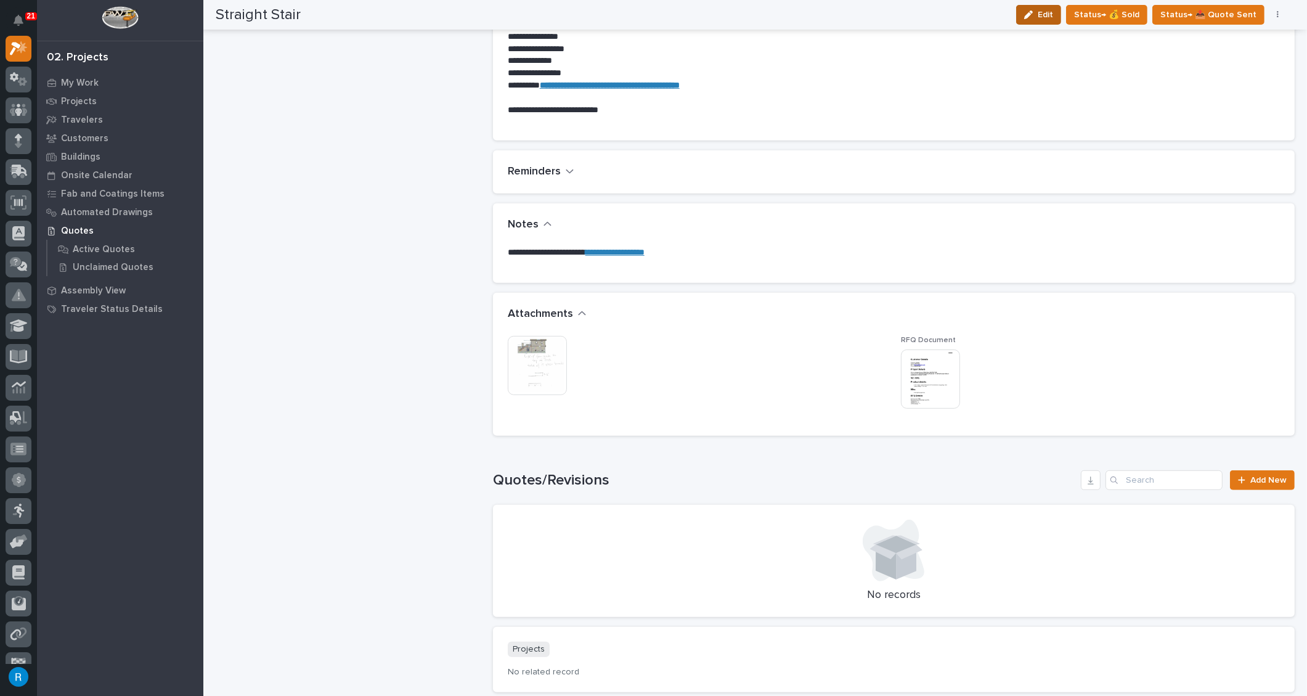
click at [1053, 15] on span "Edit" at bounding box center [1045, 14] width 15 height 11
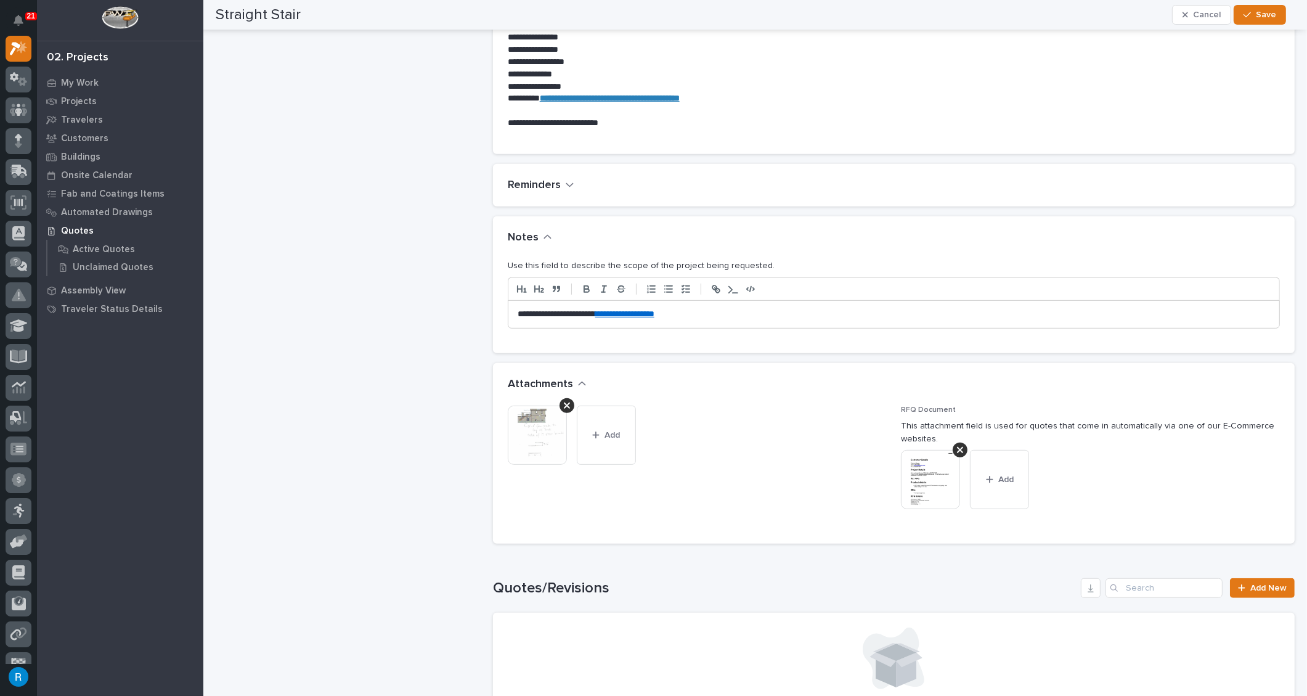
scroll to position [782, 0]
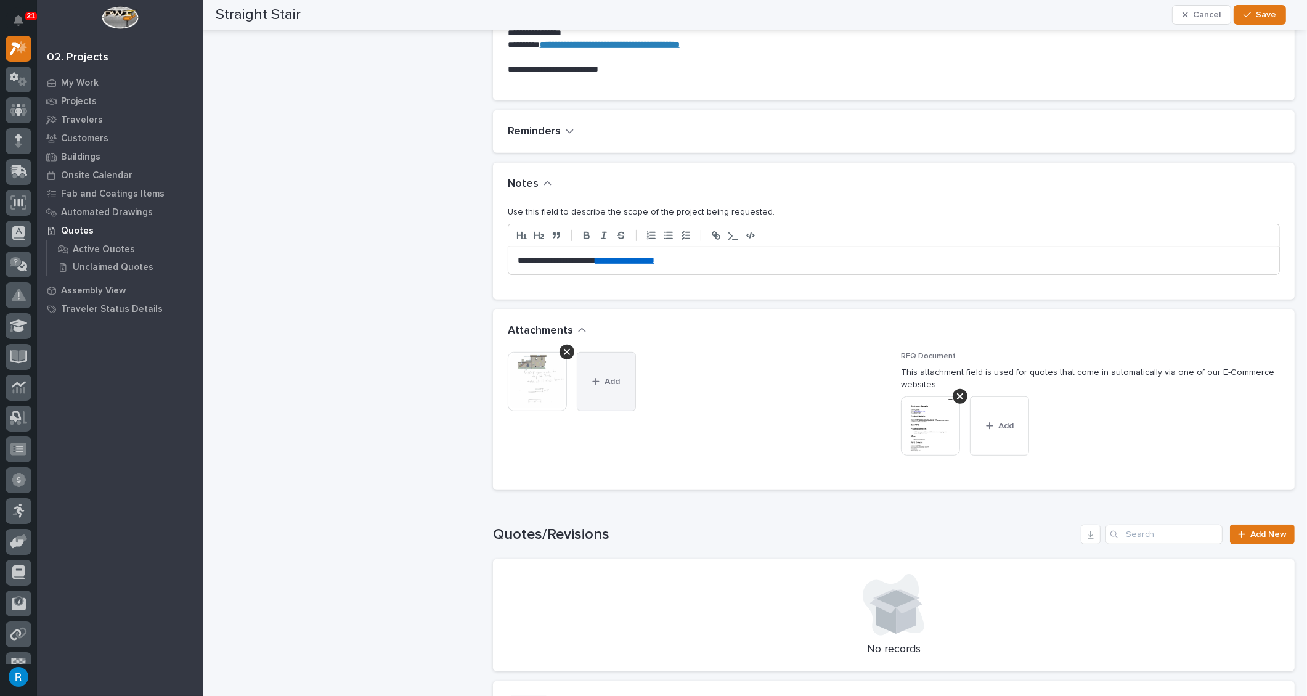
click at [607, 380] on span "Add" at bounding box center [612, 381] width 15 height 11
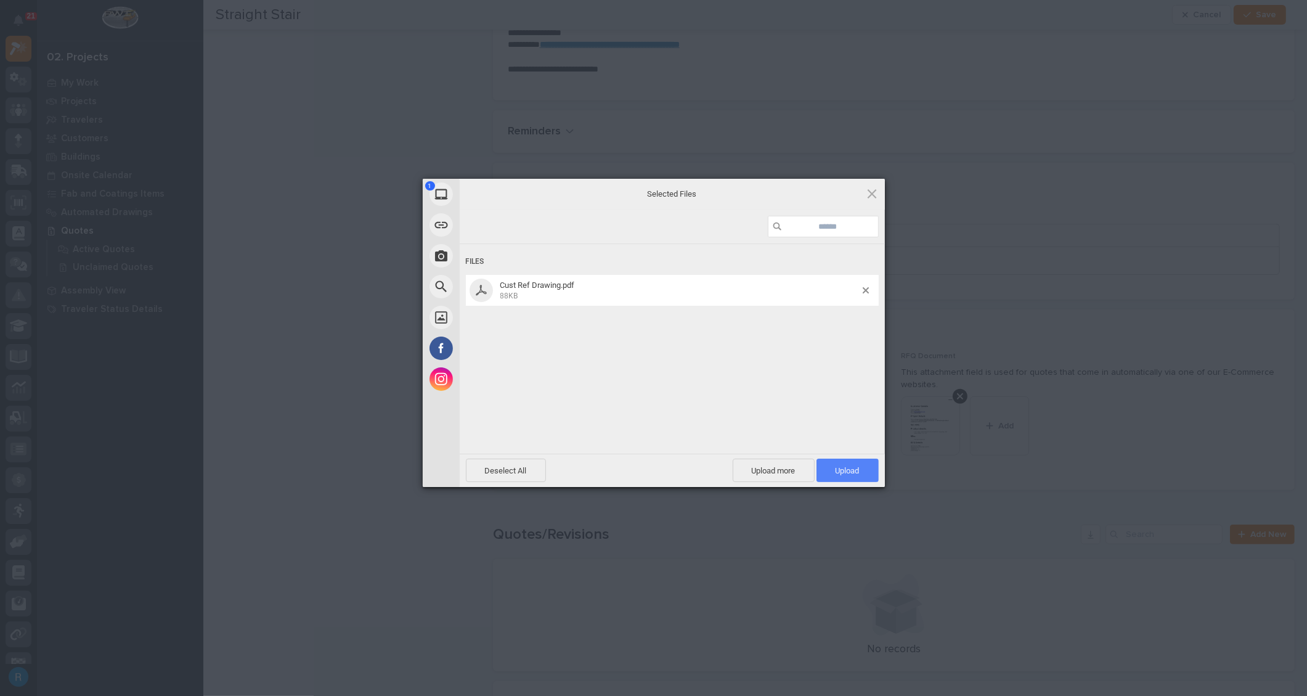
click at [850, 462] on span "Upload 1" at bounding box center [848, 470] width 62 height 23
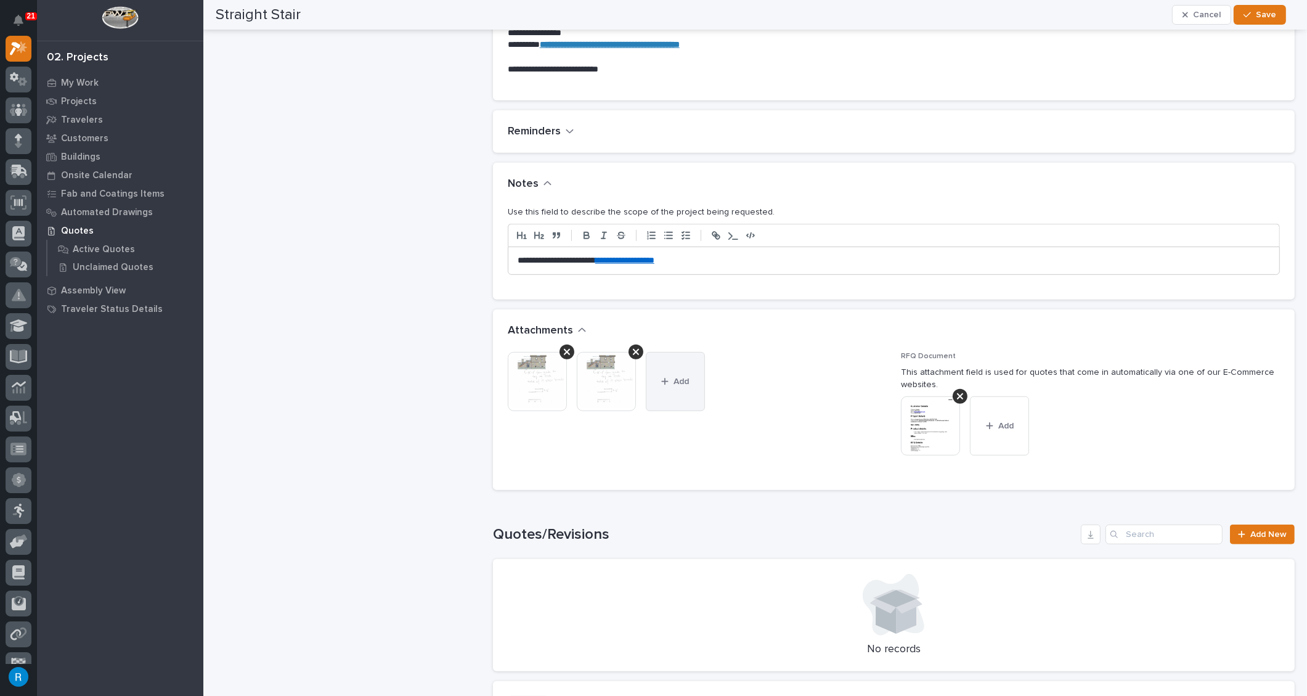
click at [675, 388] on button "Add" at bounding box center [675, 381] width 59 height 59
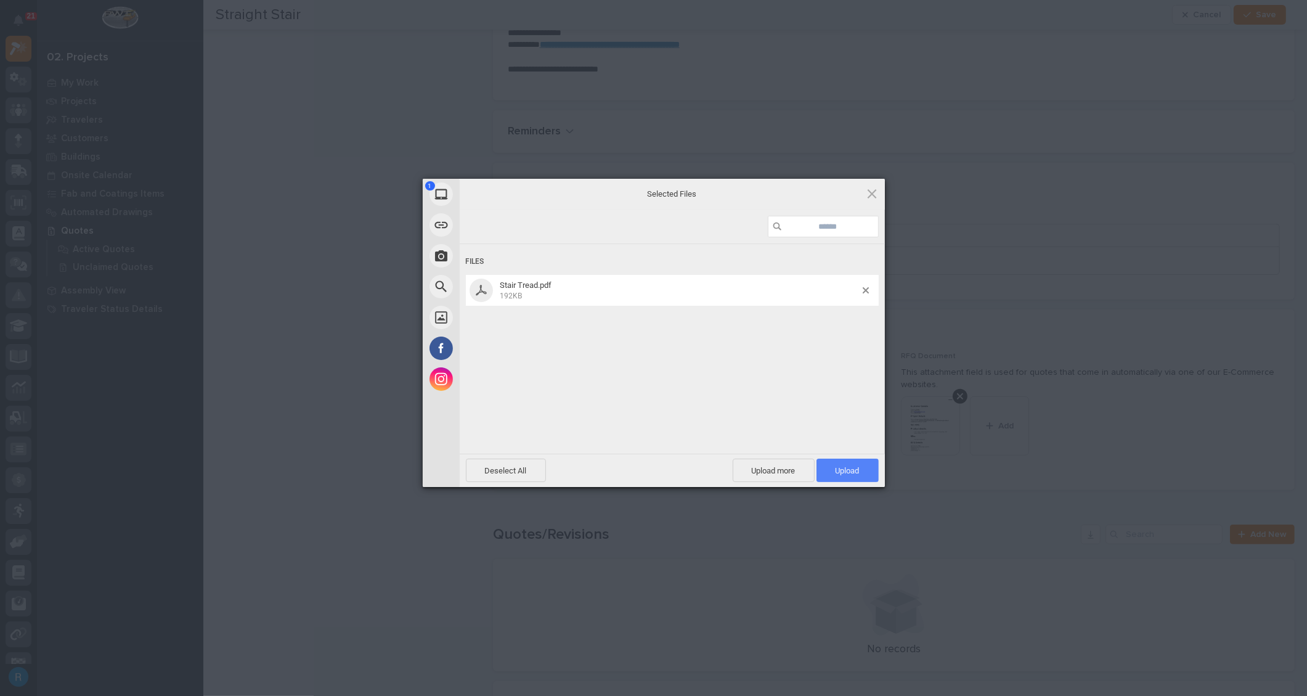
click at [855, 472] on span "Upload 1" at bounding box center [848, 470] width 24 height 9
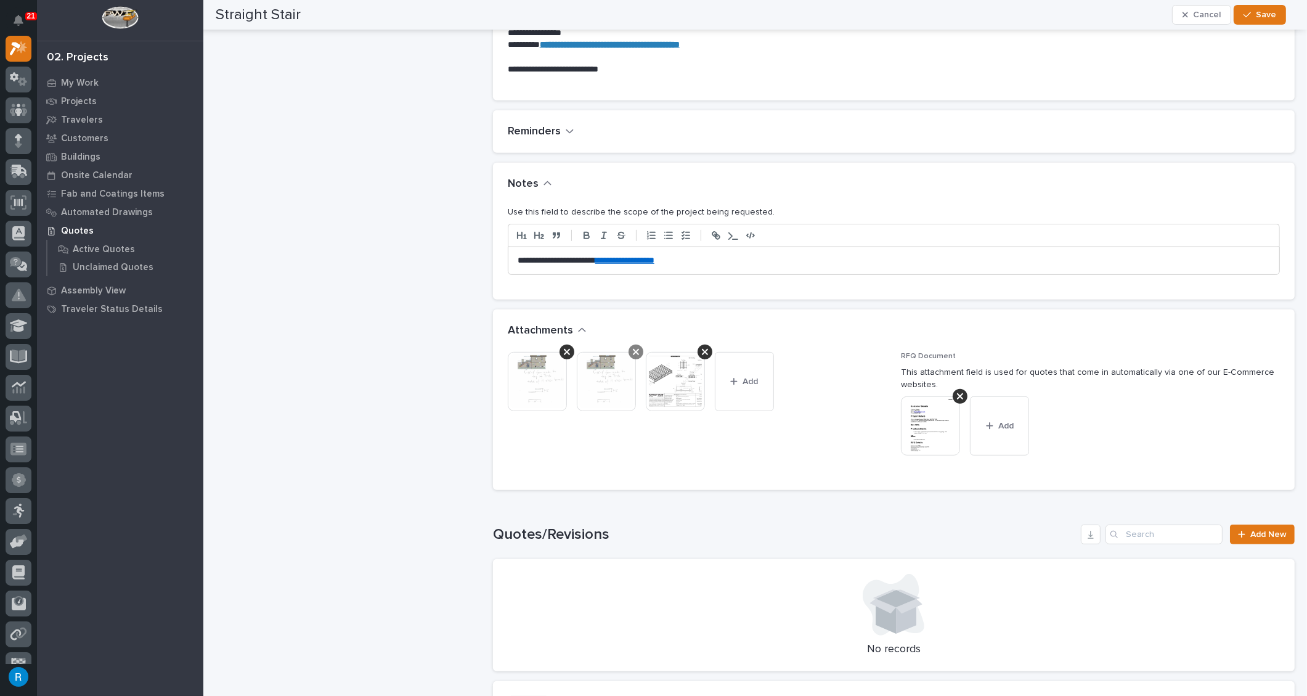
click at [633, 348] on icon at bounding box center [636, 352] width 6 height 10
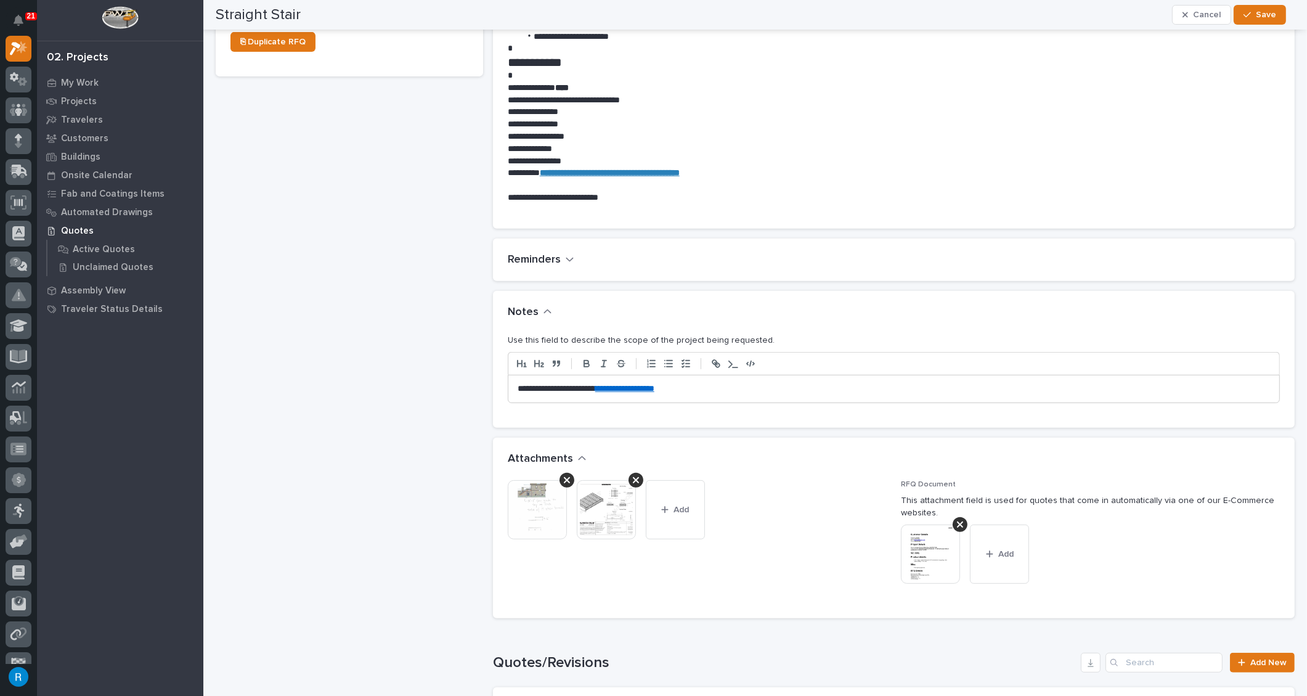
scroll to position [613, 0]
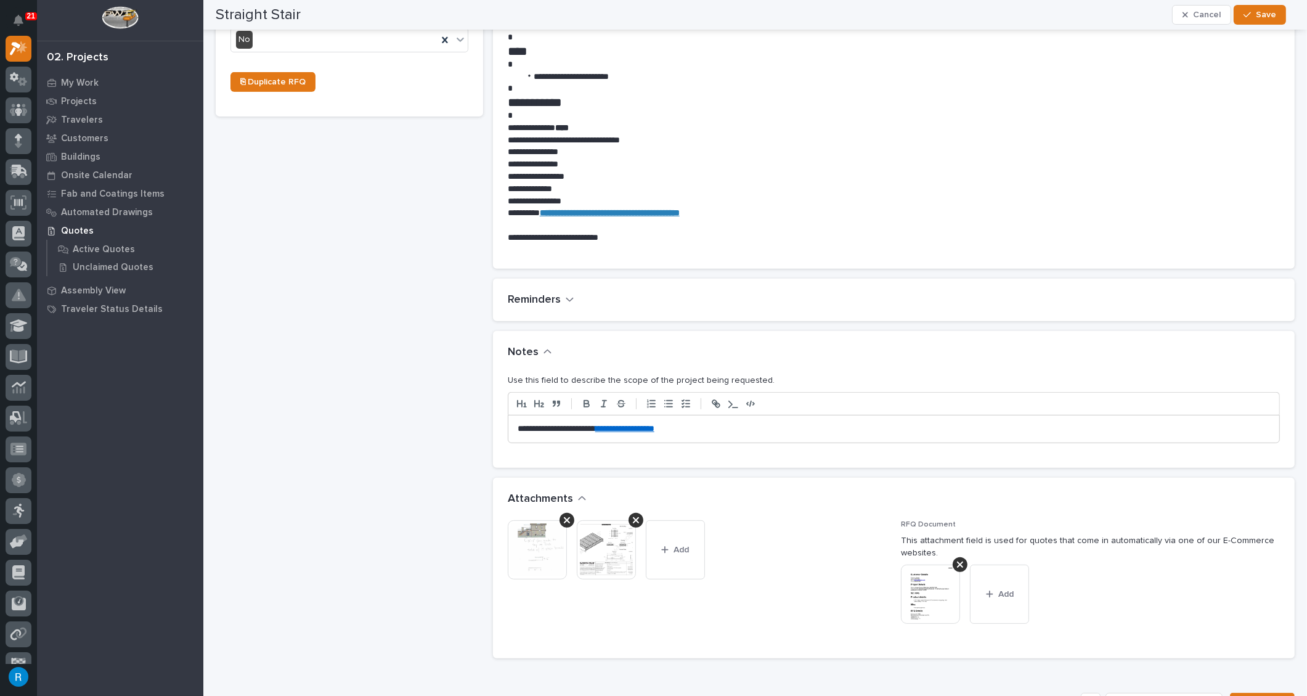
click at [524, 427] on p "**********" at bounding box center [891, 429] width 747 height 12
click at [726, 431] on p "**********" at bounding box center [891, 429] width 747 height 12
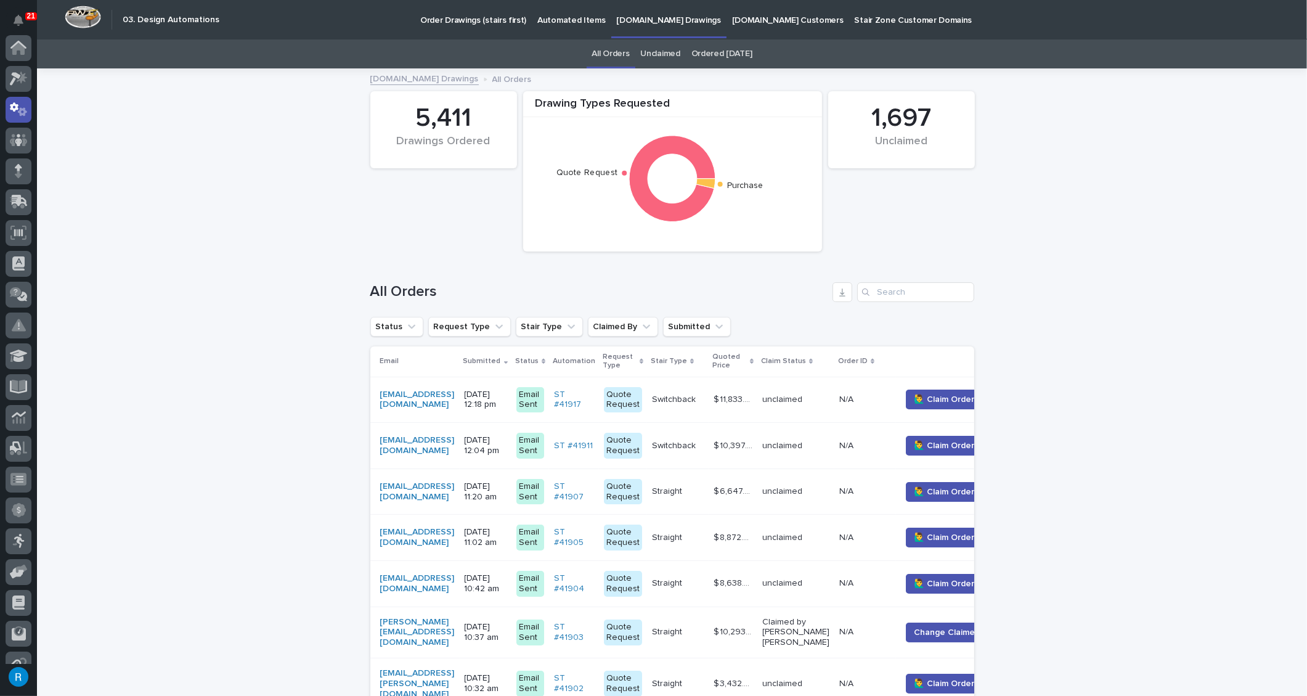
scroll to position [61, 0]
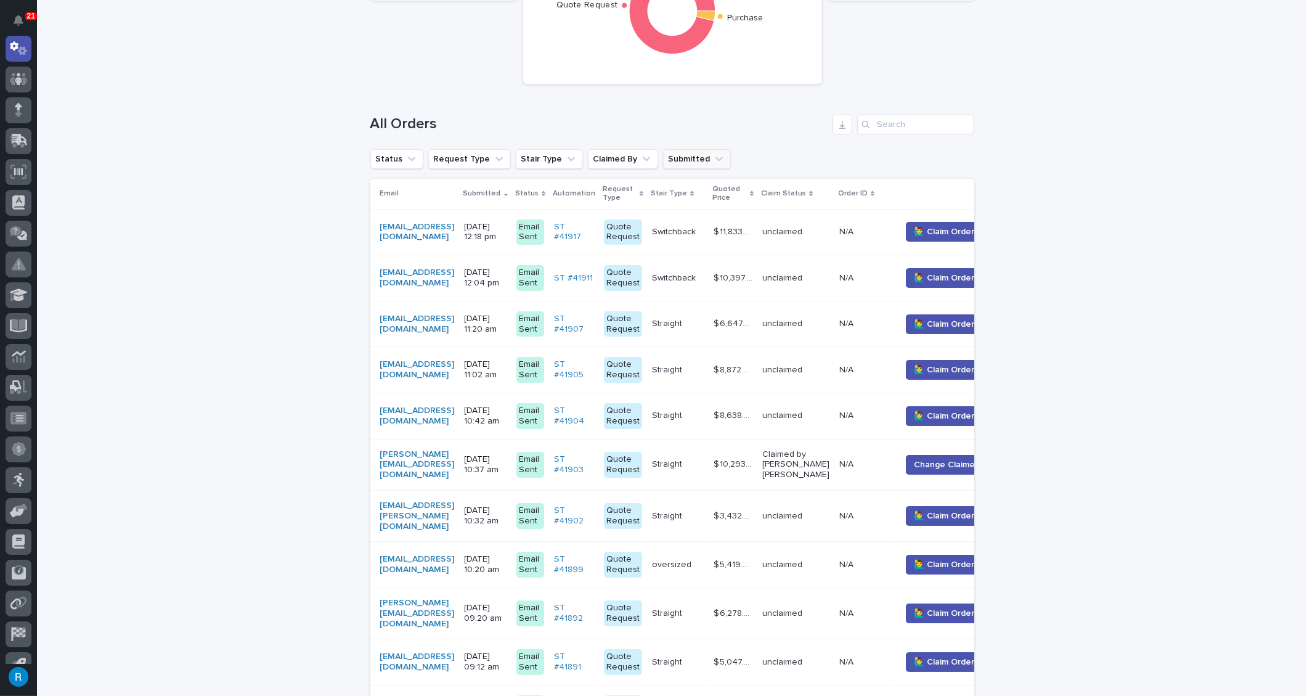
click at [691, 162] on button "Submitted" at bounding box center [697, 159] width 68 height 20
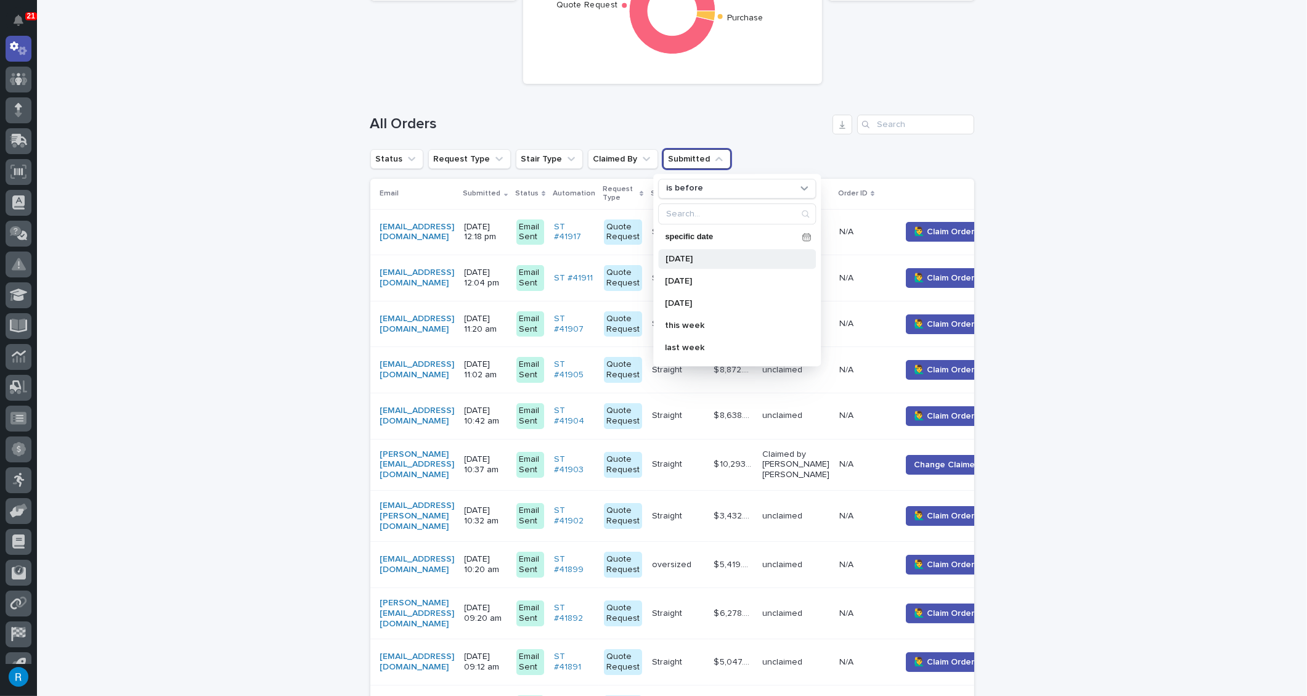
click at [674, 260] on p "[DATE]" at bounding box center [731, 259] width 131 height 9
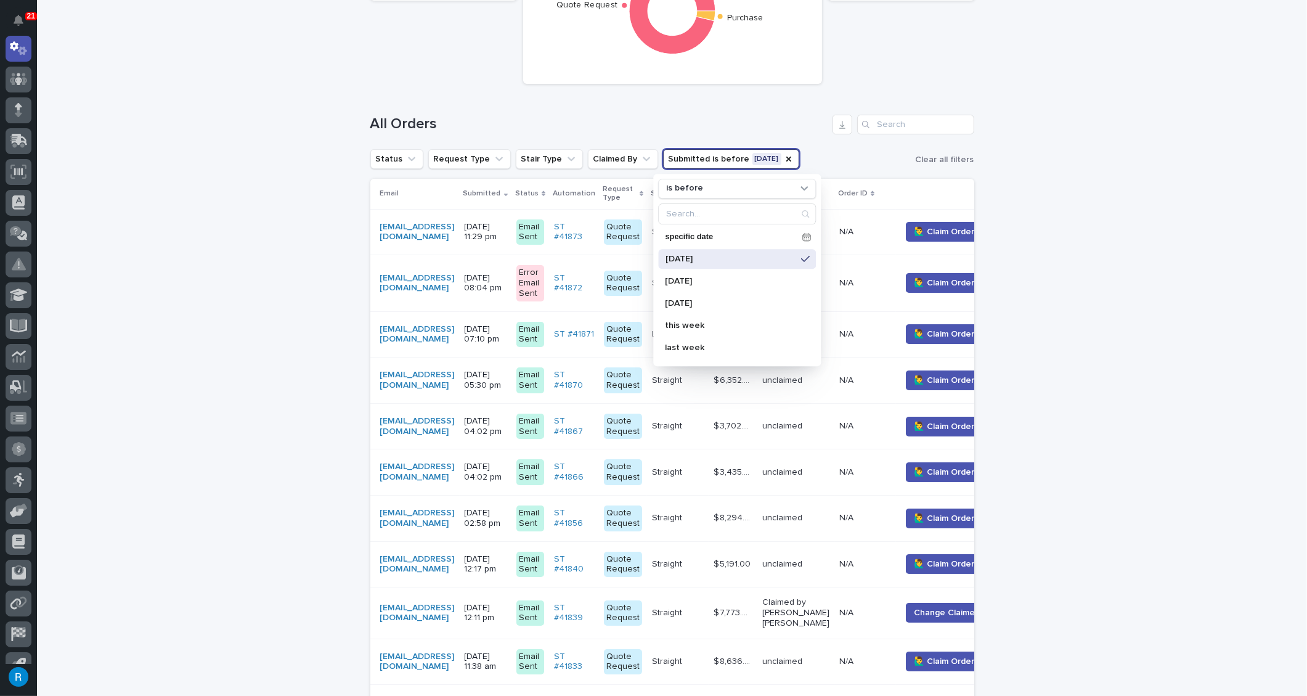
click at [697, 259] on p "[DATE]" at bounding box center [731, 259] width 131 height 9
click at [673, 213] on input "Search" at bounding box center [737, 214] width 157 height 20
type input "r"
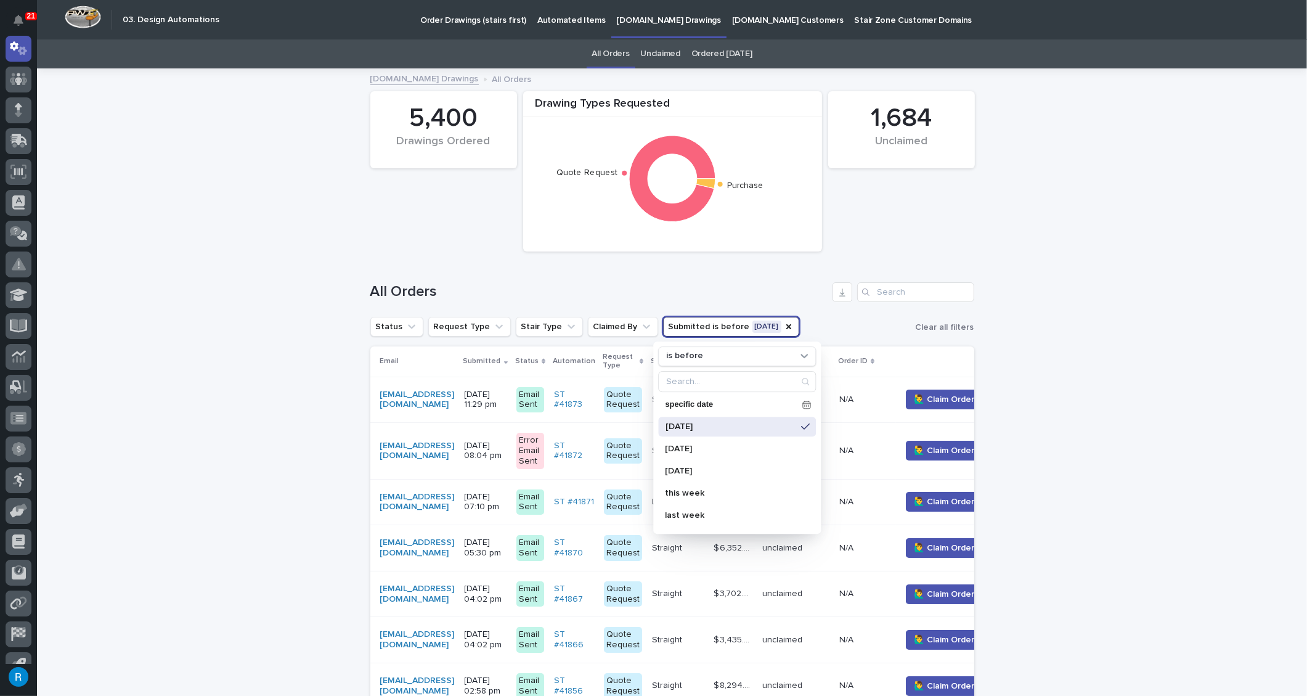
click at [549, 20] on p "Automated Items" at bounding box center [572, 13] width 68 height 26
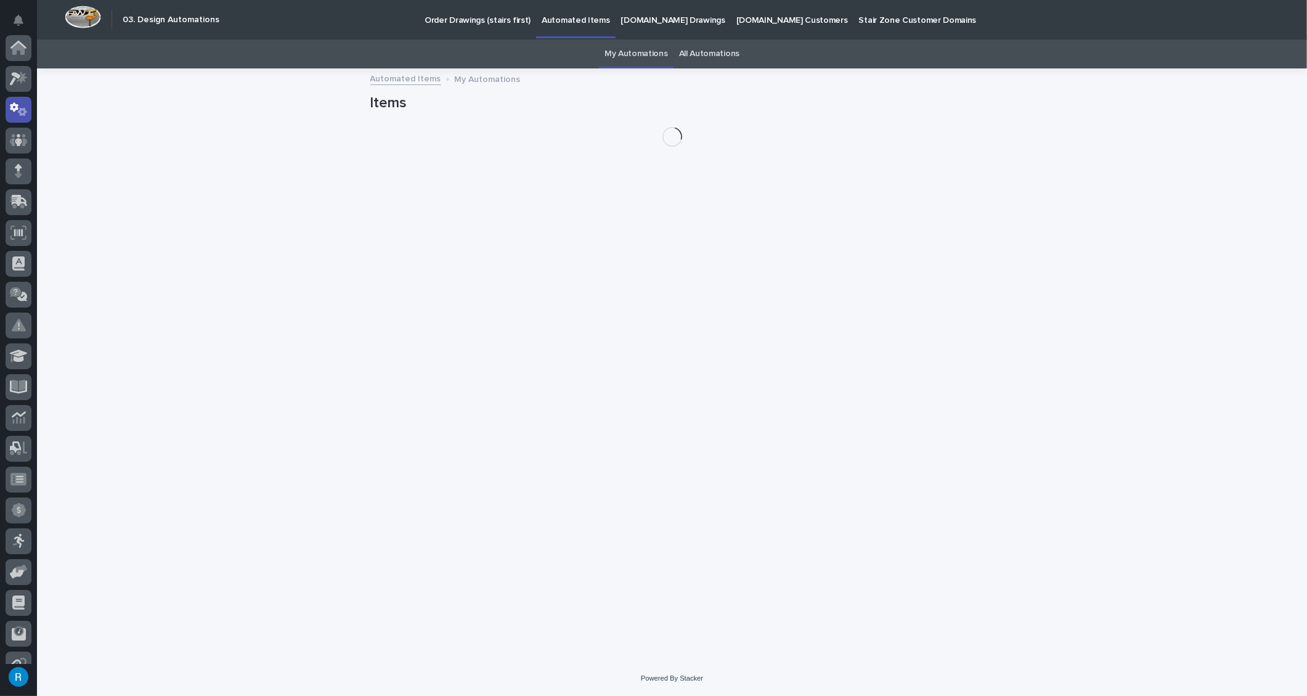
scroll to position [61, 0]
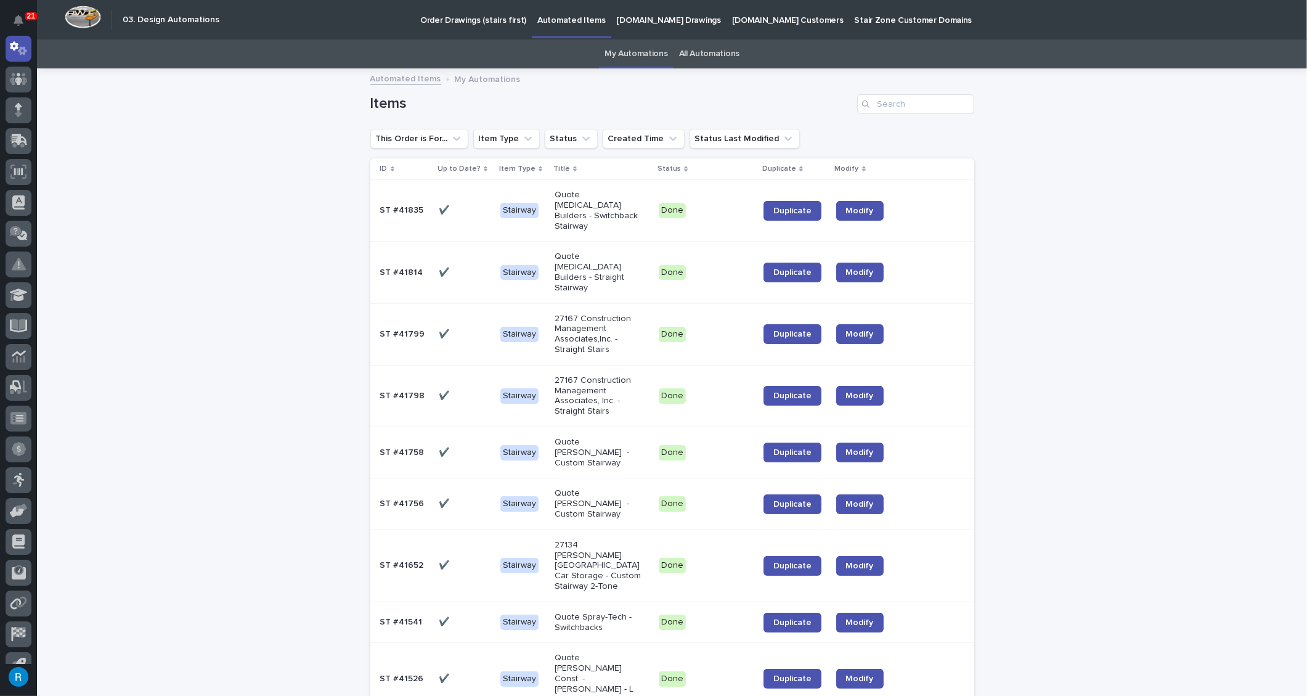
click at [649, 19] on p "[DOMAIN_NAME] Drawings" at bounding box center [669, 13] width 104 height 26
